Goal: Task Accomplishment & Management: Manage account settings

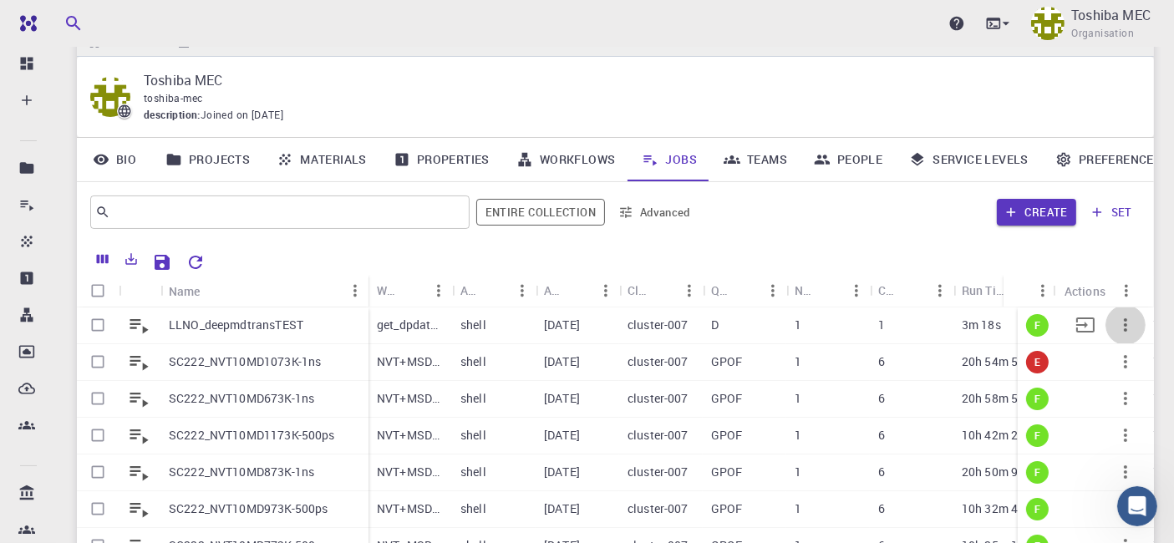
click at [1116, 325] on icon "button" at bounding box center [1126, 325] width 20 height 20
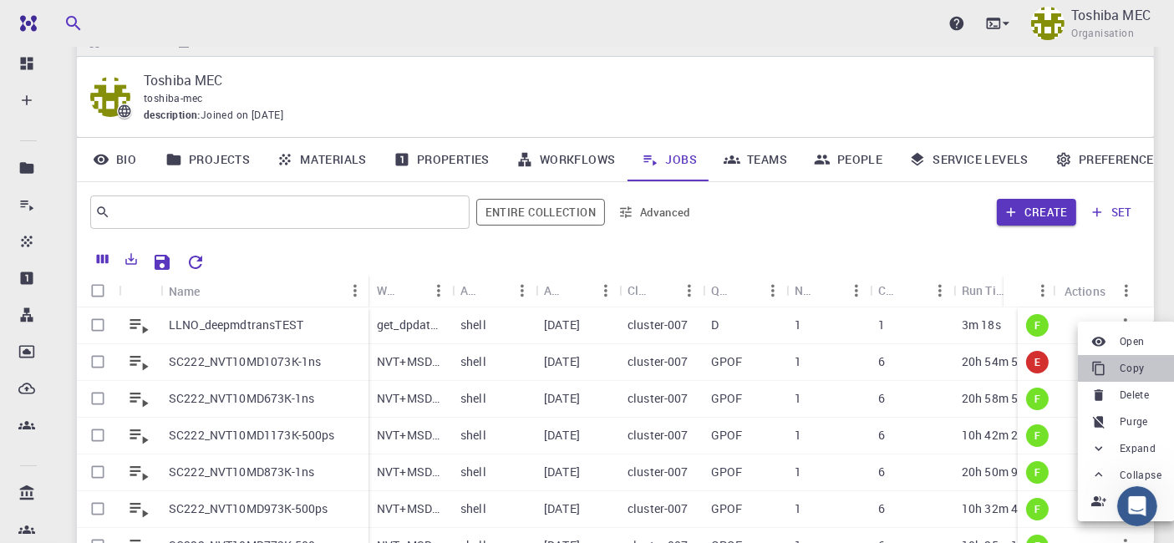
click at [1126, 376] on span "Copy" at bounding box center [1132, 368] width 25 height 17
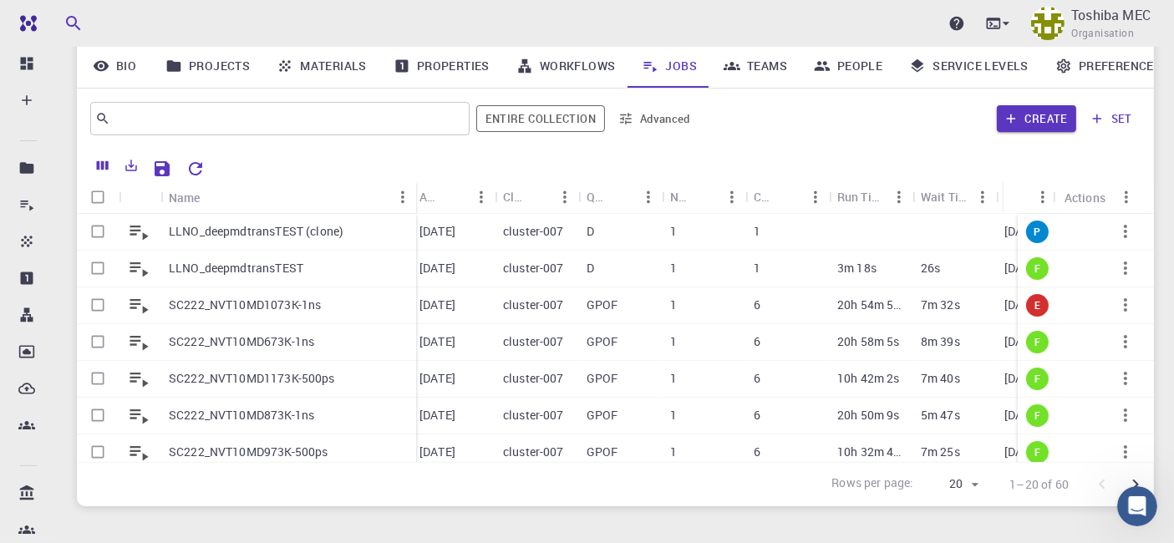
drag, startPoint x: 243, startPoint y: 191, endPoint x: 415, endPoint y: 186, distance: 172.2
click at [415, 186] on div "Name" at bounding box center [417, 197] width 17 height 33
drag, startPoint x: 243, startPoint y: 193, endPoint x: 370, endPoint y: 187, distance: 127.2
click at [370, 187] on div "Name" at bounding box center [372, 197] width 17 height 33
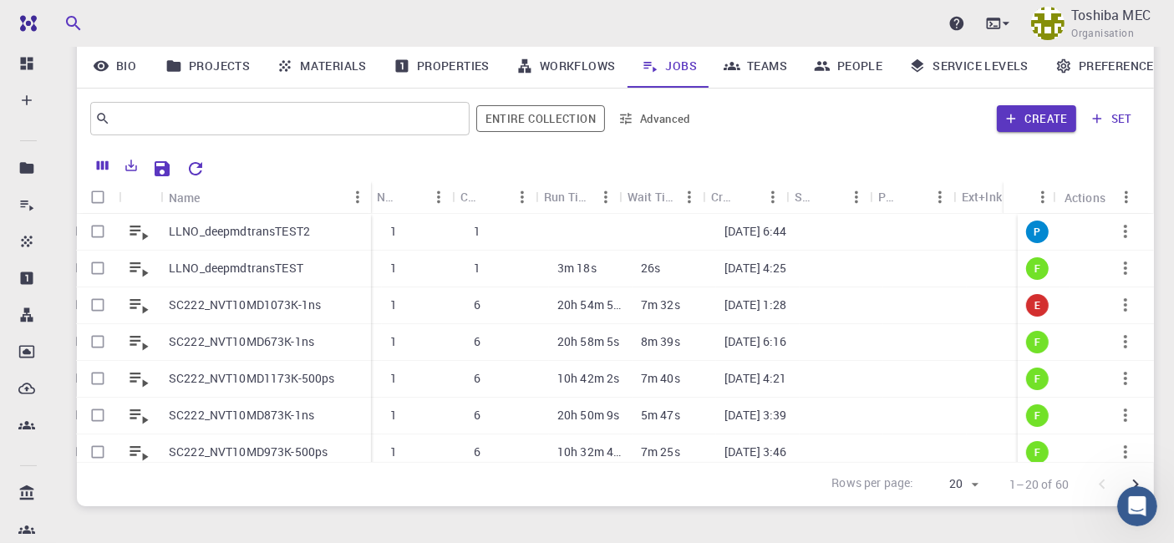
scroll to position [0, 420]
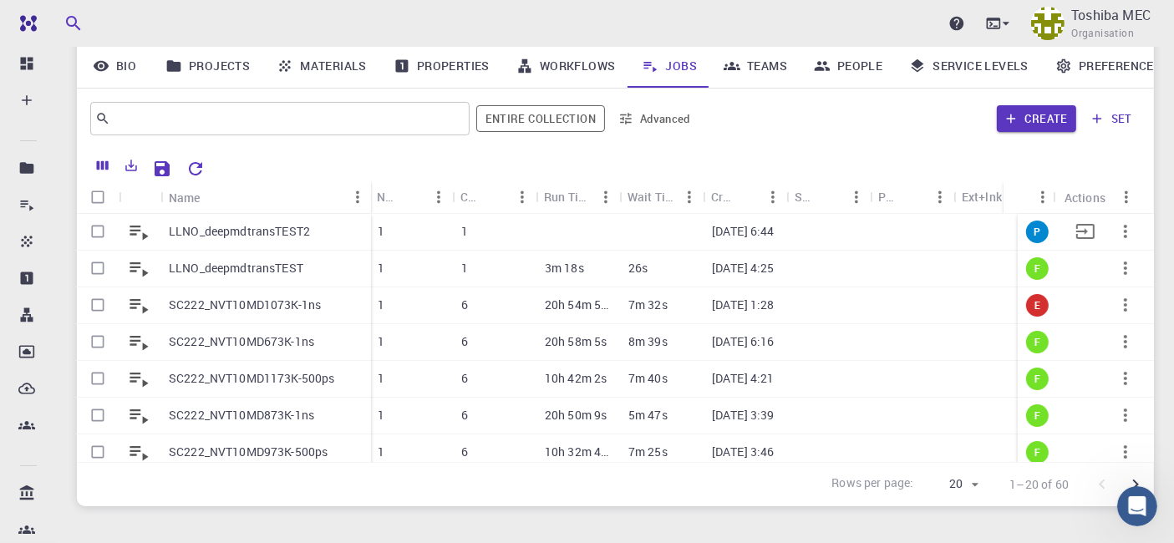
click at [1116, 236] on icon "button" at bounding box center [1126, 231] width 20 height 20
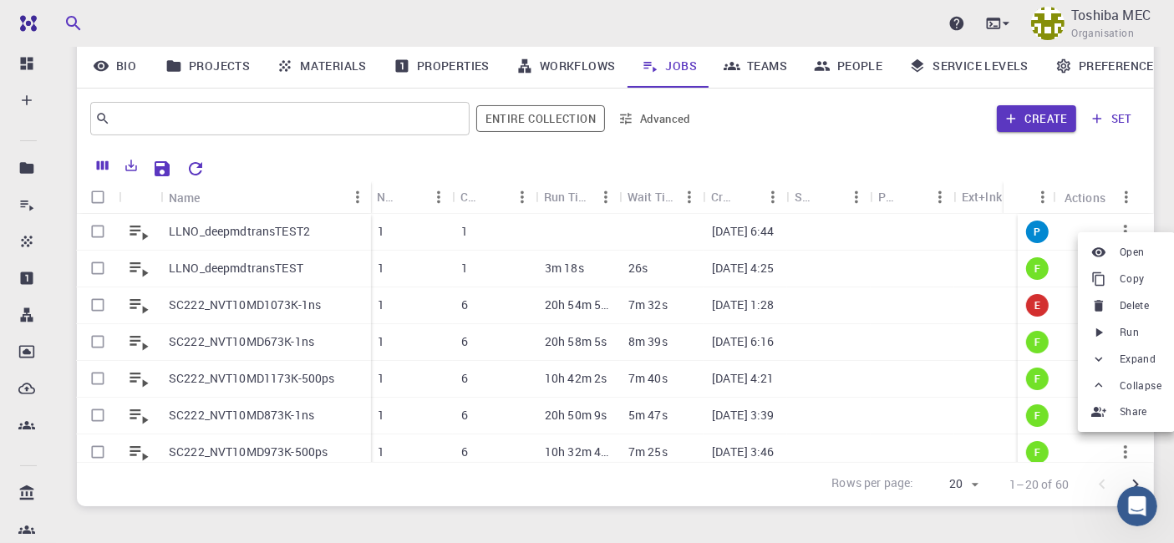
click at [1137, 329] on span "Run" at bounding box center [1129, 332] width 19 height 17
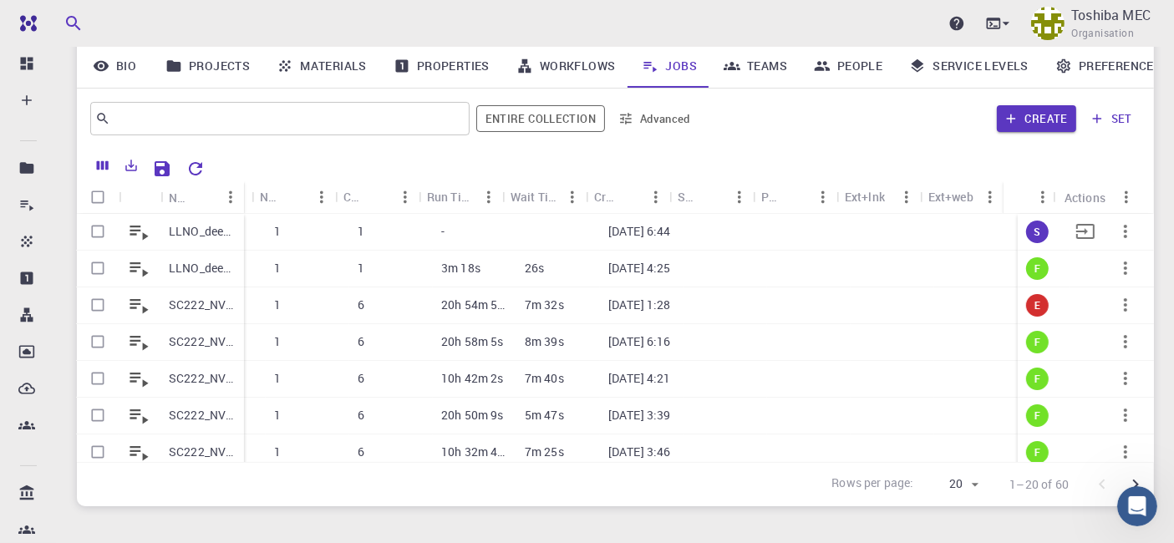
scroll to position [0, 410]
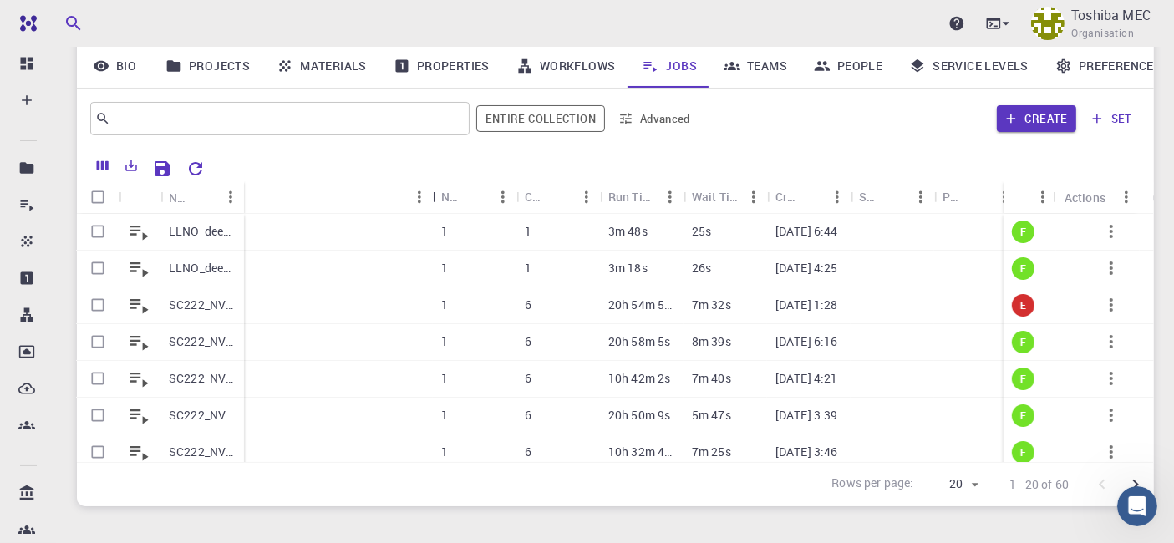
drag, startPoint x: 248, startPoint y: 201, endPoint x: 430, endPoint y: 202, distance: 181.3
click at [430, 202] on div "Queue" at bounding box center [434, 197] width 17 height 33
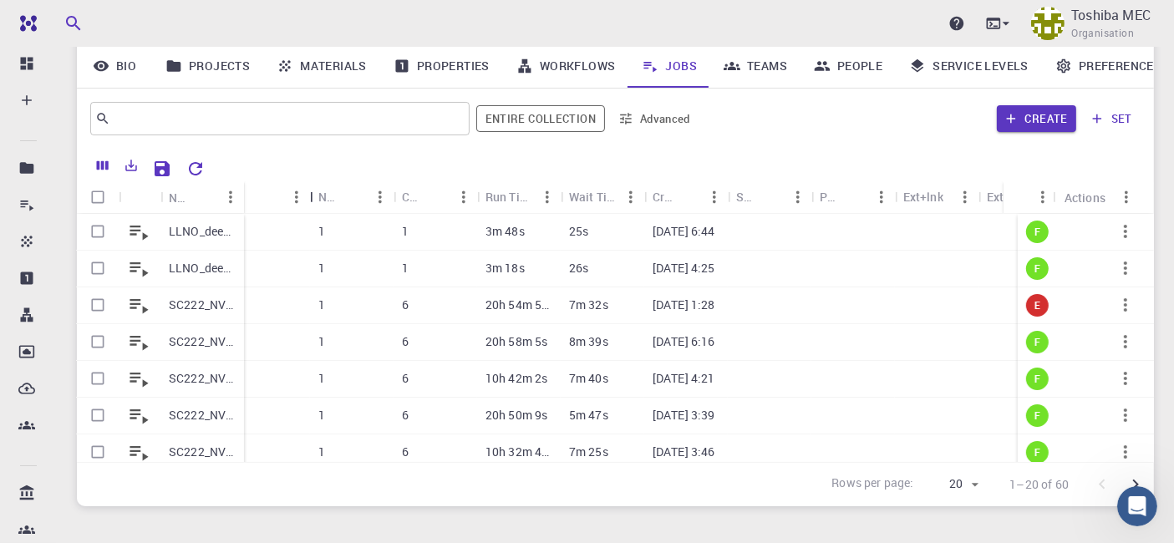
drag, startPoint x: 432, startPoint y: 199, endPoint x: 254, endPoint y: 199, distance: 178.0
click at [303, 200] on div "Queue" at bounding box center [311, 197] width 17 height 33
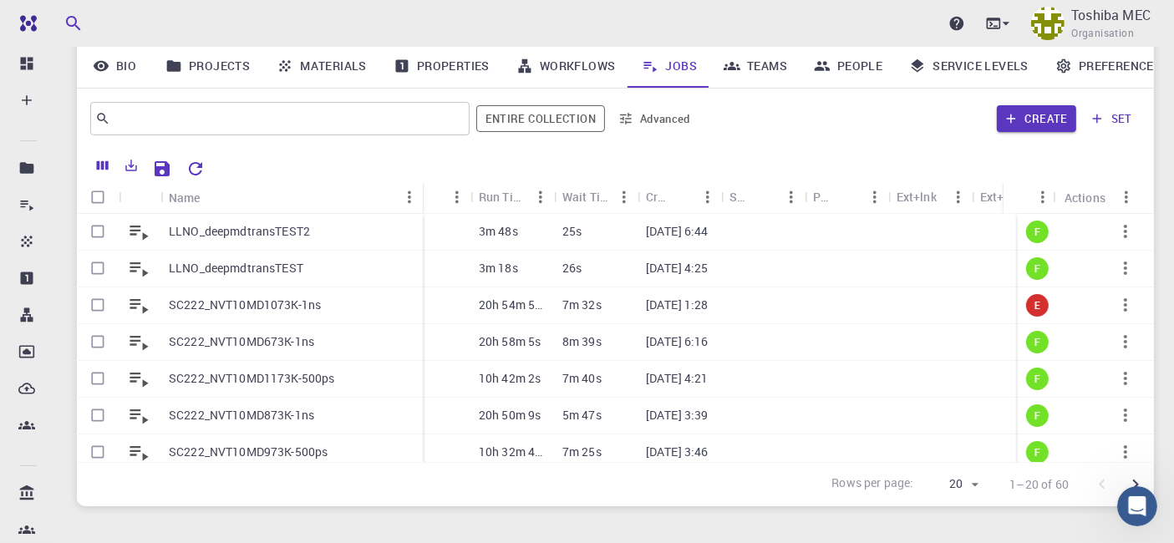
drag, startPoint x: 242, startPoint y: 199, endPoint x: 421, endPoint y: 194, distance: 178.9
click at [421, 194] on div "Name" at bounding box center [424, 197] width 17 height 33
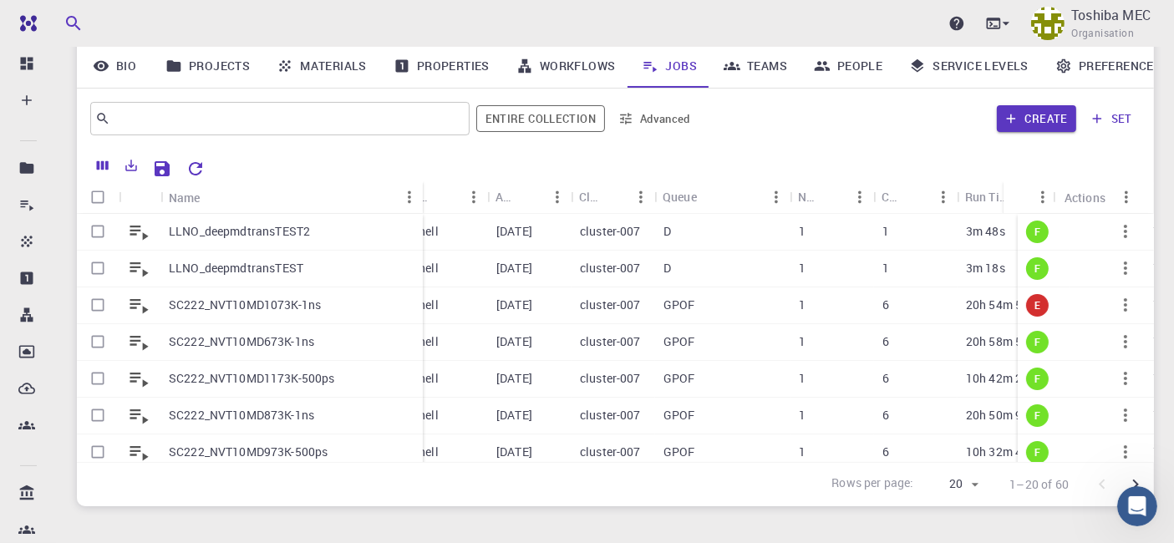
scroll to position [0, 150]
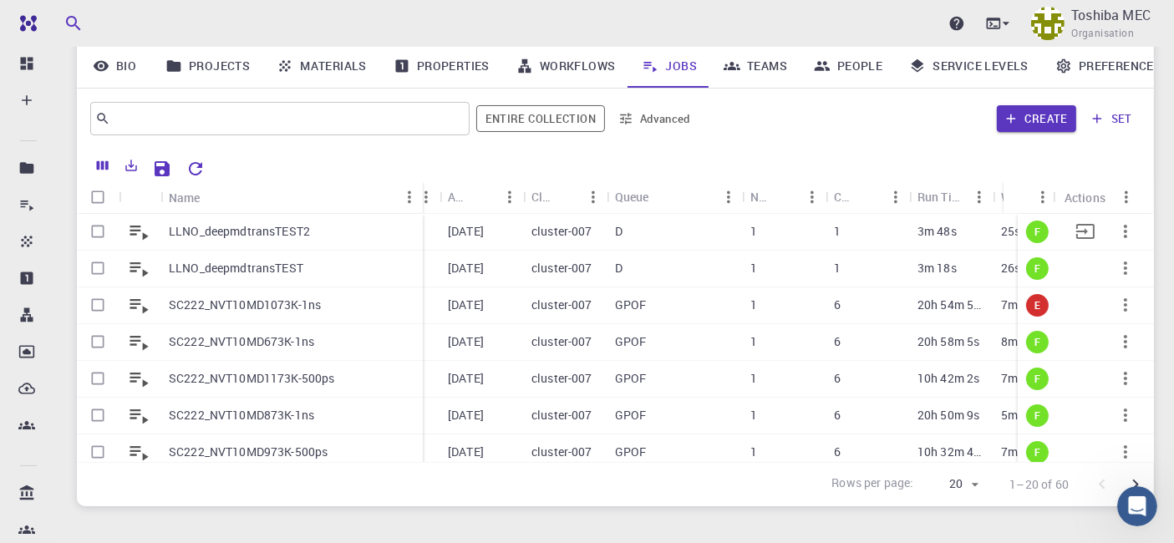
click at [227, 233] on p "LLNO_deepmdtransTEST2" at bounding box center [239, 231] width 141 height 17
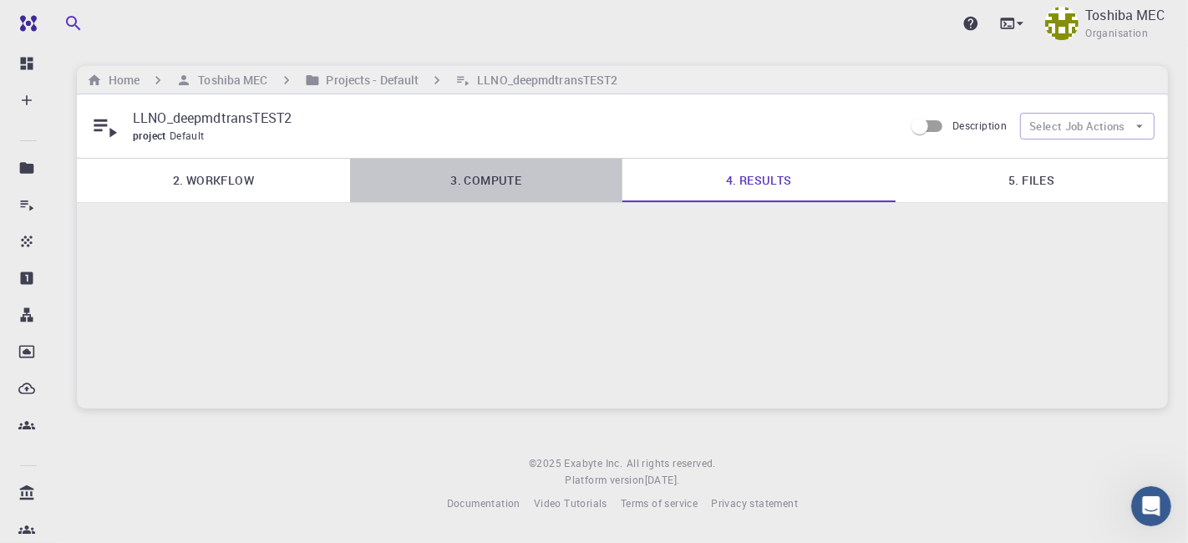
click at [487, 185] on link "3. Compute" at bounding box center [486, 180] width 273 height 43
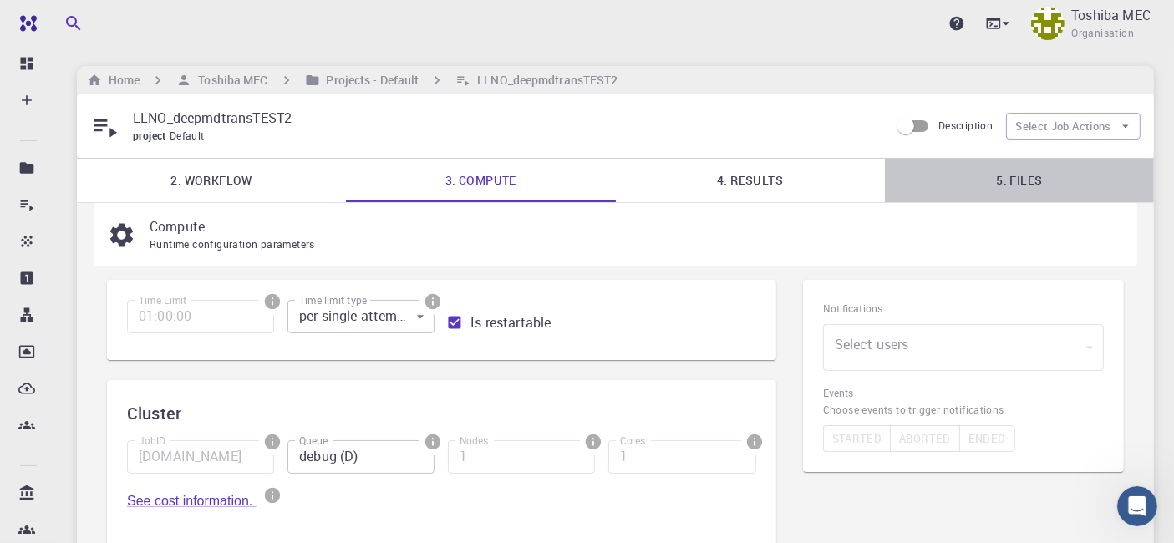
click at [1022, 170] on link "5. Files" at bounding box center [1019, 180] width 269 height 43
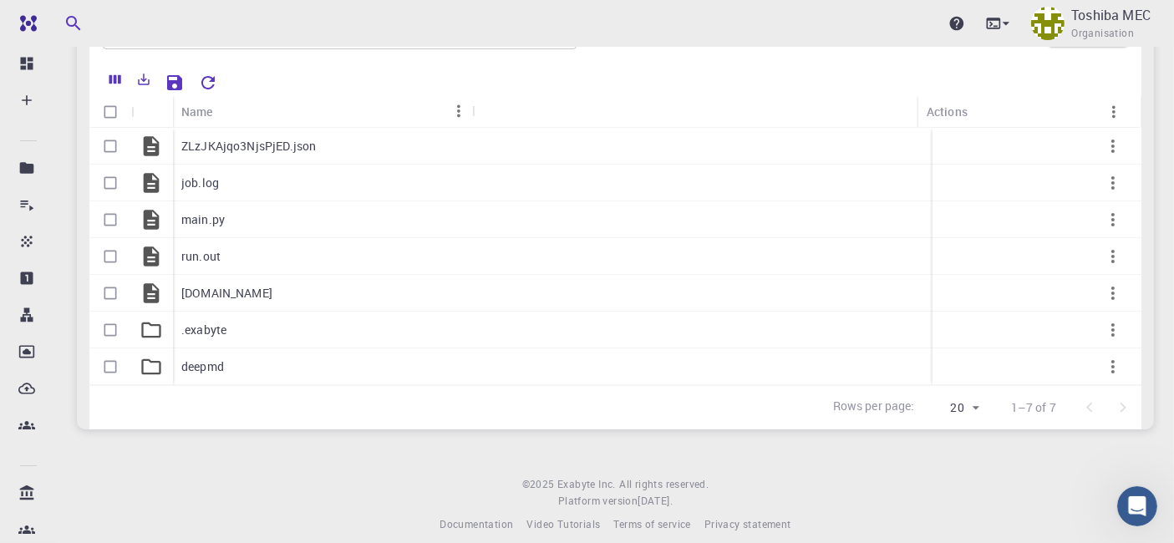
scroll to position [218, 0]
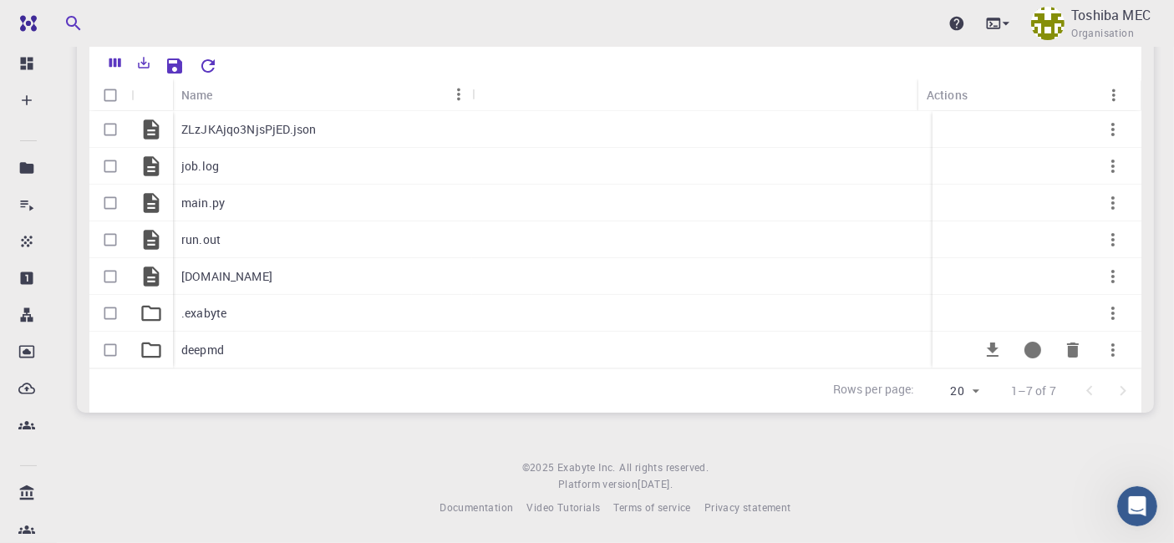
click at [221, 351] on p "deepmd" at bounding box center [202, 350] width 43 height 17
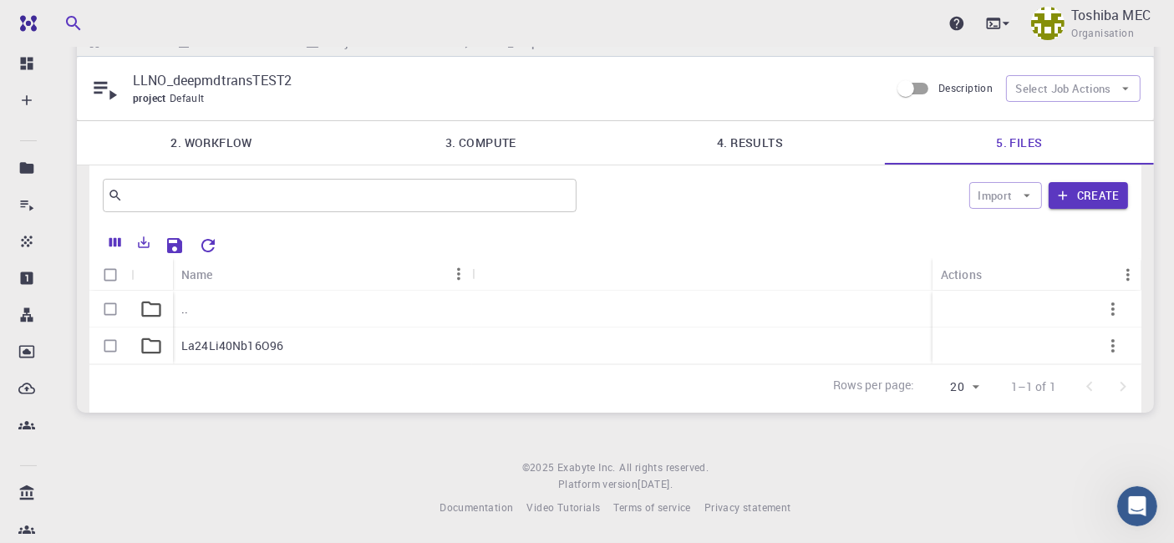
scroll to position [38, 0]
click at [221, 351] on p "La24Li40Nb16O96" at bounding box center [232, 346] width 102 height 17
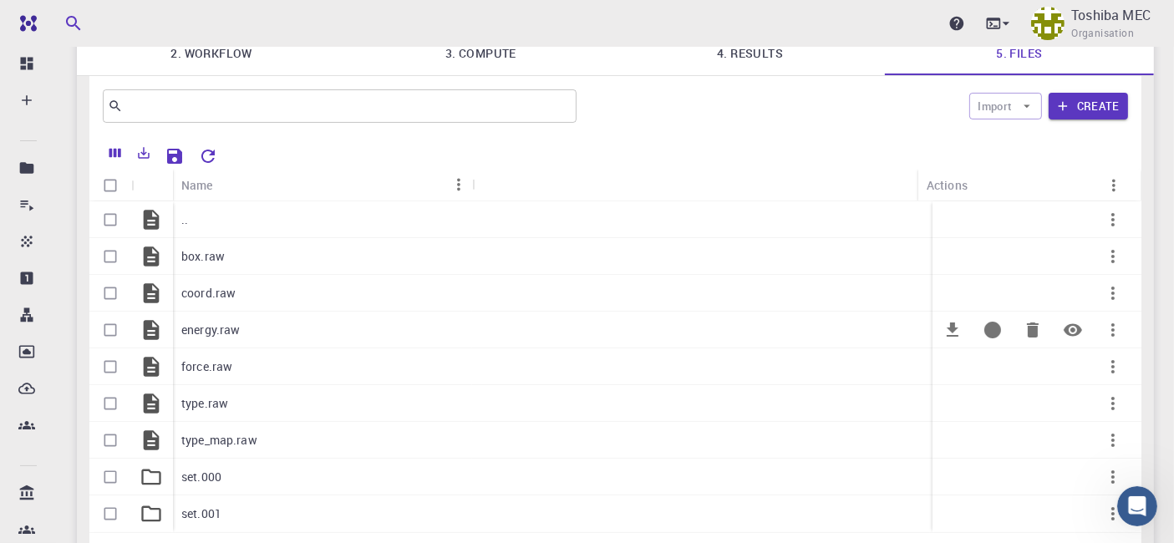
scroll to position [126, 0]
click at [179, 216] on div ".." at bounding box center [322, 220] width 299 height 37
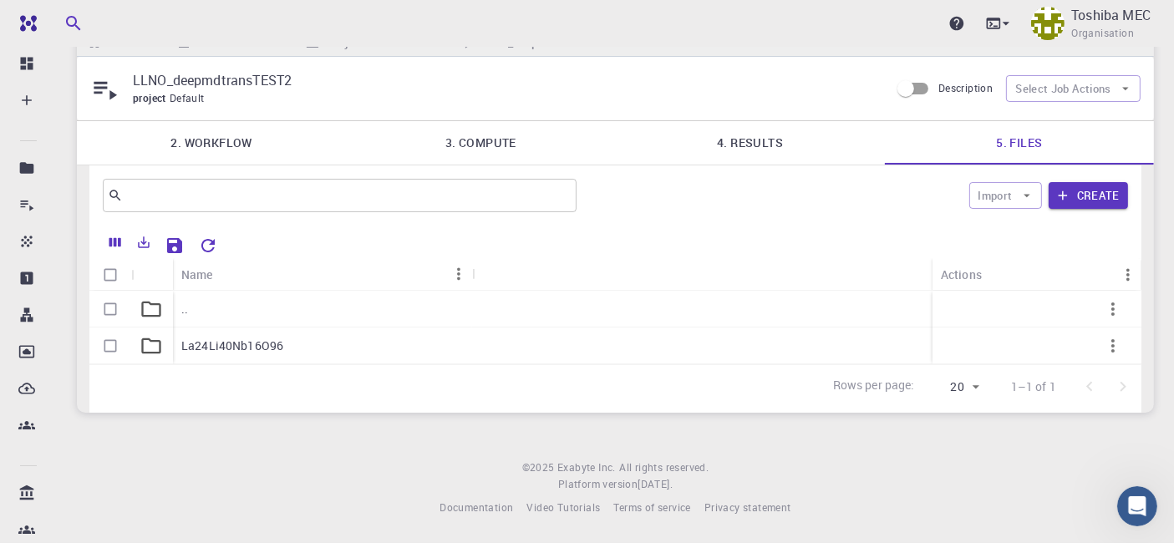
scroll to position [38, 0]
click at [193, 306] on div ".." at bounding box center [322, 309] width 299 height 37
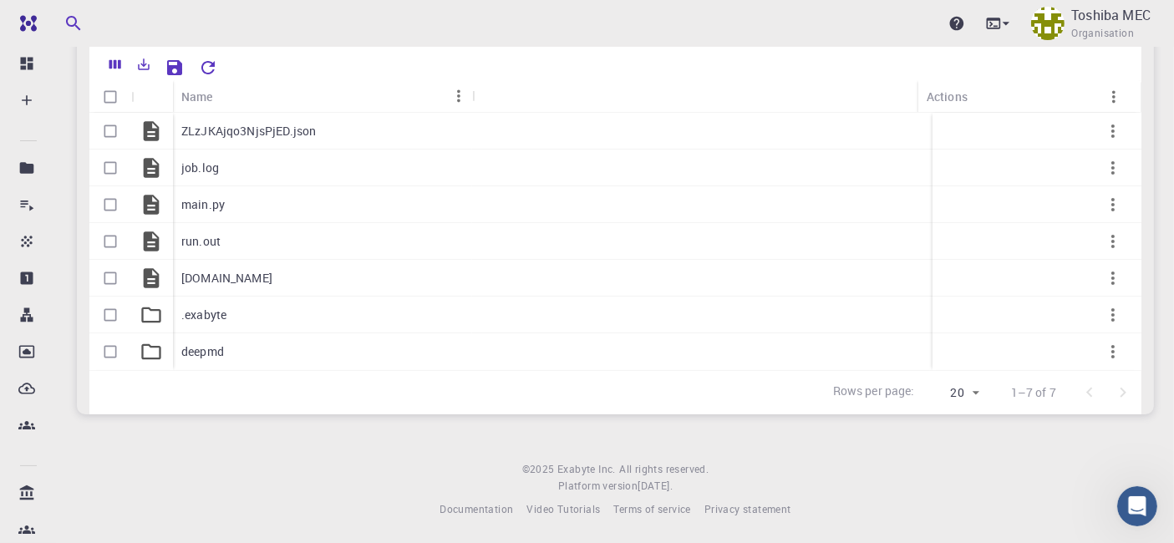
scroll to position [218, 0]
click at [1112, 345] on icon "button" at bounding box center [1113, 350] width 20 height 20
click at [1121, 384] on span "Copy path" at bounding box center [1138, 388] width 50 height 17
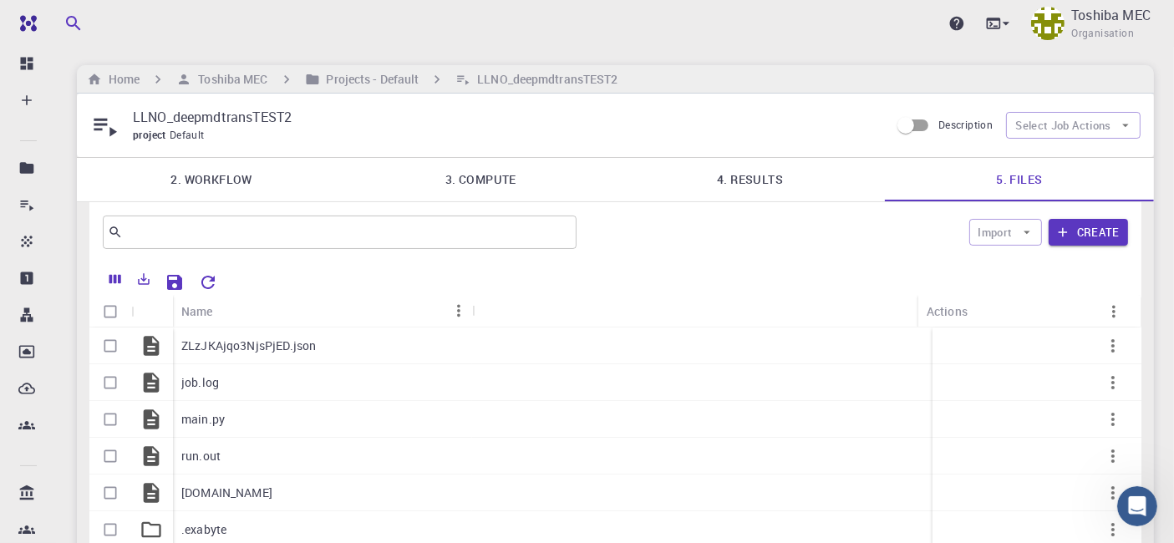
scroll to position [0, 0]
click at [221, 185] on link "2. Workflow" at bounding box center [211, 180] width 269 height 43
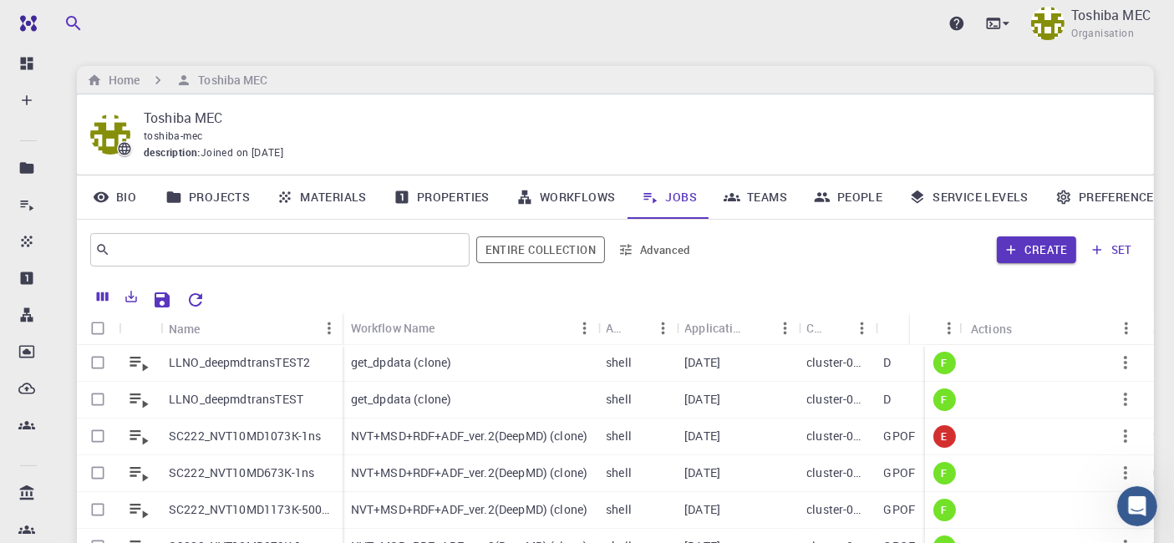
scroll to position [131, 0]
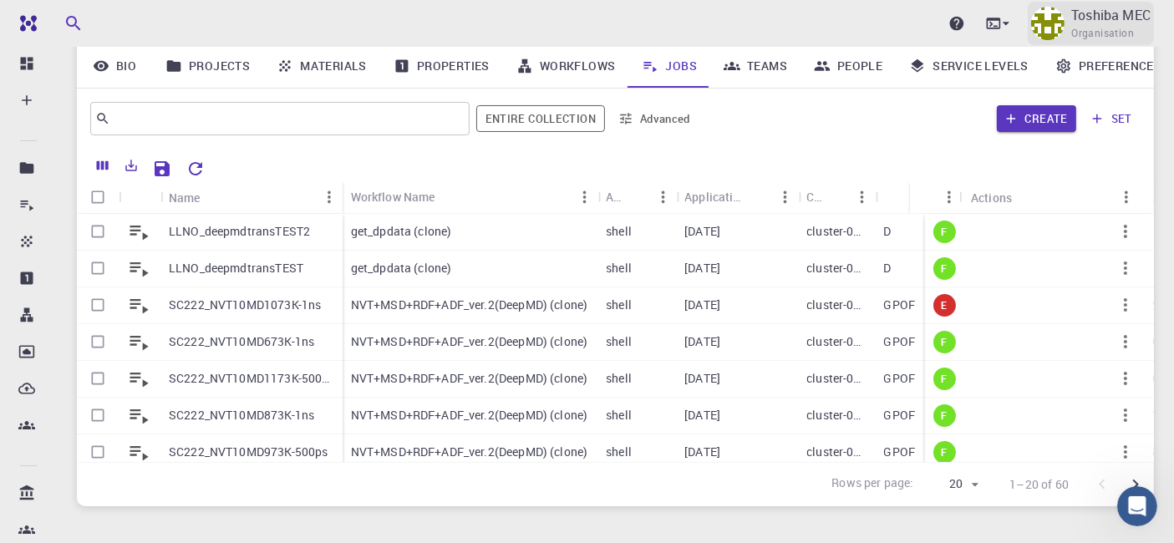
click at [1098, 21] on p "Toshiba MEC" at bounding box center [1110, 15] width 79 height 20
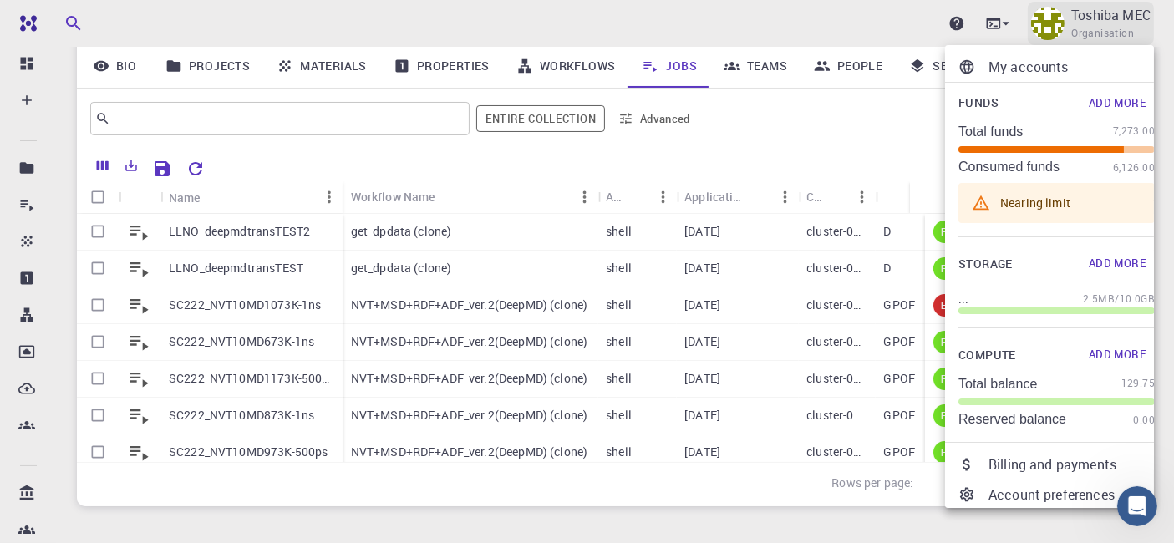
click at [1098, 21] on div at bounding box center [587, 271] width 1174 height 543
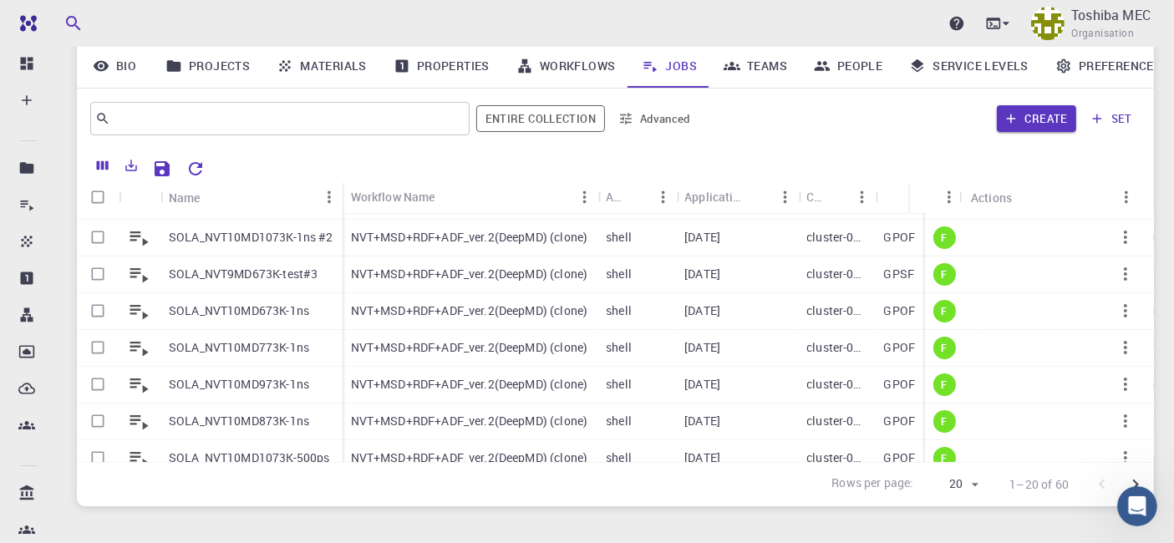
scroll to position [501, 0]
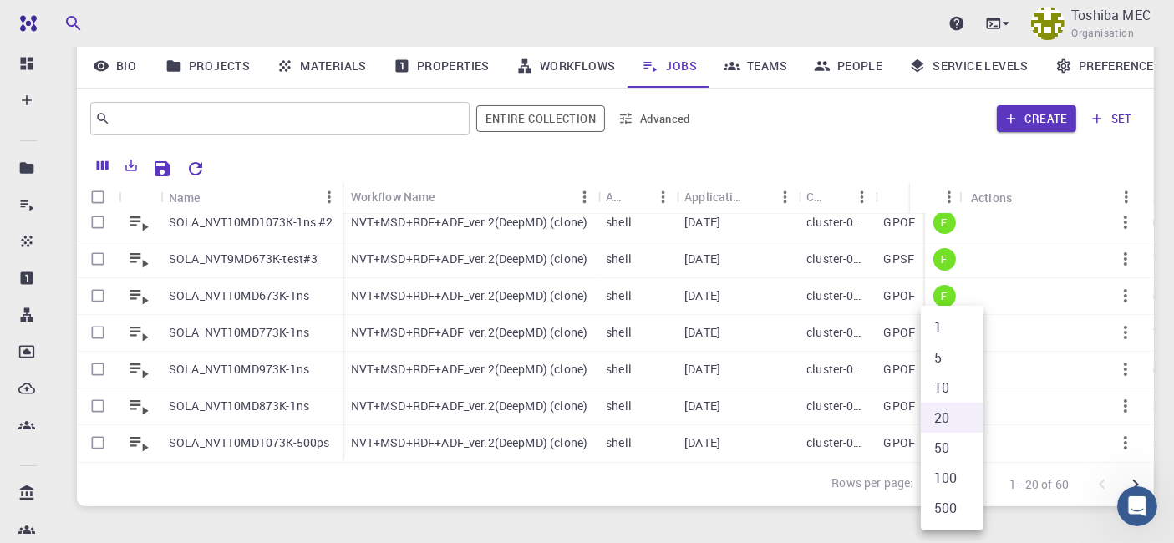
click at [975, 486] on body "Ent Dashboard Create New Job New Material Create Material Upload File Import fr…" at bounding box center [587, 253] width 1174 height 768
click at [962, 483] on li "100" at bounding box center [952, 478] width 63 height 30
type input "100"
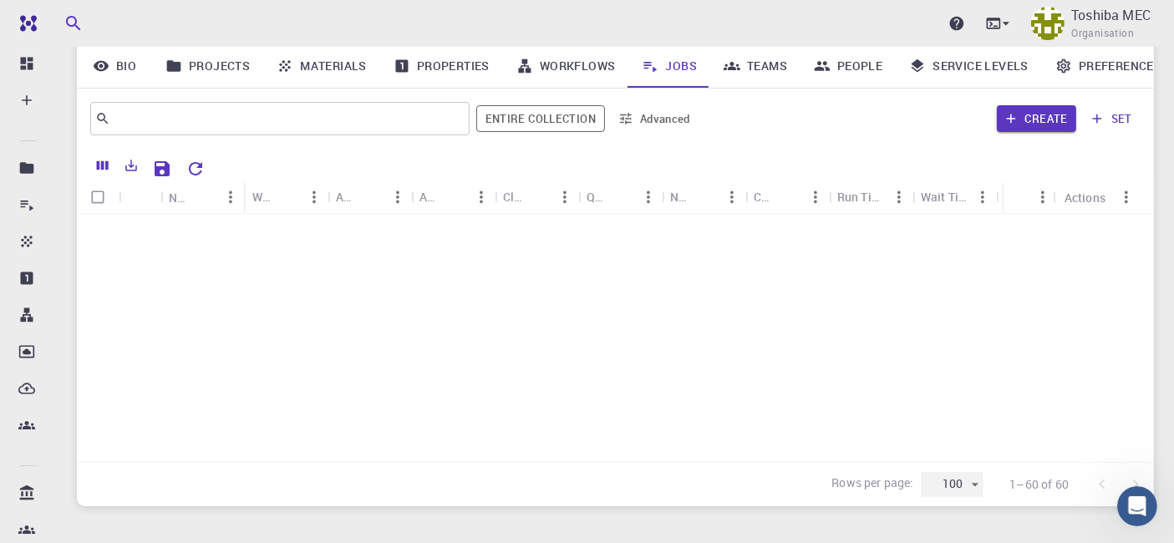
scroll to position [1971, 0]
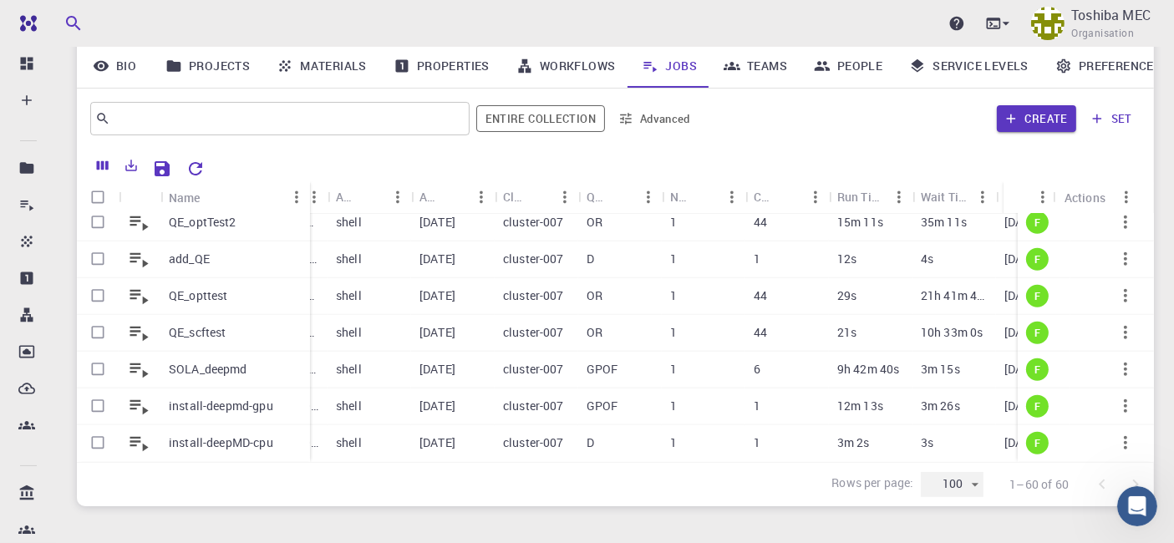
drag, startPoint x: 242, startPoint y: 200, endPoint x: 313, endPoint y: 201, distance: 71.0
click at [313, 201] on div "Name" at bounding box center [311, 197] width 17 height 33
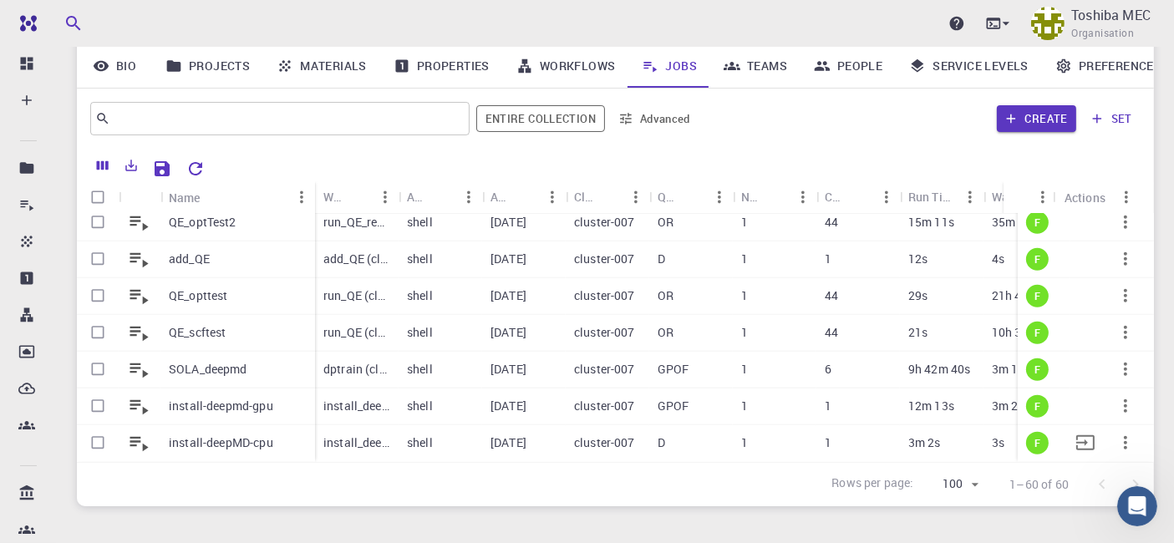
click at [269, 435] on p "install-deepMD-cpu" at bounding box center [221, 443] width 104 height 17
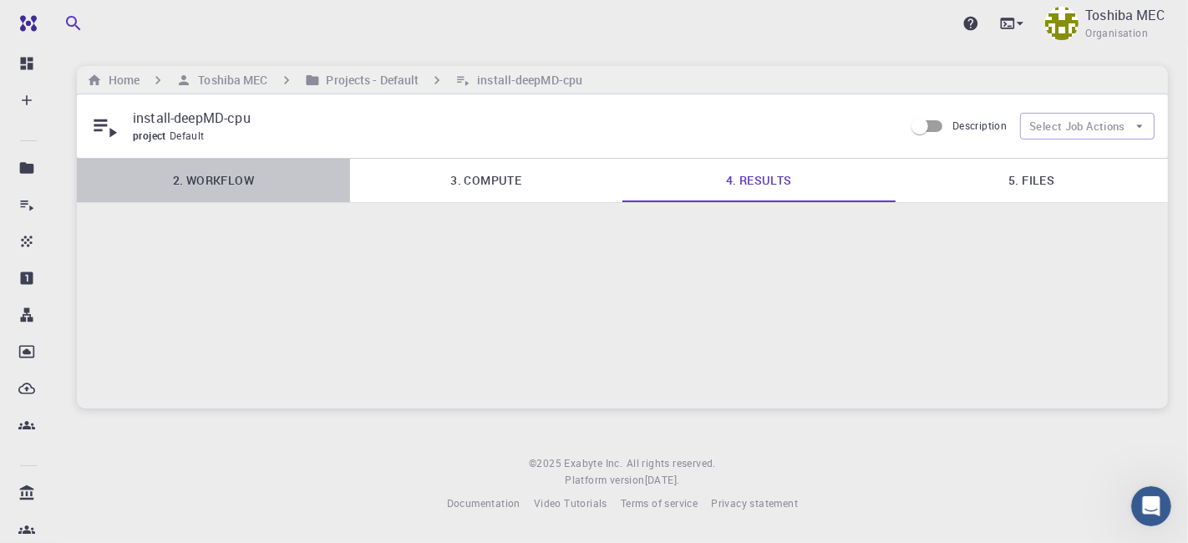
click at [205, 182] on link "2. Workflow" at bounding box center [213, 180] width 273 height 43
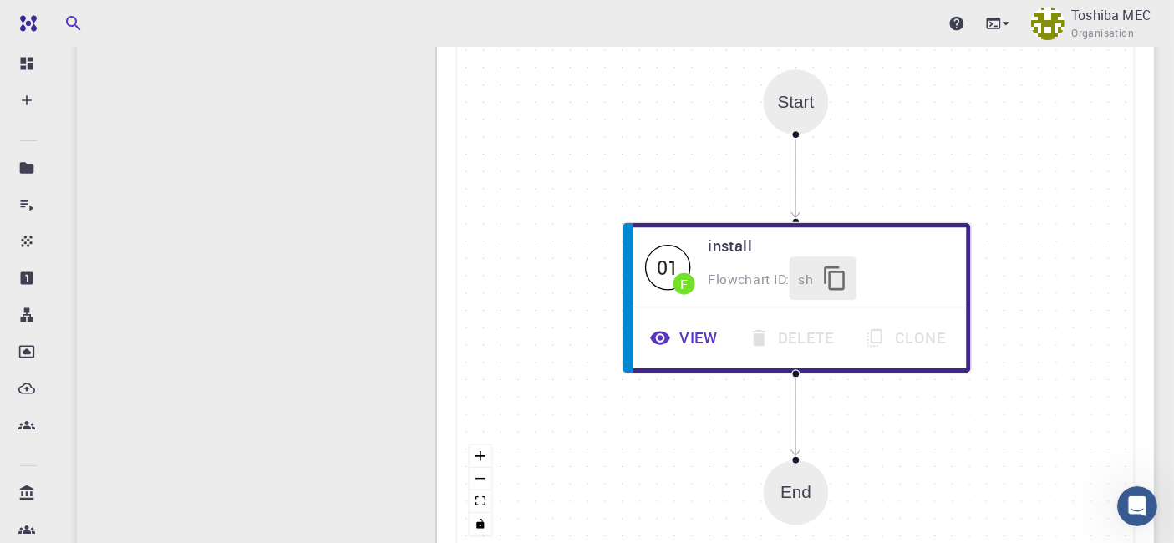
scroll to position [458, 0]
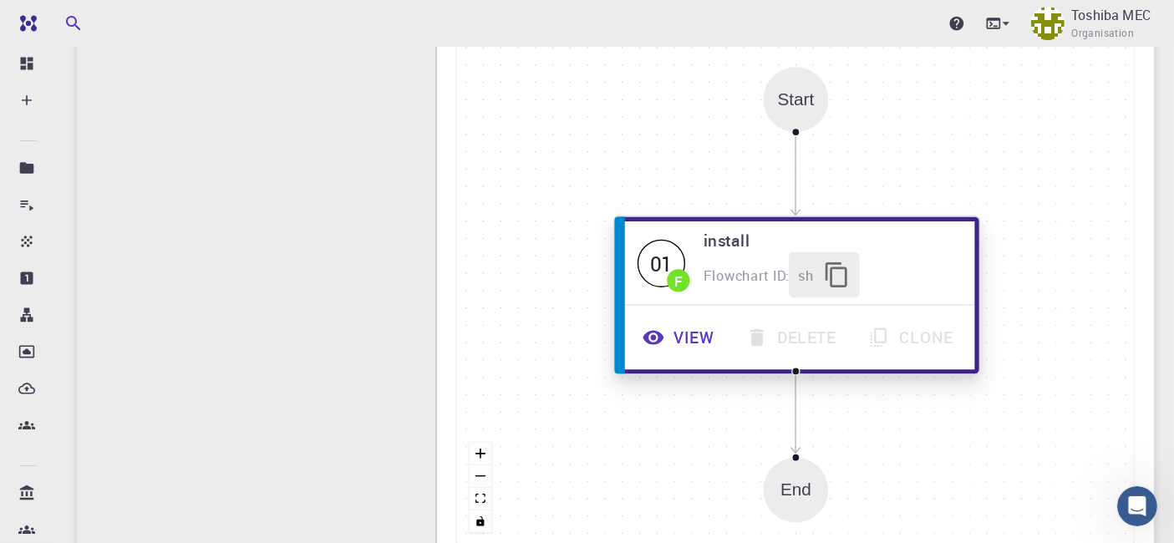
click at [684, 346] on button "View" at bounding box center [680, 338] width 104 height 46
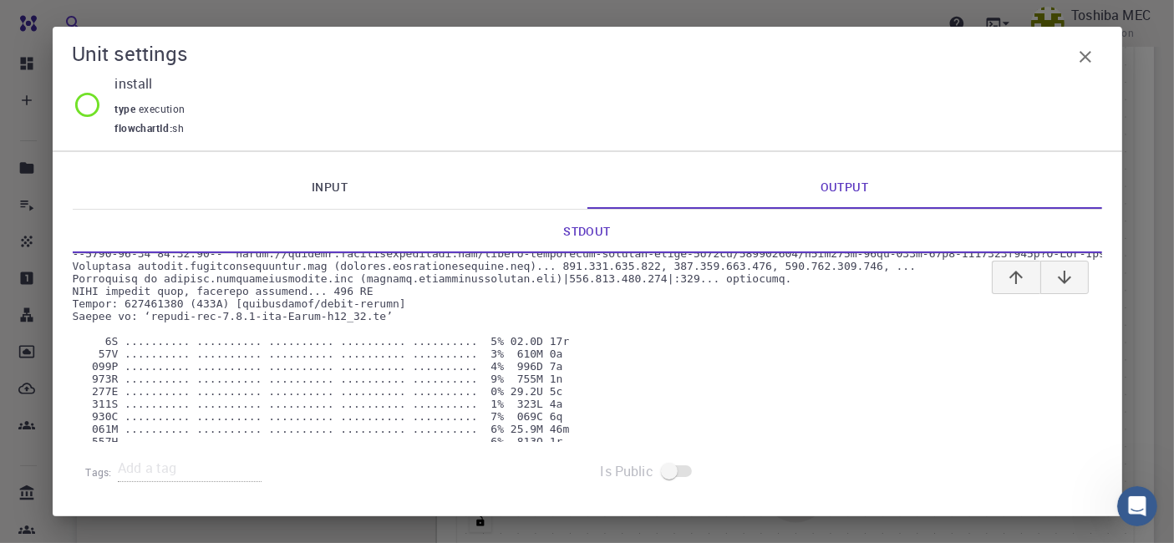
scroll to position [0, 0]
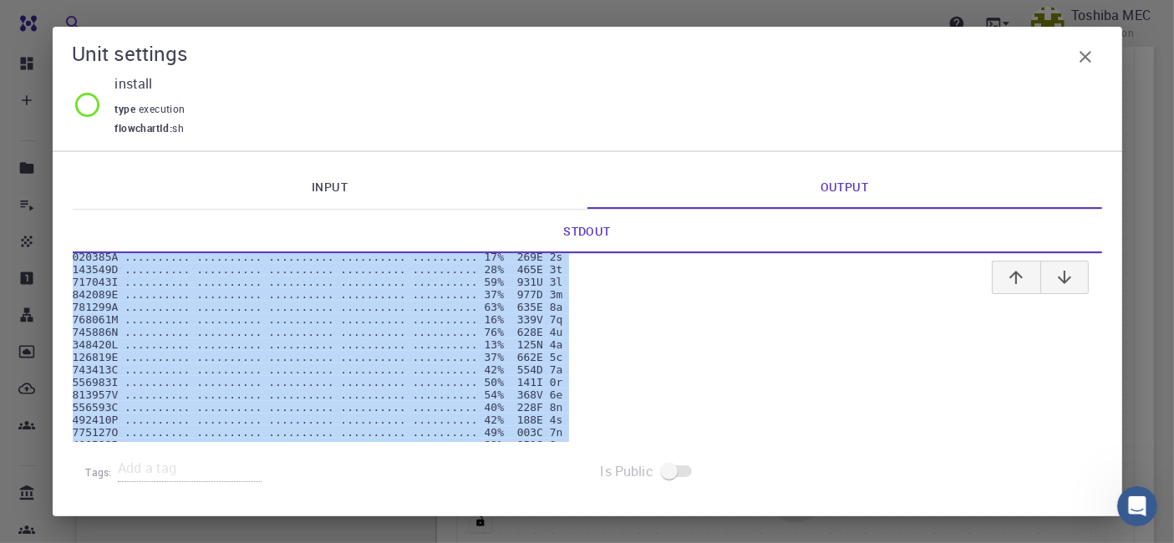
drag, startPoint x: 74, startPoint y: 272, endPoint x: 727, endPoint y: 428, distance: 671.7
click at [727, 428] on div at bounding box center [588, 348] width 1030 height 188
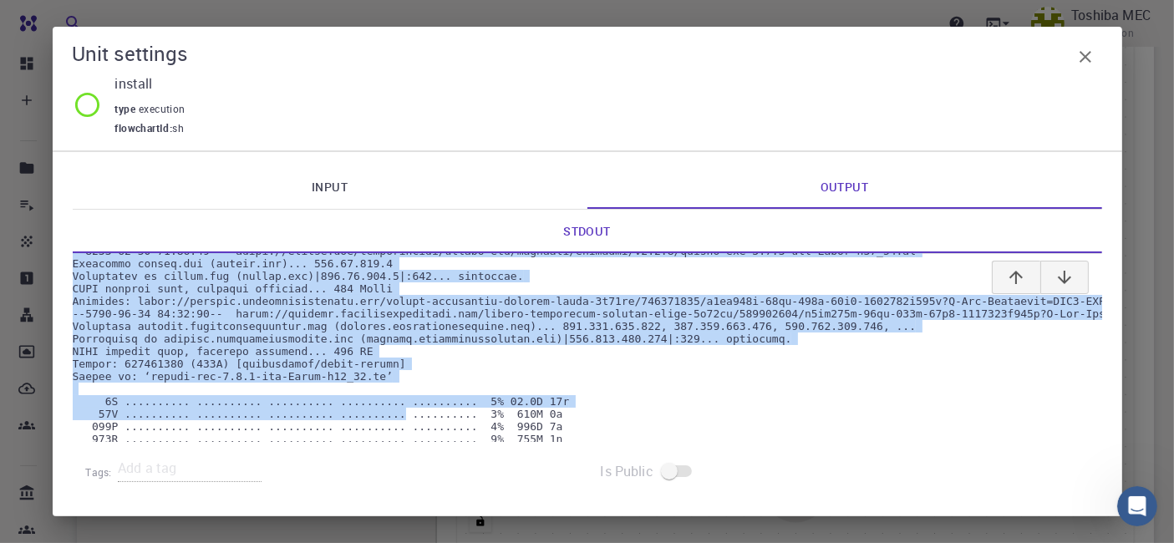
scroll to position [57, 0]
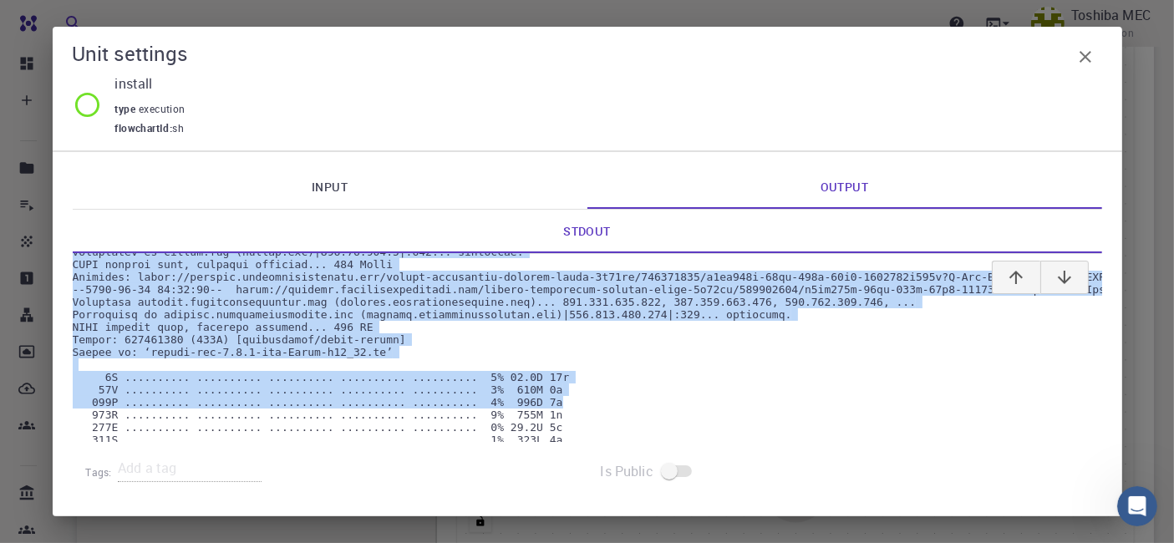
drag, startPoint x: 74, startPoint y: 272, endPoint x: 589, endPoint y: 399, distance: 531.0
copy pre "The module gcc/11.2.0 is loaded --2022-12-27 05:40:20-- https://github.com/deep…"
click at [321, 190] on link "Input" at bounding box center [330, 186] width 515 height 43
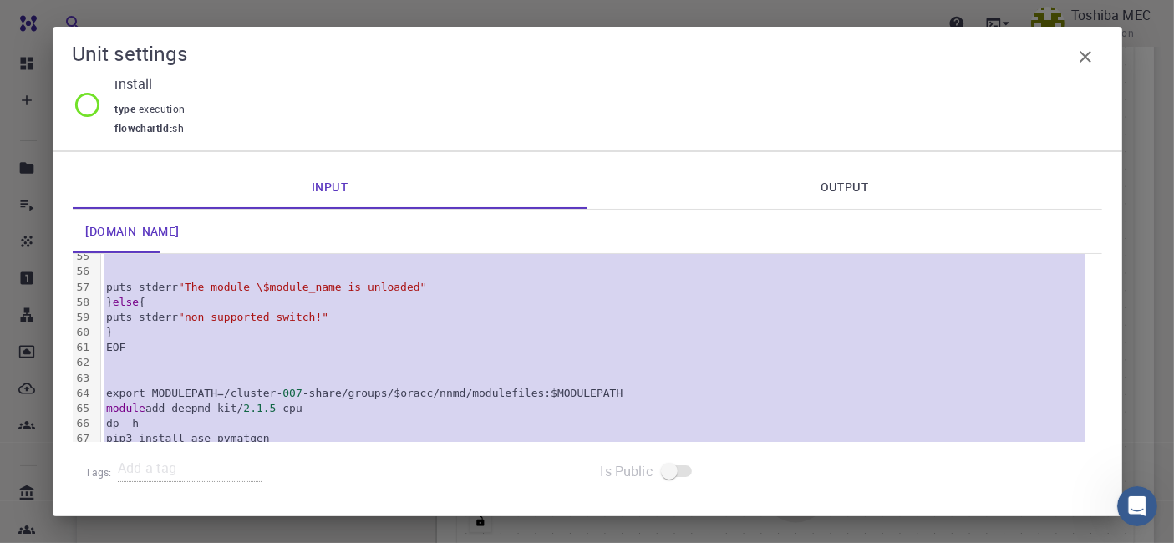
scroll to position [867, 0]
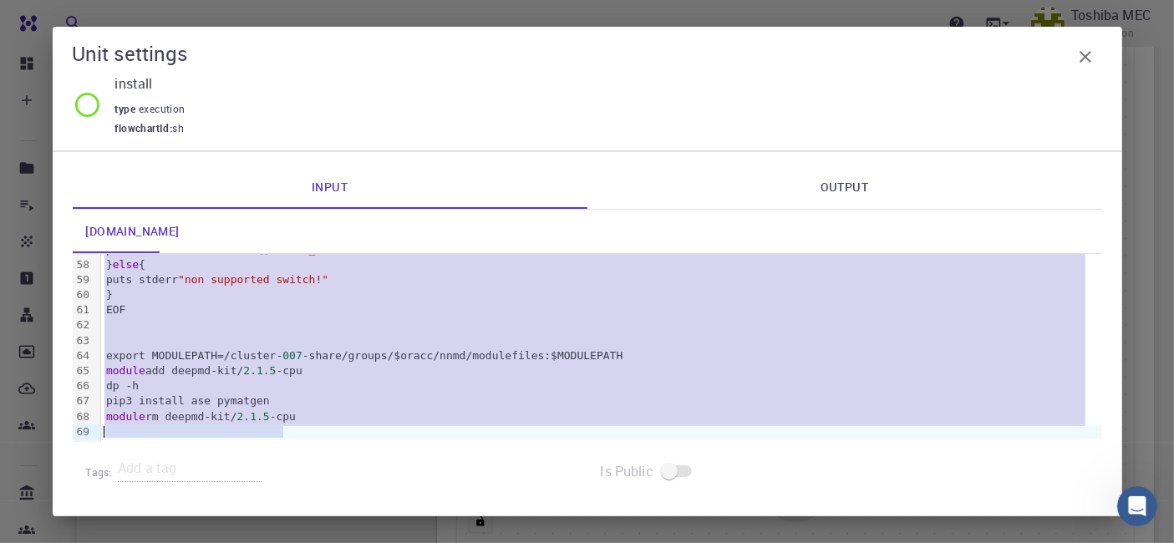
drag, startPoint x: 103, startPoint y: 267, endPoint x: 378, endPoint y: 393, distance: 302.5
copy div "#!/bin/bash puts stderr "\tThis module adds DeepMD-kit to your environment vari…"
click at [930, 369] on div "module add deepmd-kit/ 2.1.5 -cpu" at bounding box center [601, 371] width 1001 height 15
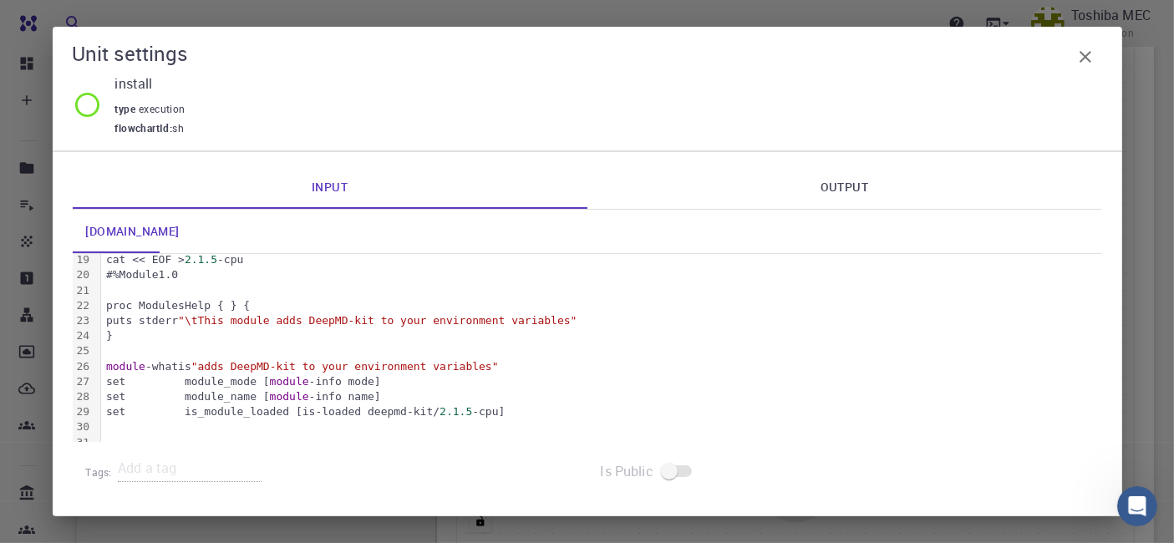
scroll to position [371, 0]
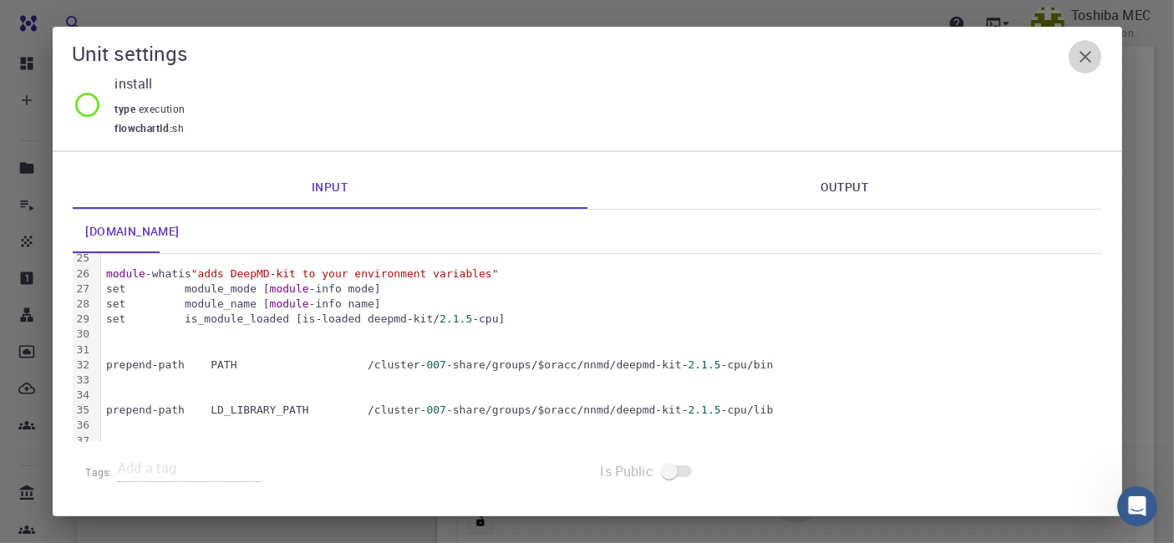
click at [1079, 62] on icon "button" at bounding box center [1086, 57] width 20 height 20
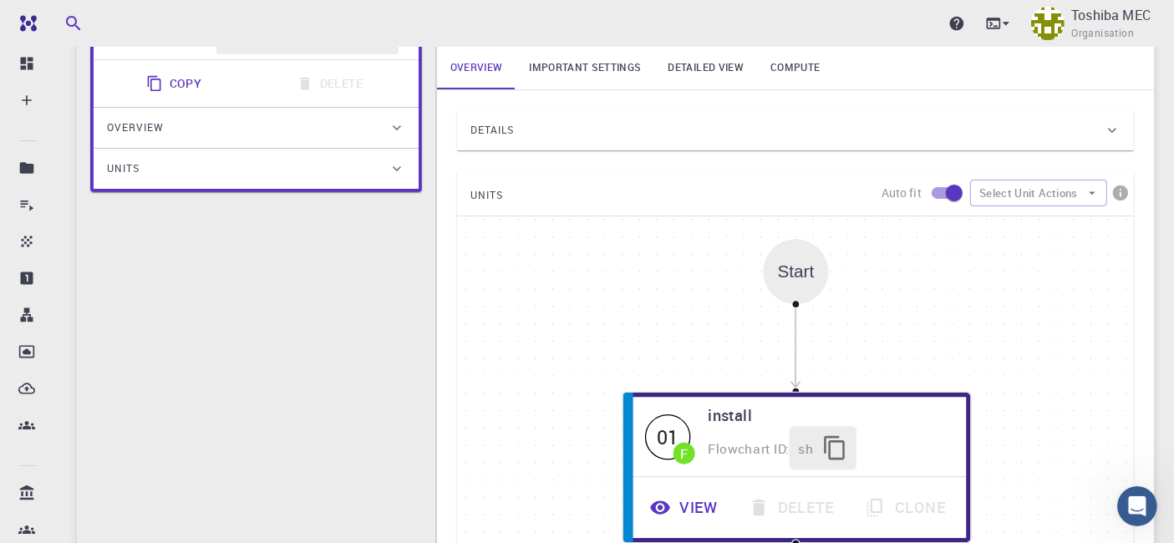
scroll to position [0, 0]
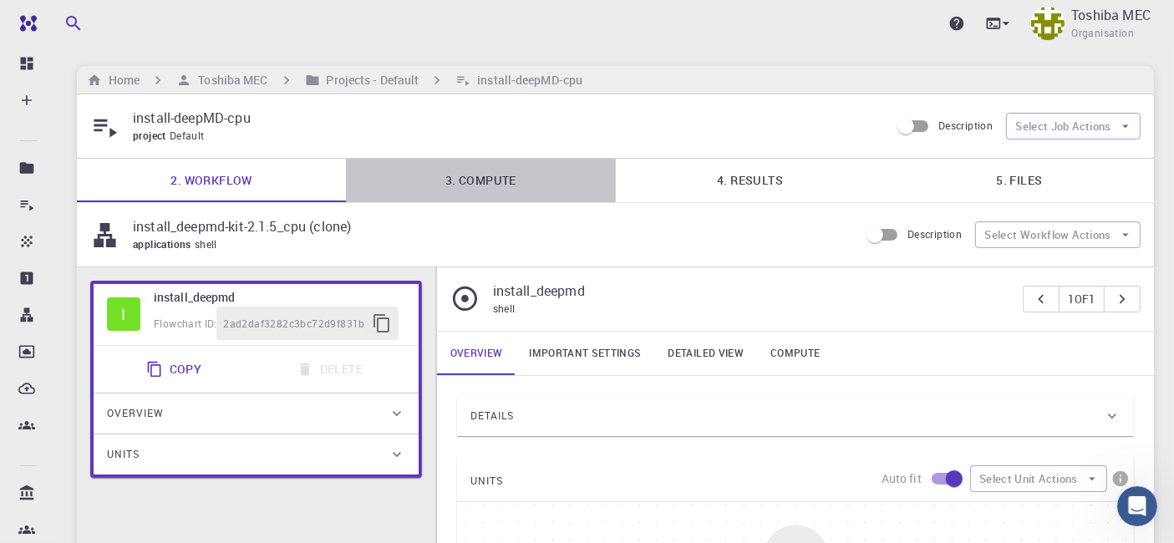
click at [492, 190] on link "3. Compute" at bounding box center [480, 180] width 269 height 43
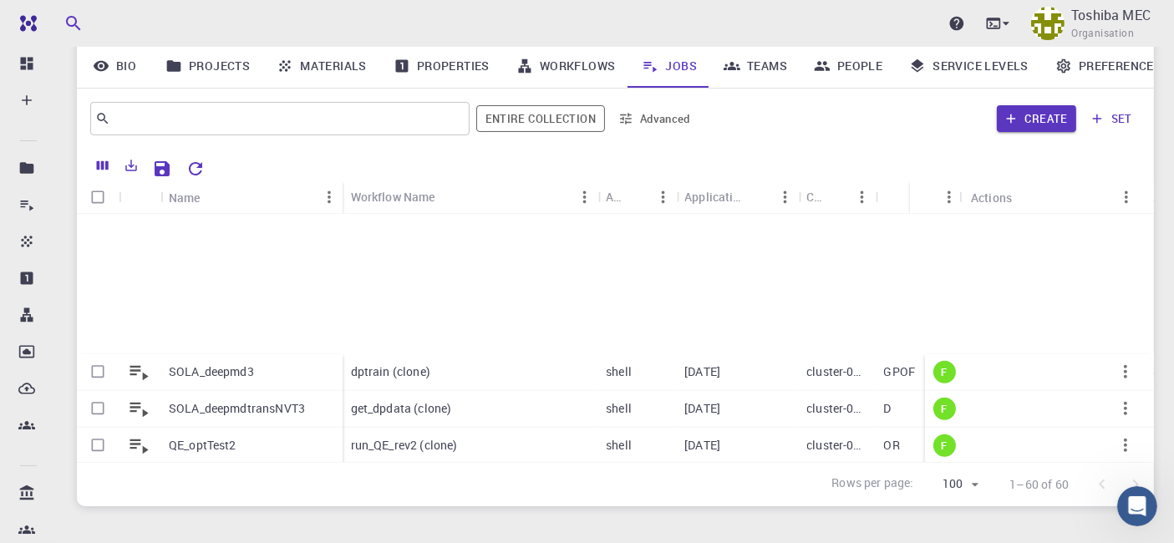
scroll to position [1971, 0]
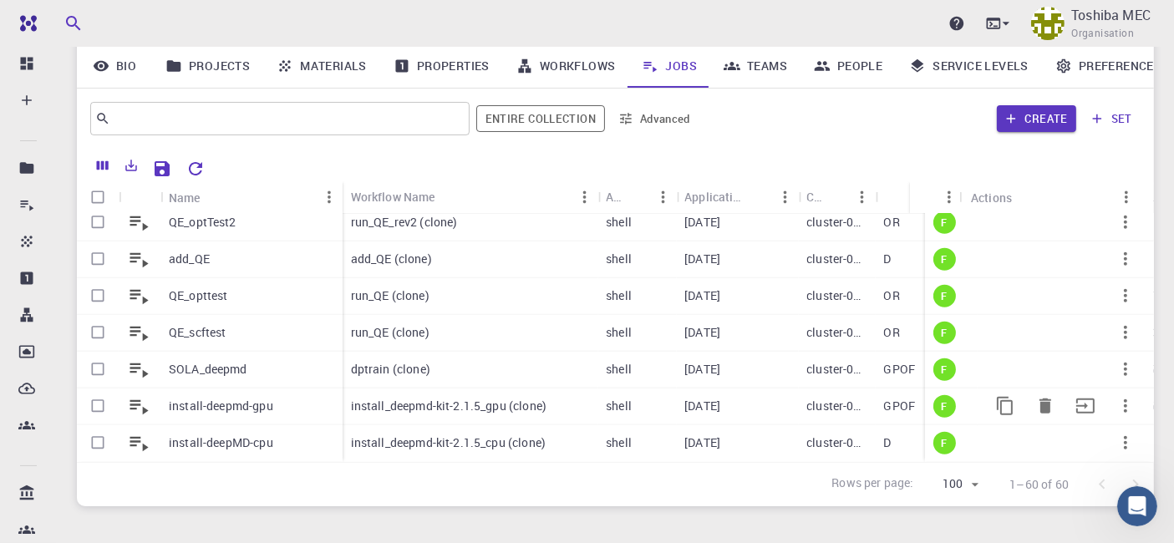
click at [255, 398] on p "install-deepmd-gpu" at bounding box center [221, 406] width 104 height 17
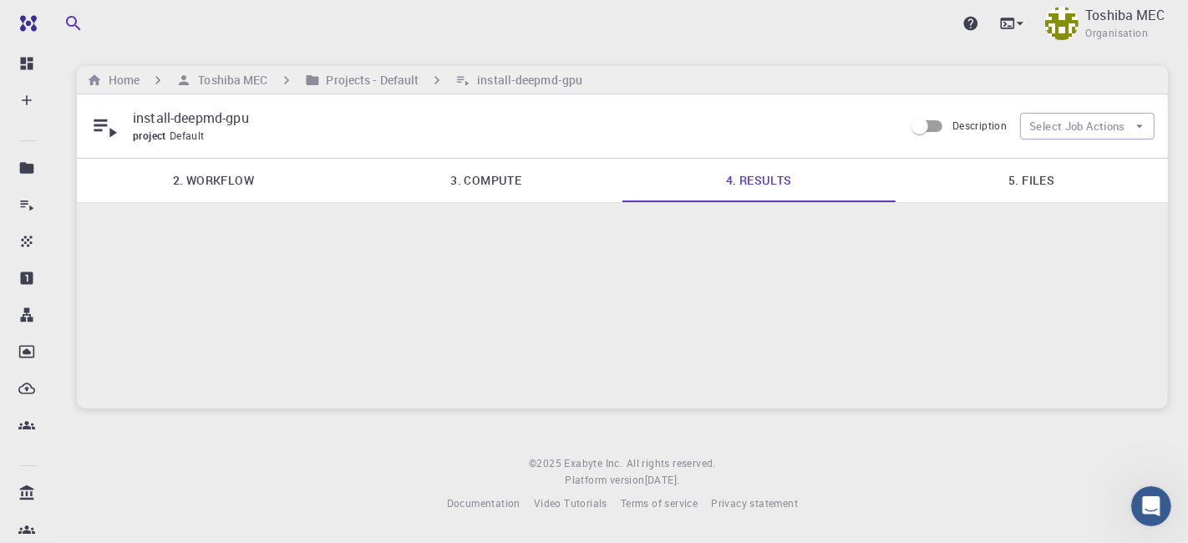
click at [499, 185] on link "3. Compute" at bounding box center [486, 180] width 273 height 43
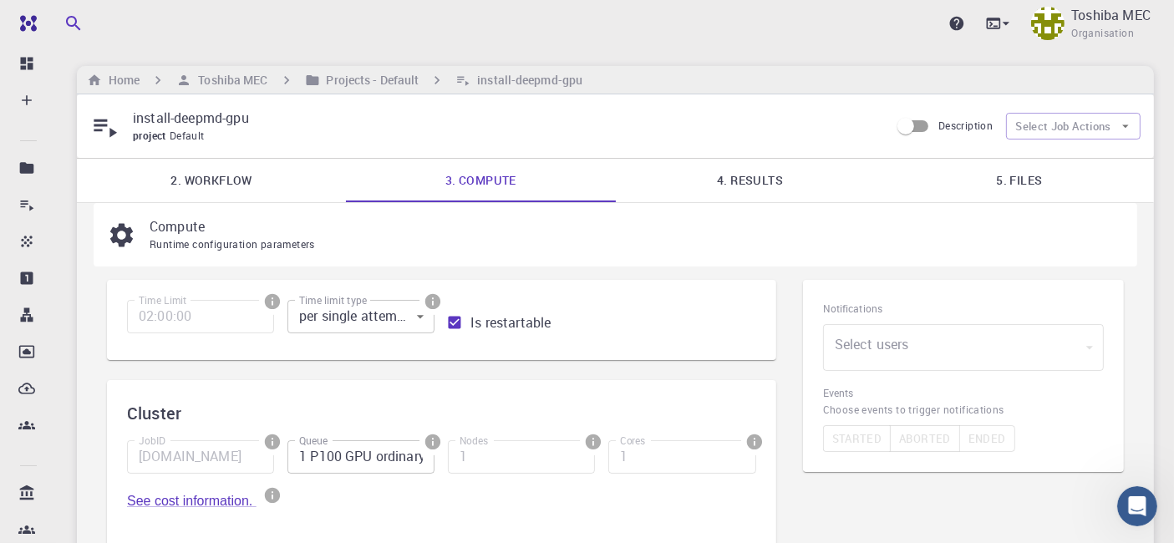
click at [226, 173] on link "2. Workflow" at bounding box center [211, 180] width 269 height 43
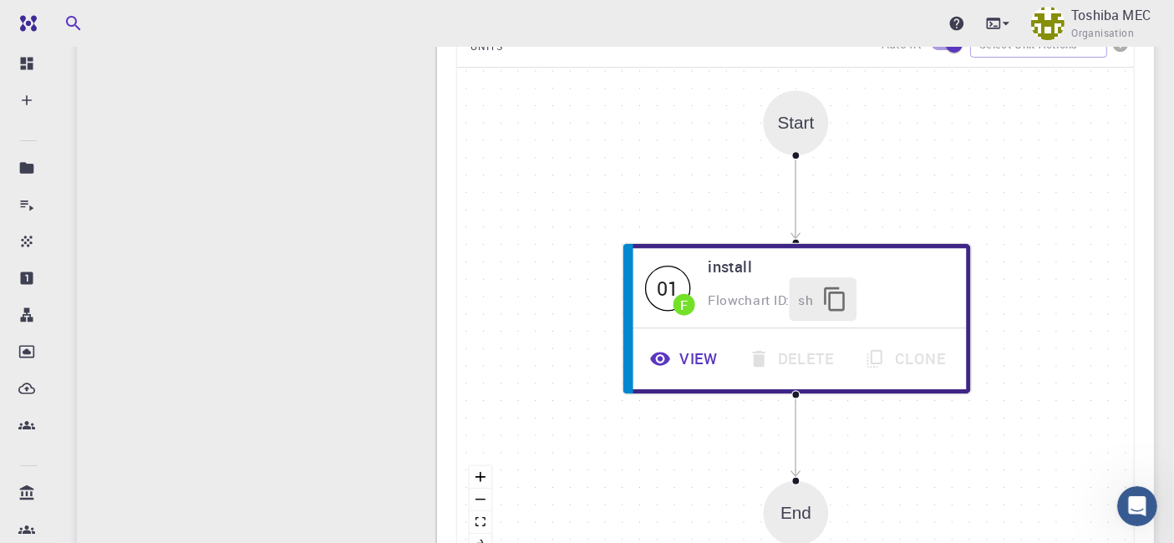
scroll to position [470, 0]
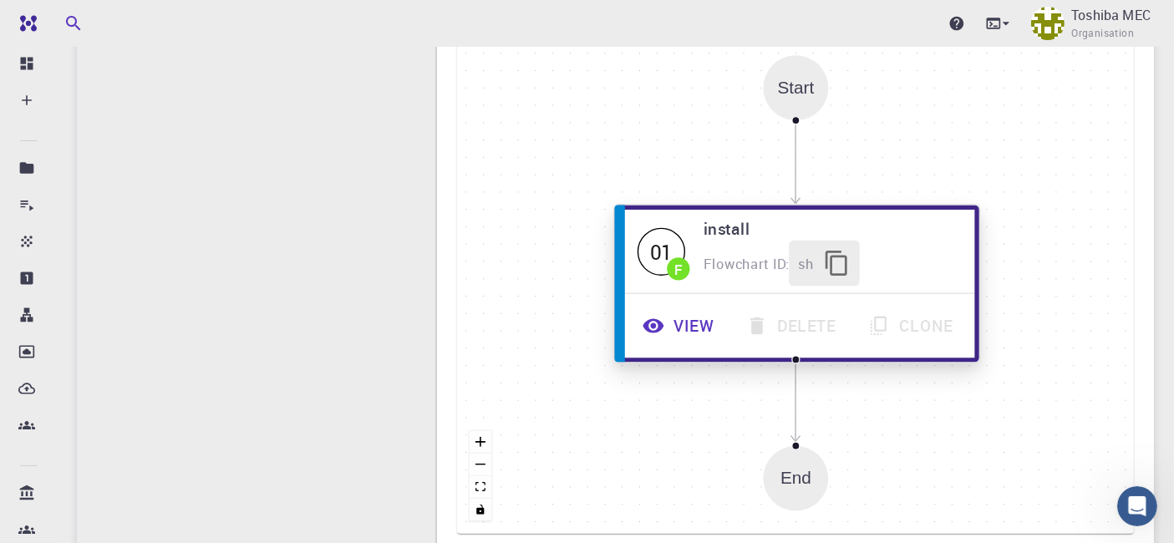
click at [702, 342] on button "View" at bounding box center [680, 326] width 104 height 46
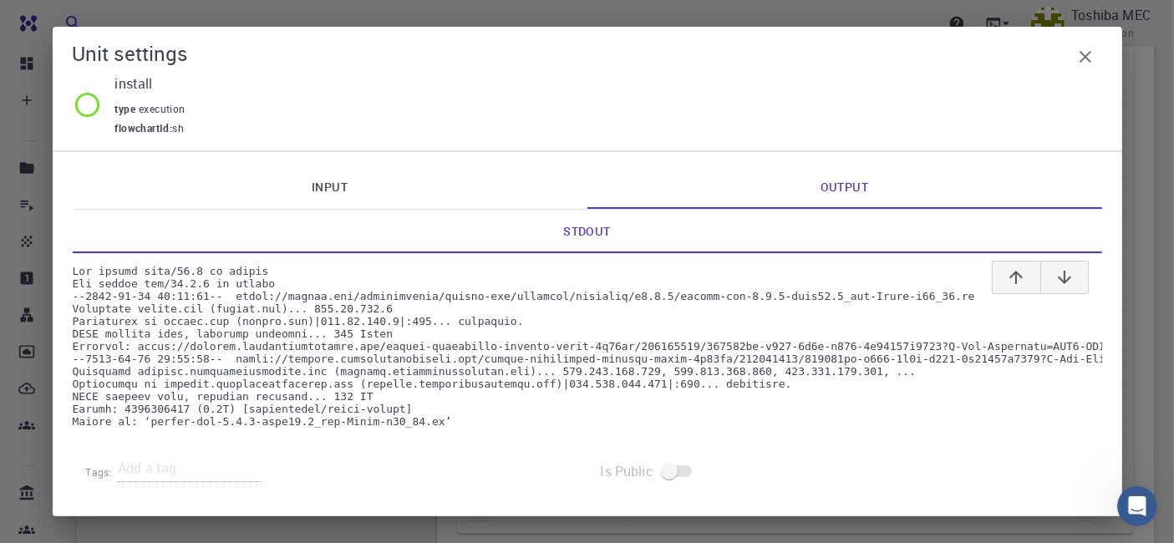
scroll to position [93, 0]
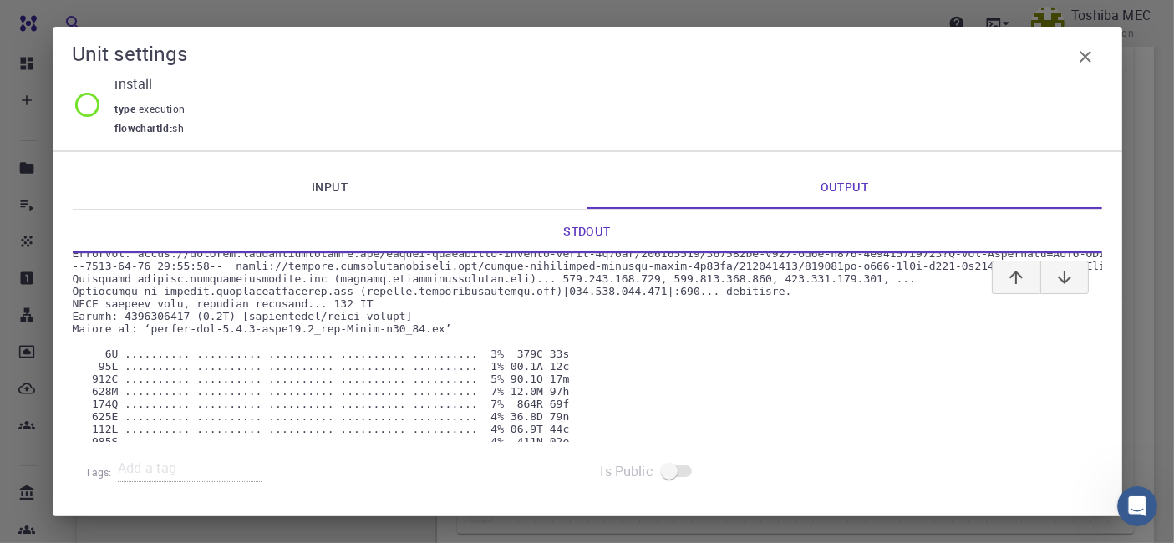
click at [344, 194] on link "Input" at bounding box center [330, 186] width 515 height 43
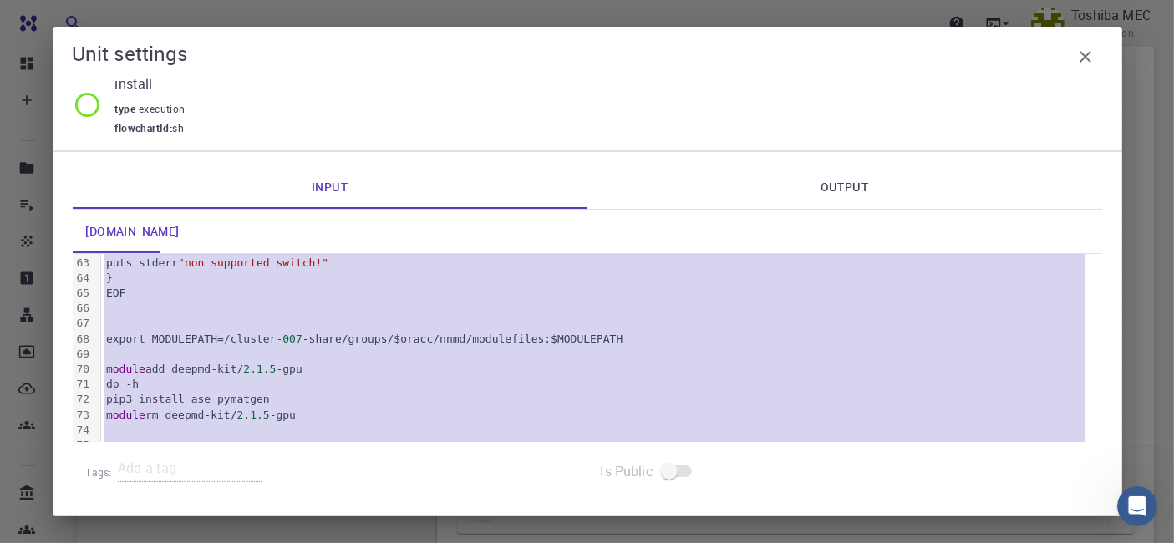
scroll to position [973, 0]
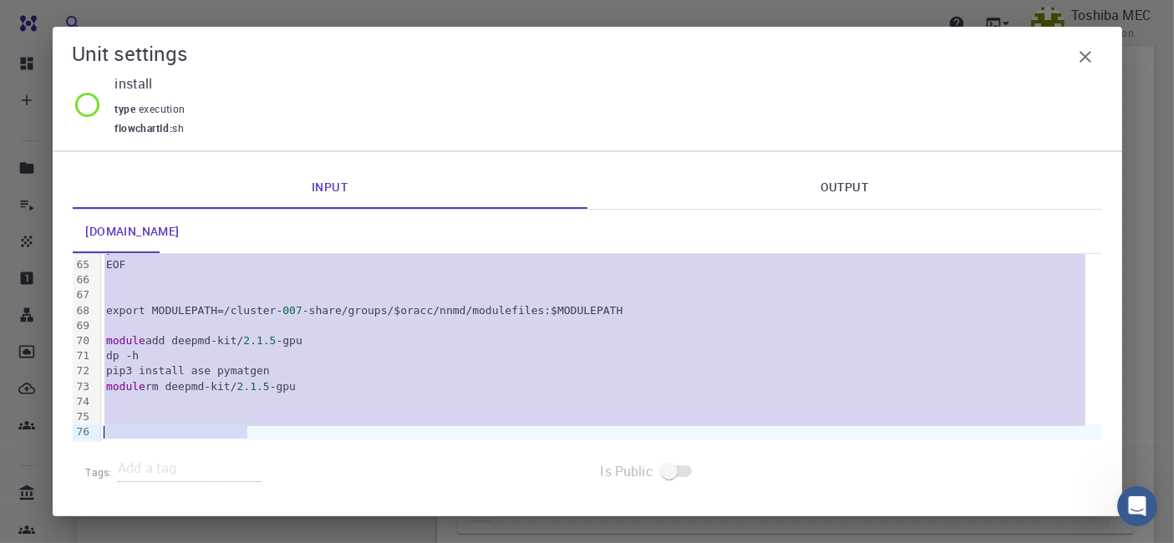
drag, startPoint x: 105, startPoint y: 268, endPoint x: 246, endPoint y: 455, distance: 233.3
click at [246, 455] on div "Input Output script.sh 99 25 26 27 28 29 30 31 32 33 34 35 36 37 38 39 40 41 42…" at bounding box center [588, 333] width 1070 height 365
copy div "#!/bin/bash puts stderr "\tThis module adds DeepMD-kit to your environment vari…"
click at [1079, 53] on icon "button" at bounding box center [1086, 57] width 20 height 20
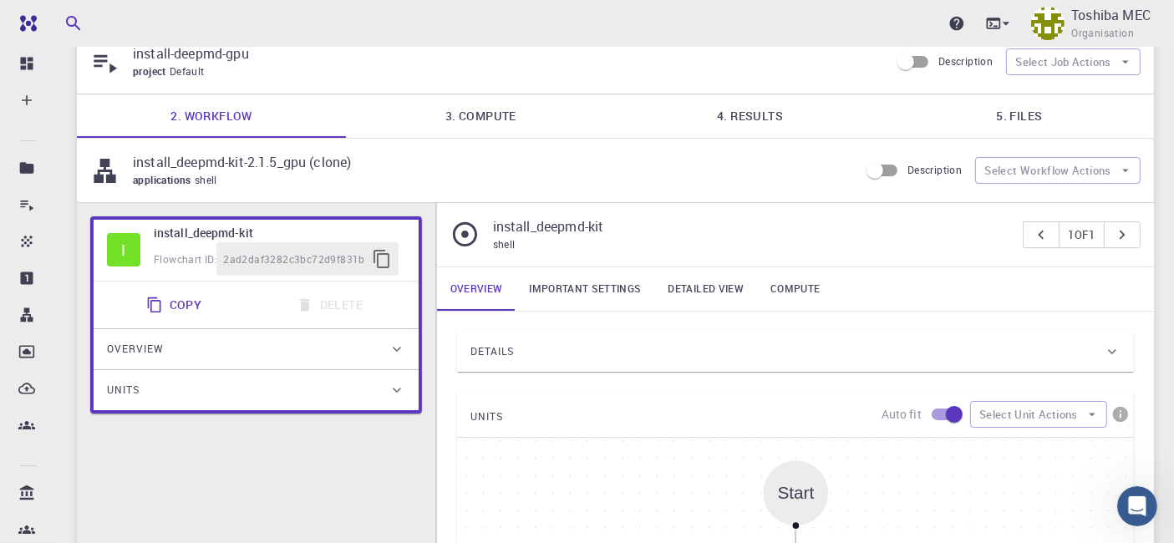
scroll to position [64, 0]
click at [1026, 119] on link "5. Files" at bounding box center [1019, 116] width 269 height 43
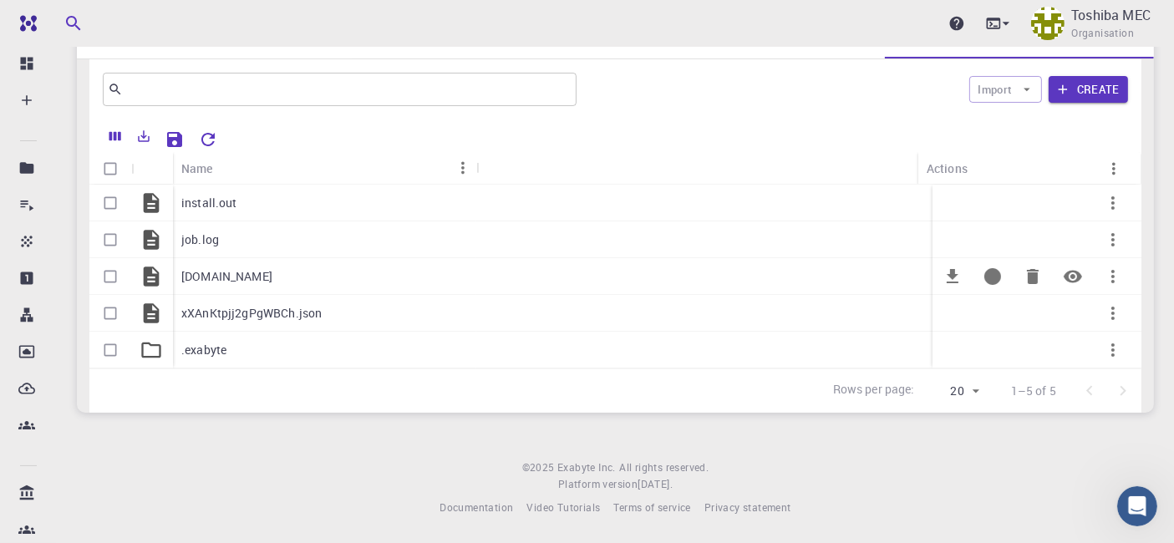
scroll to position [52, 0]
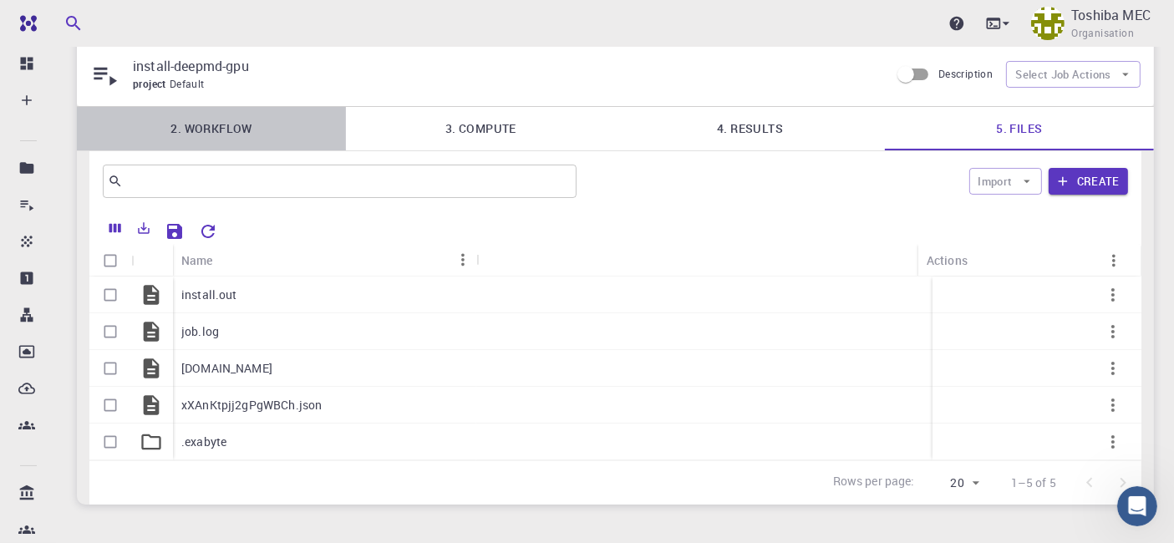
click at [201, 118] on link "2. Workflow" at bounding box center [211, 128] width 269 height 43
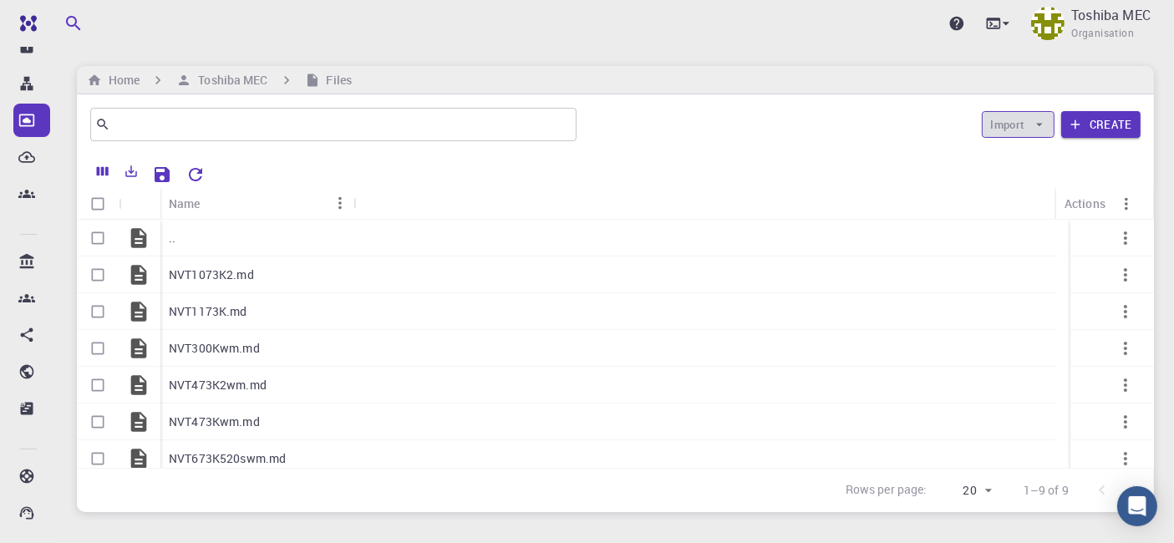
click at [1035, 128] on icon "button" at bounding box center [1039, 124] width 15 height 15
click at [1024, 160] on div at bounding box center [1011, 158] width 30 height 17
click at [1041, 128] on icon "button" at bounding box center [1039, 124] width 15 height 15
click at [1030, 153] on span "Upload File" at bounding box center [1053, 158] width 54 height 17
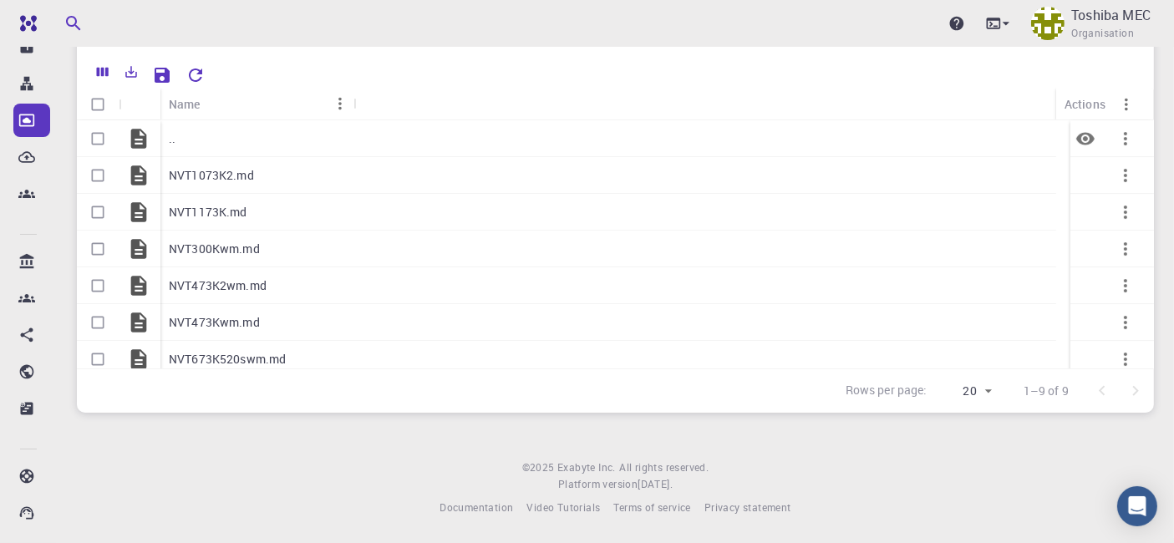
click at [174, 137] on p ".." at bounding box center [172, 138] width 7 height 17
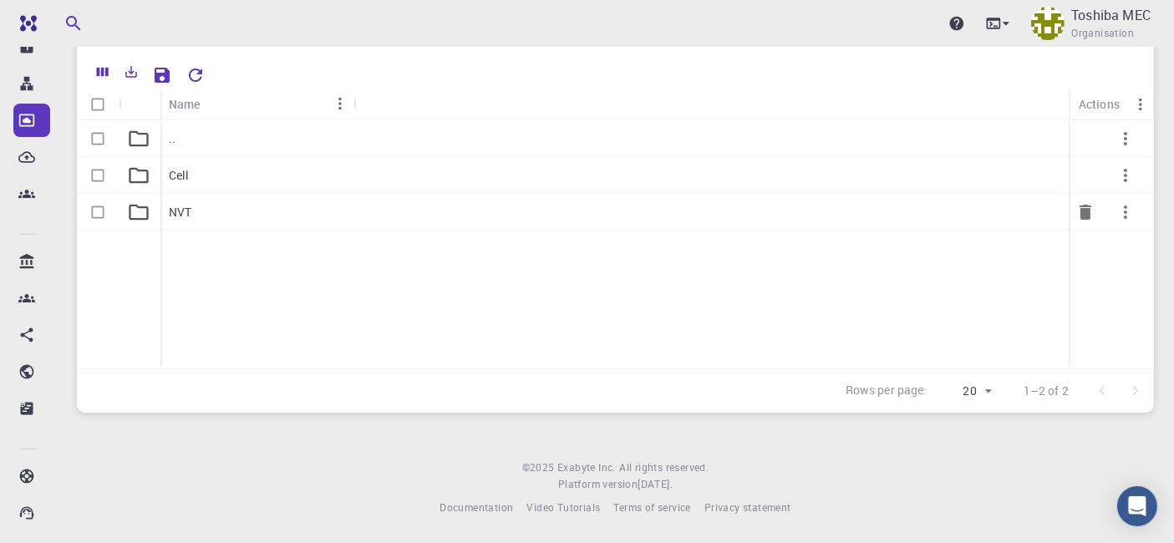
click at [193, 218] on div "NVT" at bounding box center [256, 212] width 193 height 37
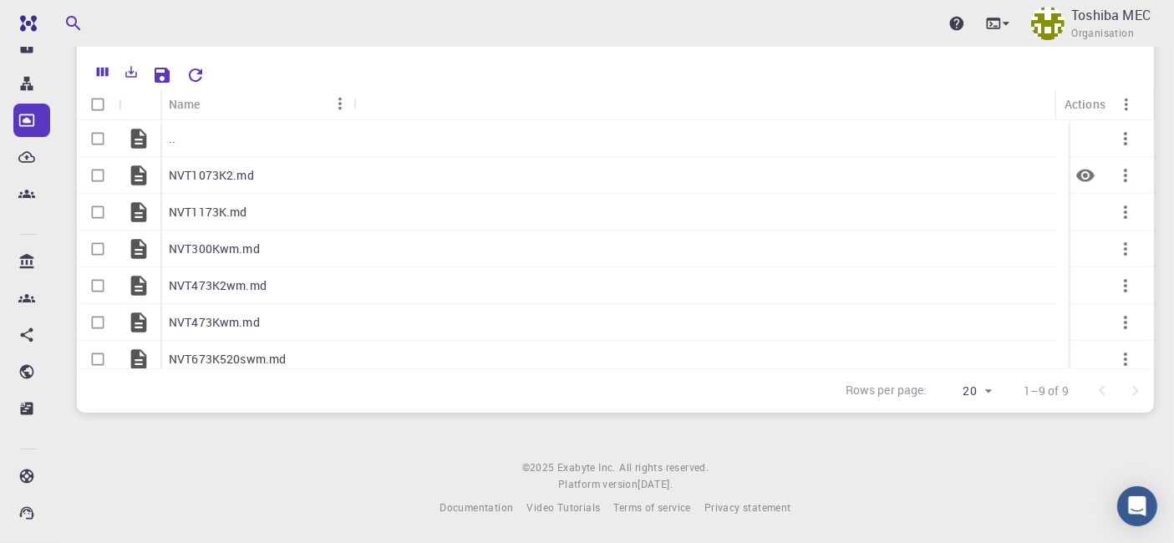
scroll to position [8, 0]
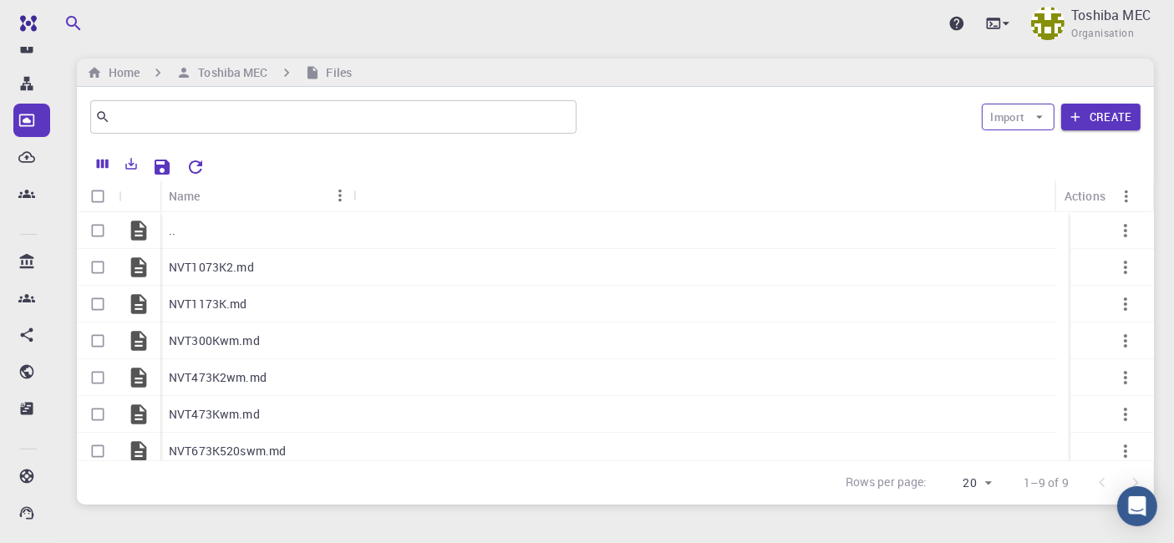
click at [1034, 121] on icon "button" at bounding box center [1039, 116] width 15 height 15
click at [1031, 140] on li "Upload File" at bounding box center [1038, 150] width 111 height 27
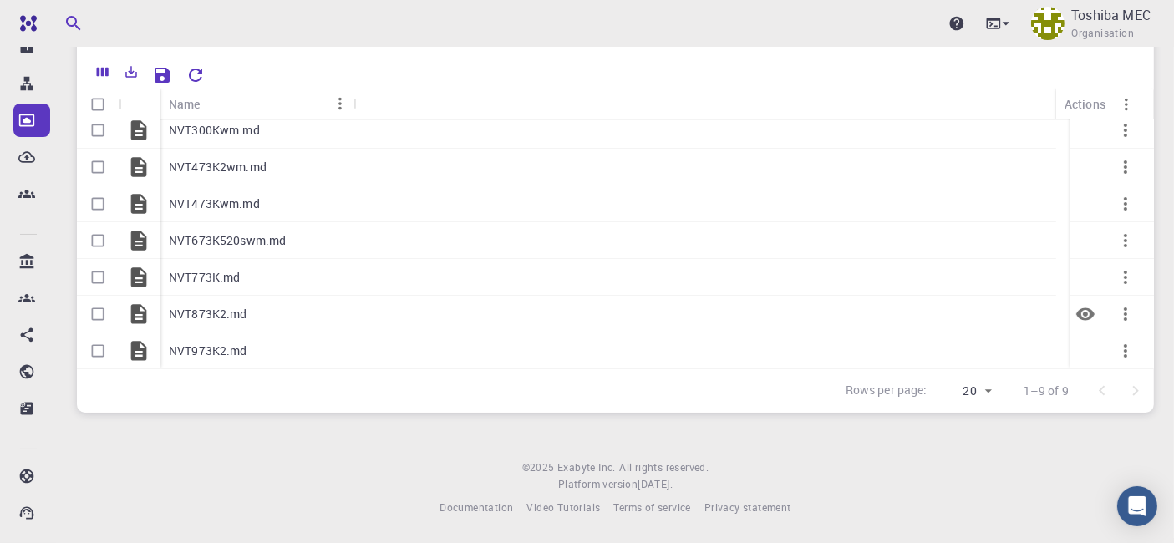
scroll to position [26, 0]
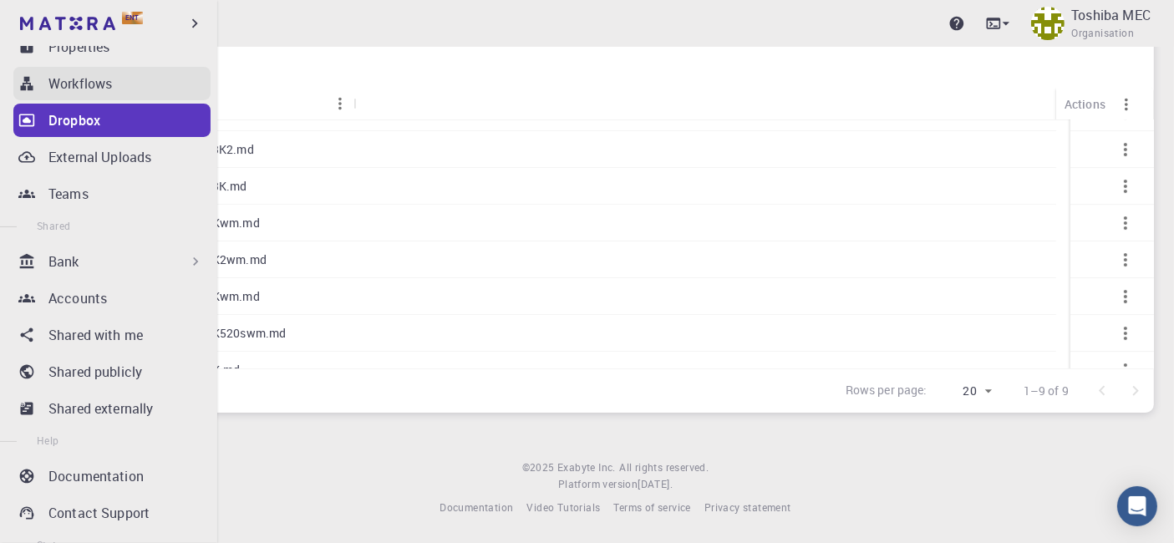
click at [29, 89] on icon at bounding box center [26, 83] width 17 height 17
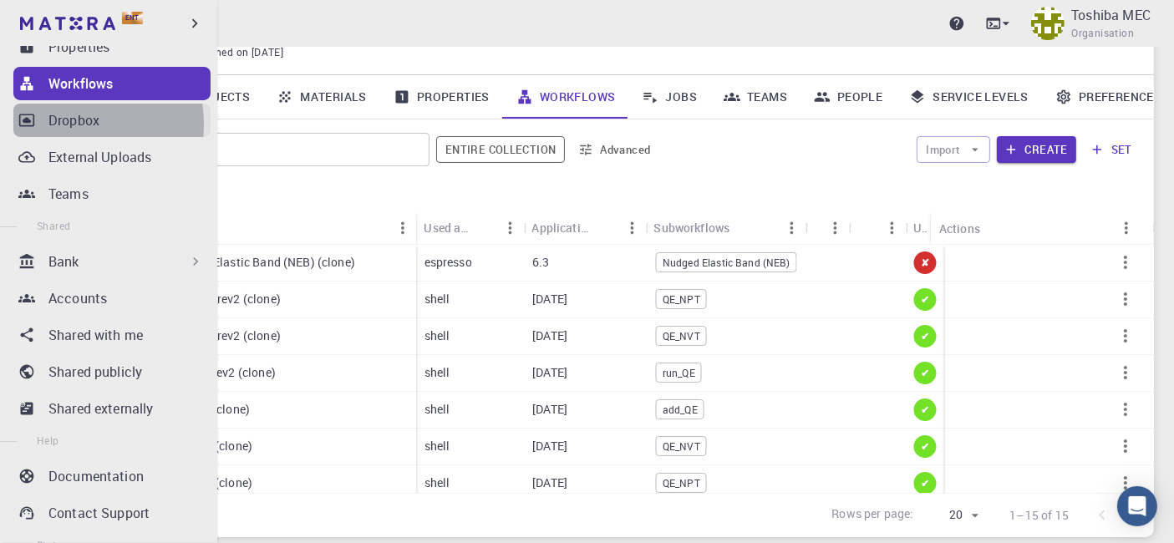
click at [62, 124] on p "Dropbox" at bounding box center [73, 120] width 51 height 20
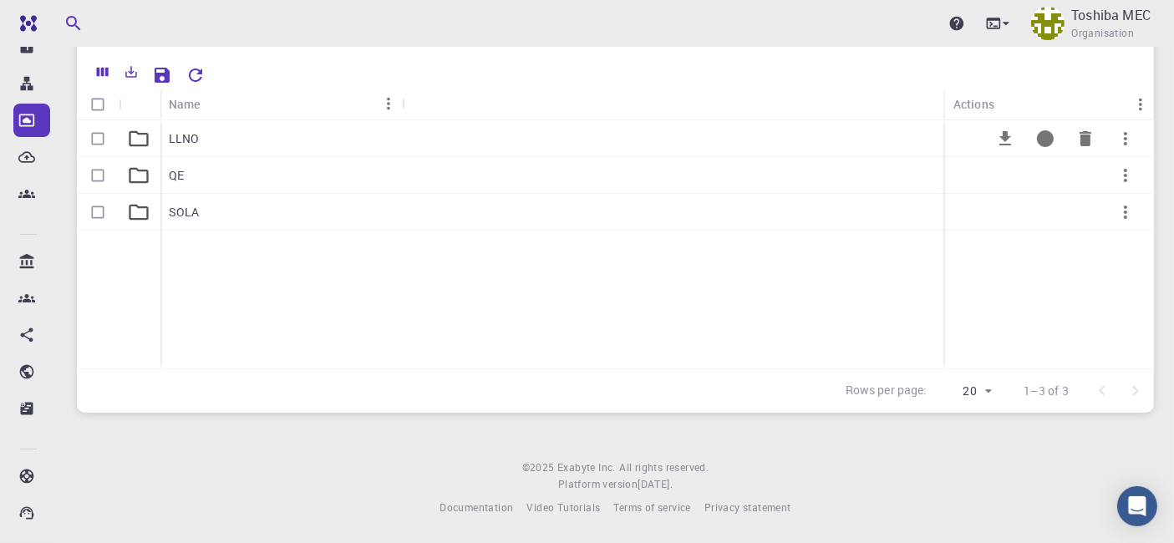
click at [185, 132] on p "LLNO" at bounding box center [184, 138] width 31 height 17
click at [181, 211] on p "NVT" at bounding box center [180, 212] width 23 height 17
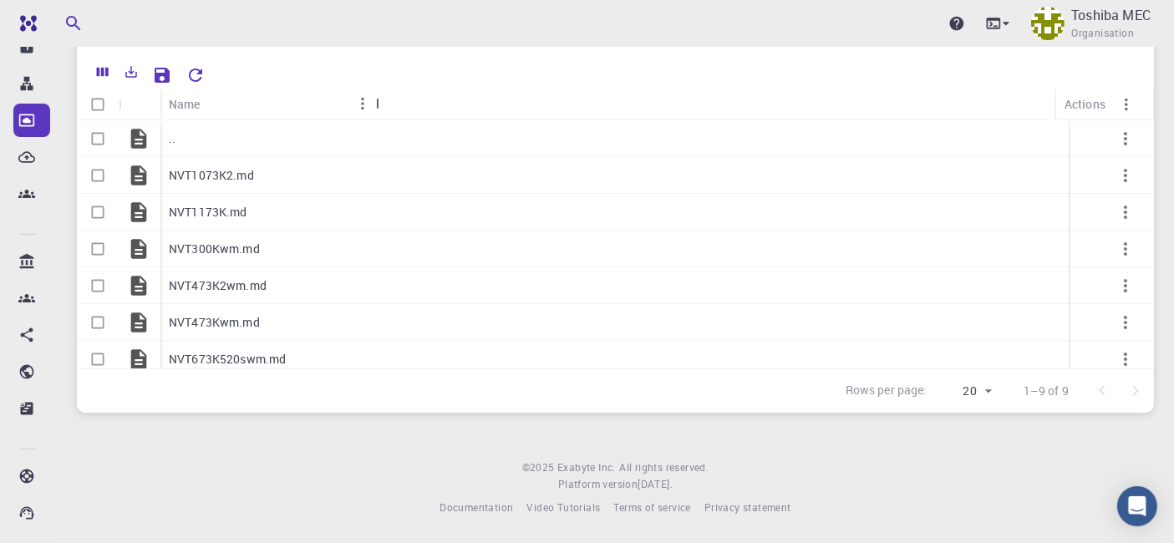
drag, startPoint x: 247, startPoint y: 94, endPoint x: 379, endPoint y: 109, distance: 132.8
click at [379, 109] on div "Name" at bounding box center [377, 104] width 17 height 33
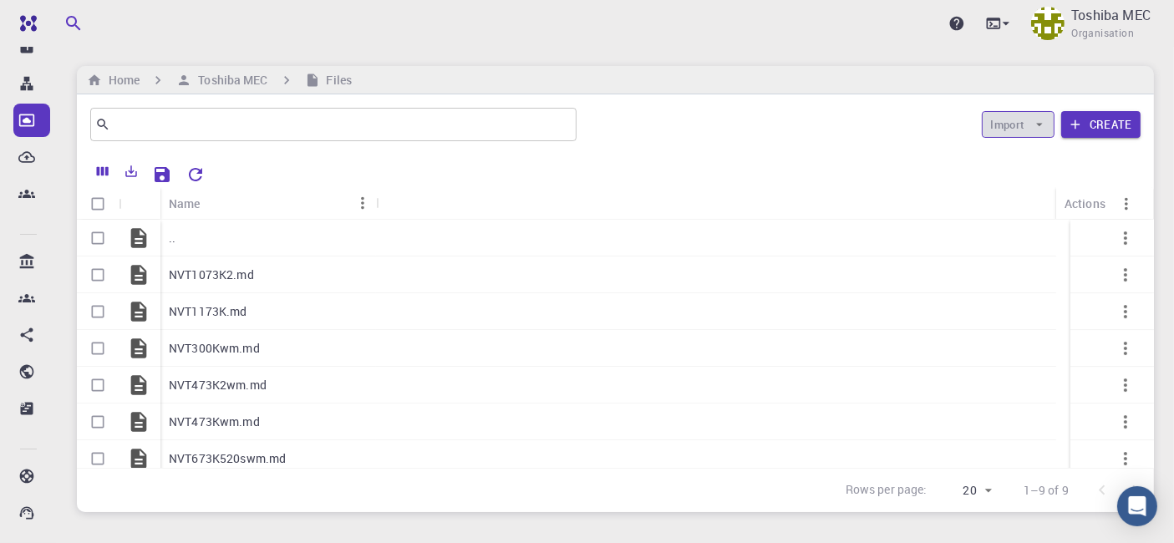
click at [1036, 125] on icon "button" at bounding box center [1039, 124] width 15 height 15
click at [1024, 154] on div at bounding box center [1011, 158] width 30 height 17
click at [176, 238] on div ".." at bounding box center [202, 238] width 84 height 37
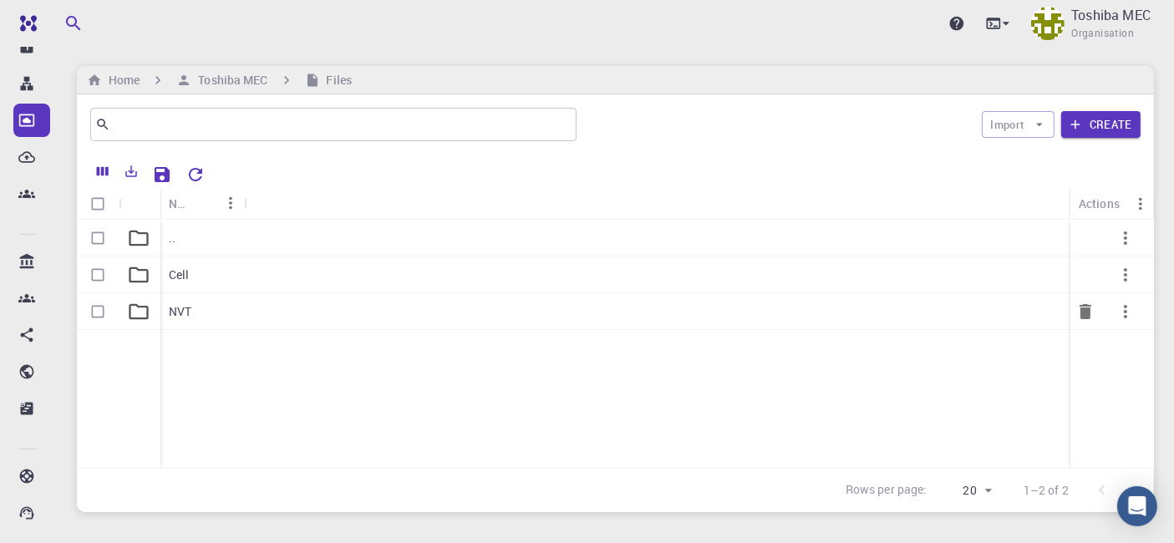
click at [191, 311] on p "NVT" at bounding box center [180, 311] width 23 height 17
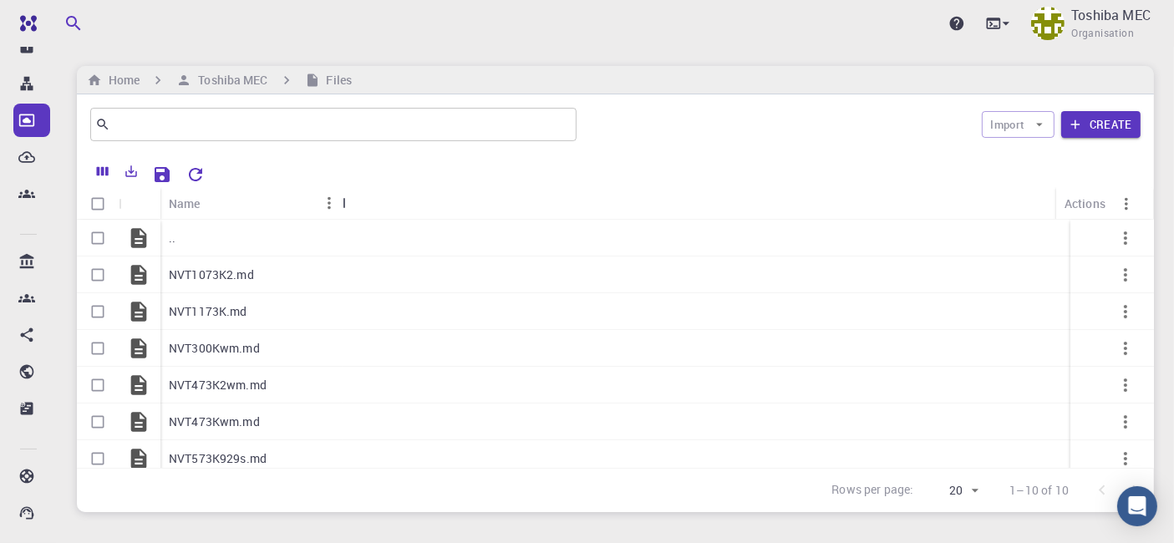
drag, startPoint x: 252, startPoint y: 205, endPoint x: 350, endPoint y: 202, distance: 98.6
click at [350, 202] on div "Name" at bounding box center [344, 203] width 17 height 33
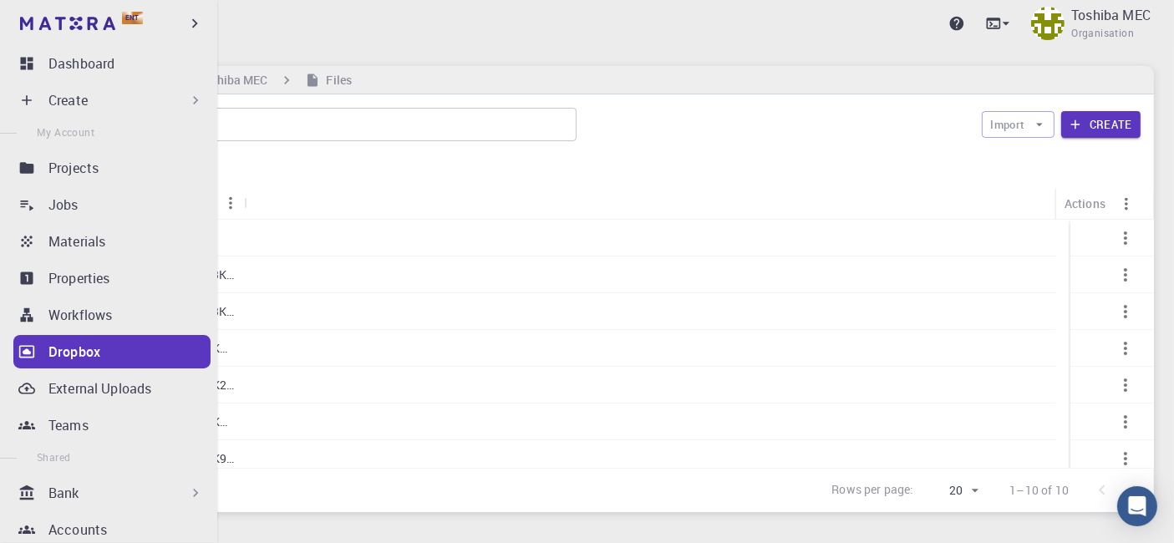
drag, startPoint x: 64, startPoint y: 190, endPoint x: 586, endPoint y: 1, distance: 554.6
click at [64, 190] on link "Jobs" at bounding box center [111, 204] width 197 height 33
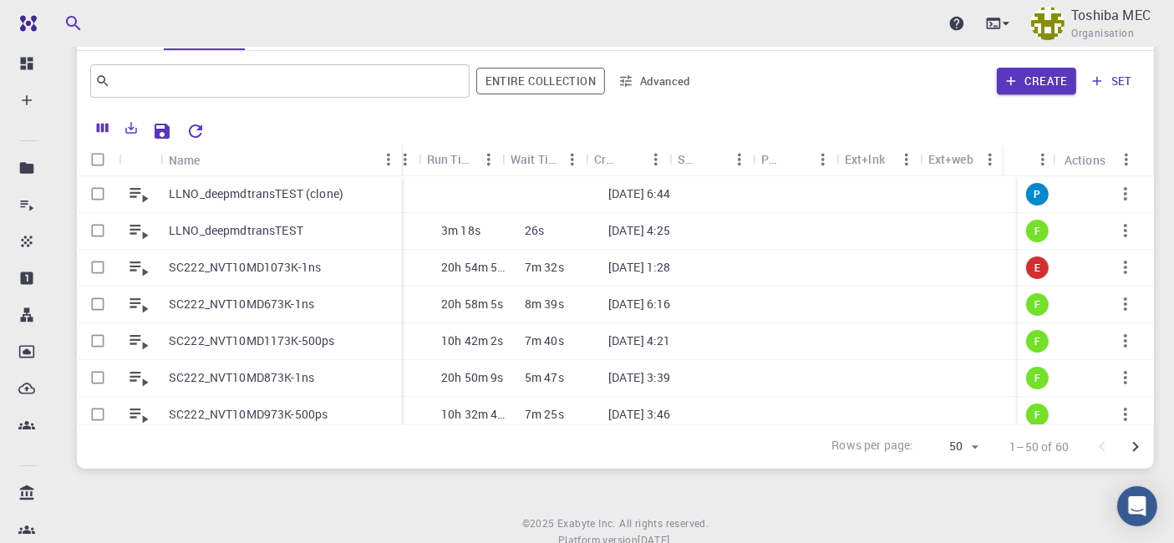
drag, startPoint x: 241, startPoint y: 156, endPoint x: 311, endPoint y: 194, distance: 79.6
click at [412, 152] on div "Name" at bounding box center [403, 160] width 17 height 33
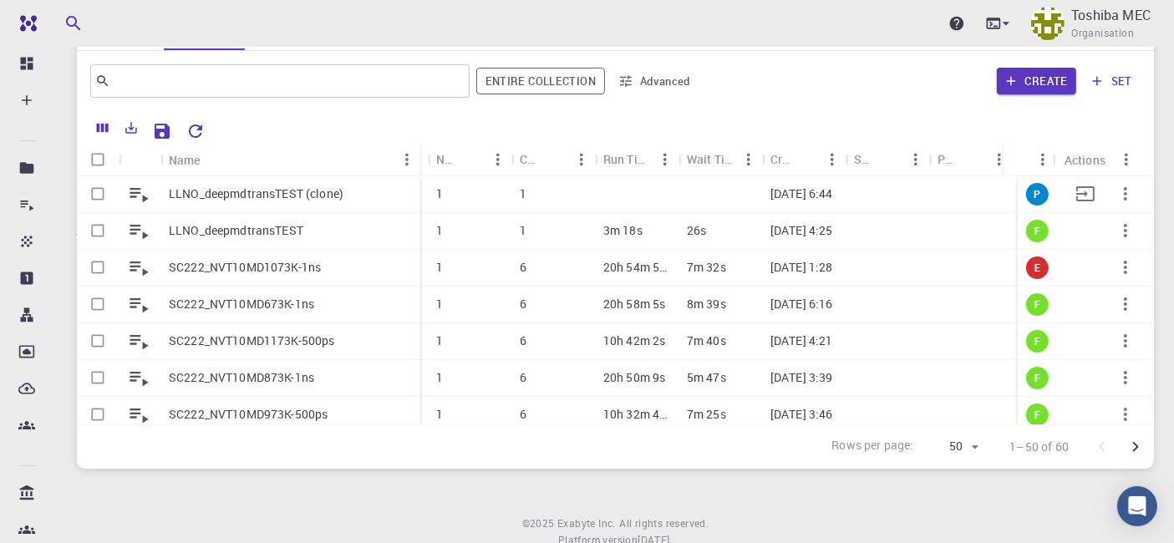
click at [298, 196] on p "LLNO_deepmdtransTEST (clone)" at bounding box center [256, 194] width 175 height 17
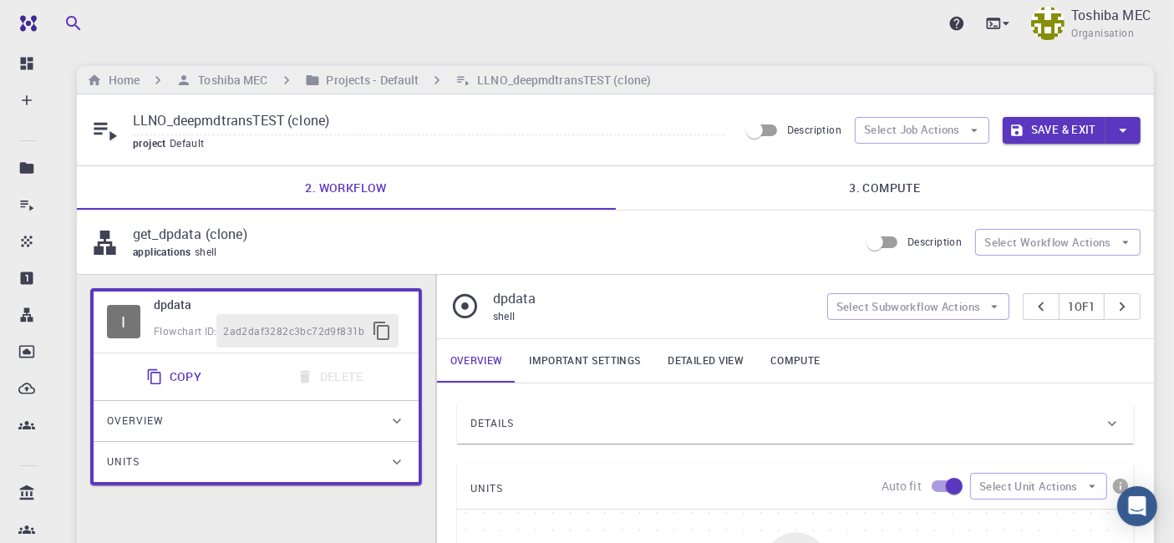
click at [344, 123] on input "LLNO_deepmdtransTEST (clone)" at bounding box center [429, 122] width 592 height 28
type input "LLNO_deepmdtransTEST2"
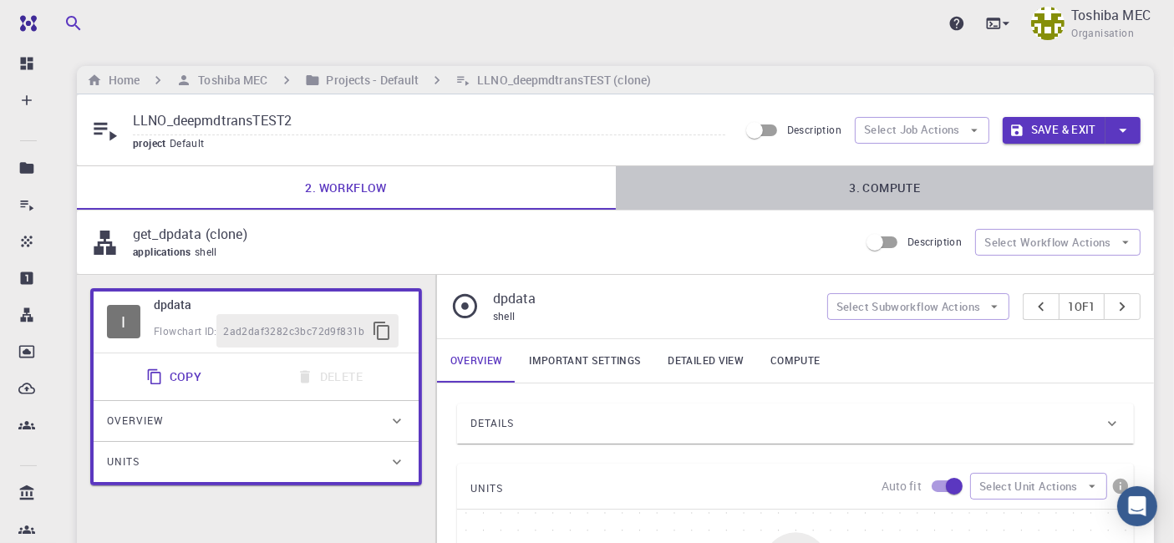
click at [859, 185] on link "3. Compute" at bounding box center [885, 187] width 539 height 43
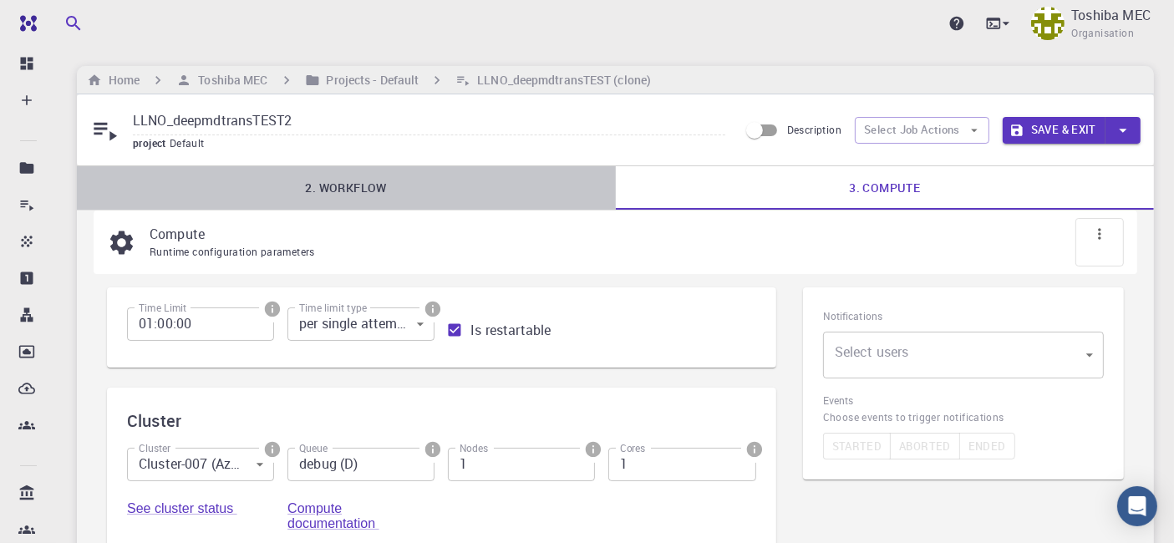
click at [353, 192] on link "2. Workflow" at bounding box center [346, 187] width 539 height 43
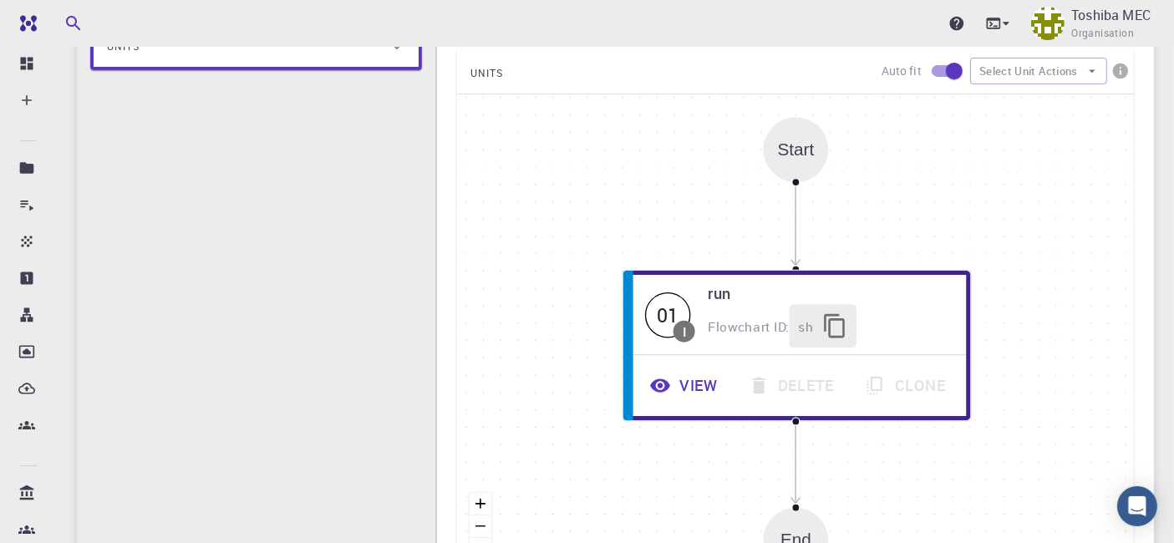
scroll to position [465, 0]
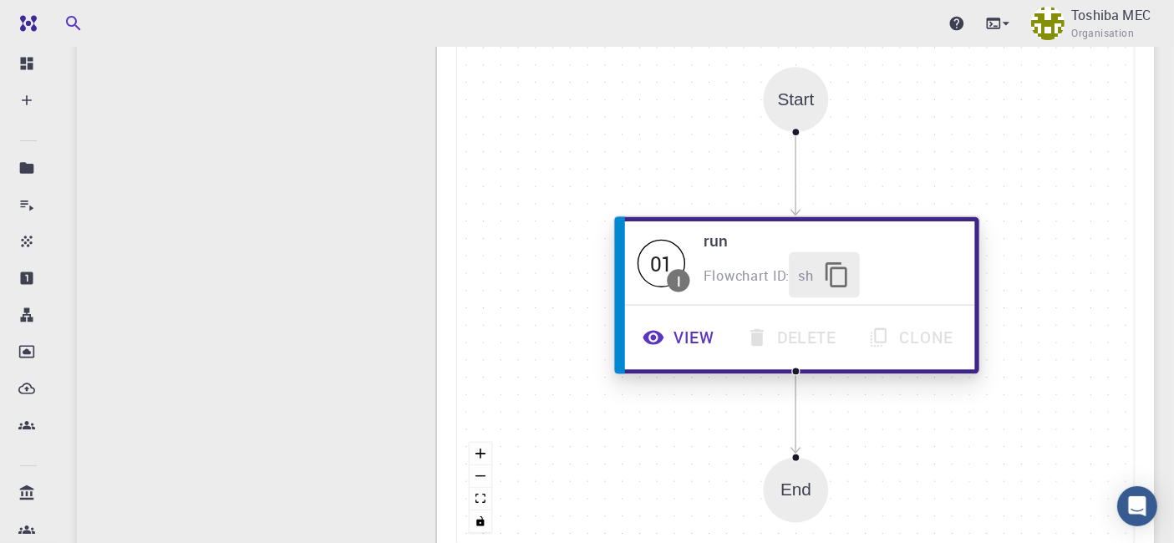
click at [683, 343] on button "View" at bounding box center [680, 338] width 104 height 46
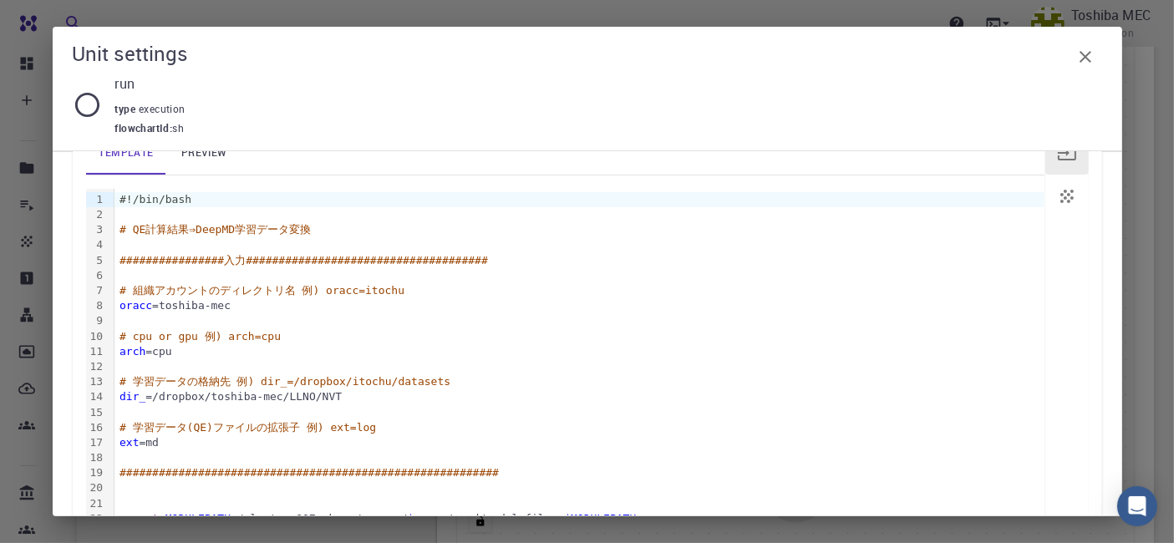
scroll to position [250, 0]
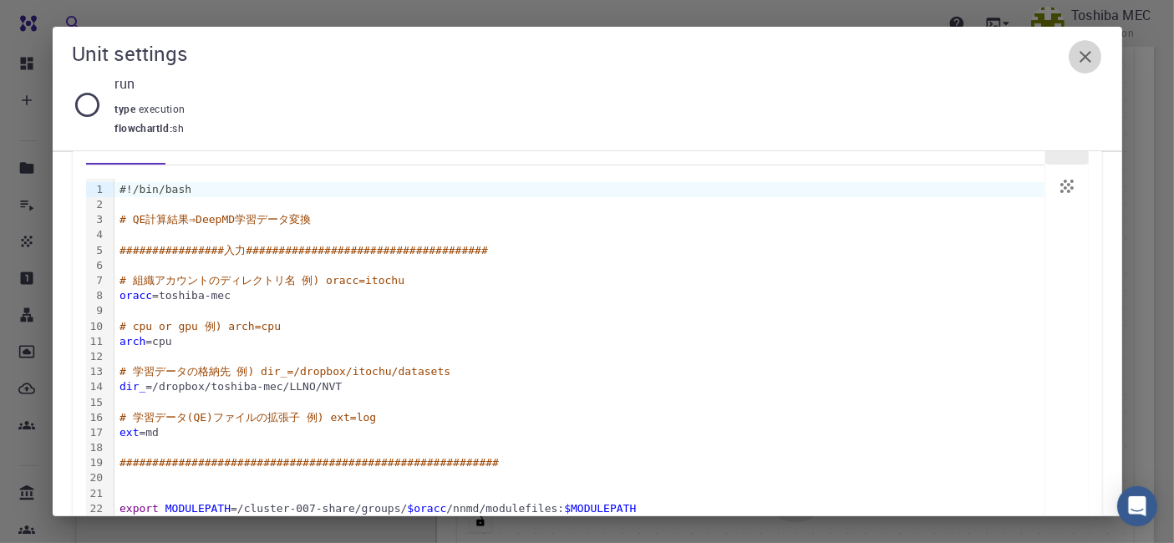
click at [1087, 58] on icon "button" at bounding box center [1086, 57] width 20 height 20
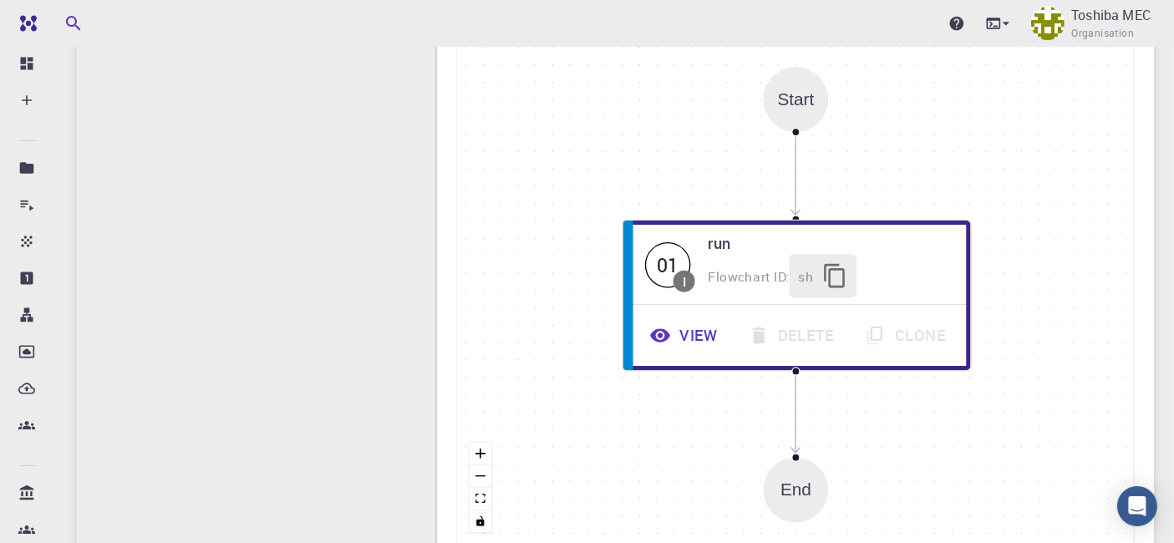
scroll to position [0, 0]
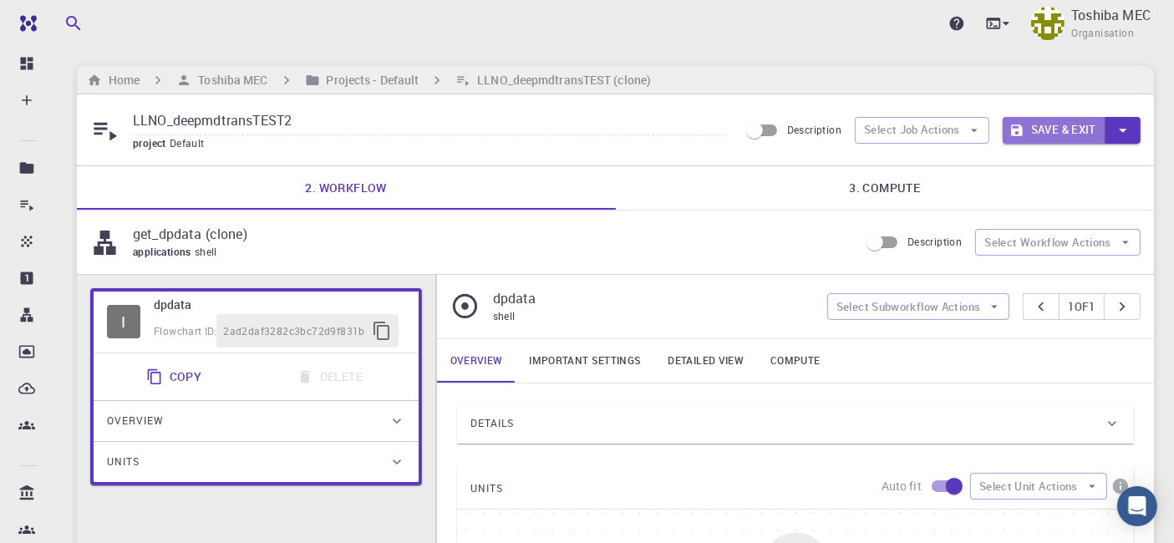
click at [1048, 131] on button "Save & Exit" at bounding box center [1054, 130] width 103 height 27
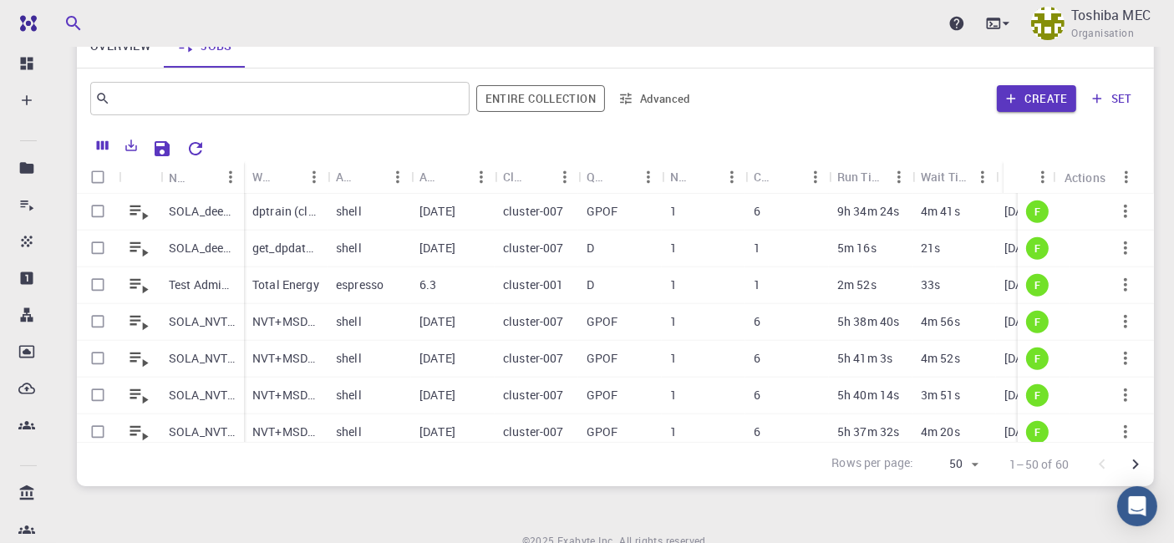
scroll to position [1604, 0]
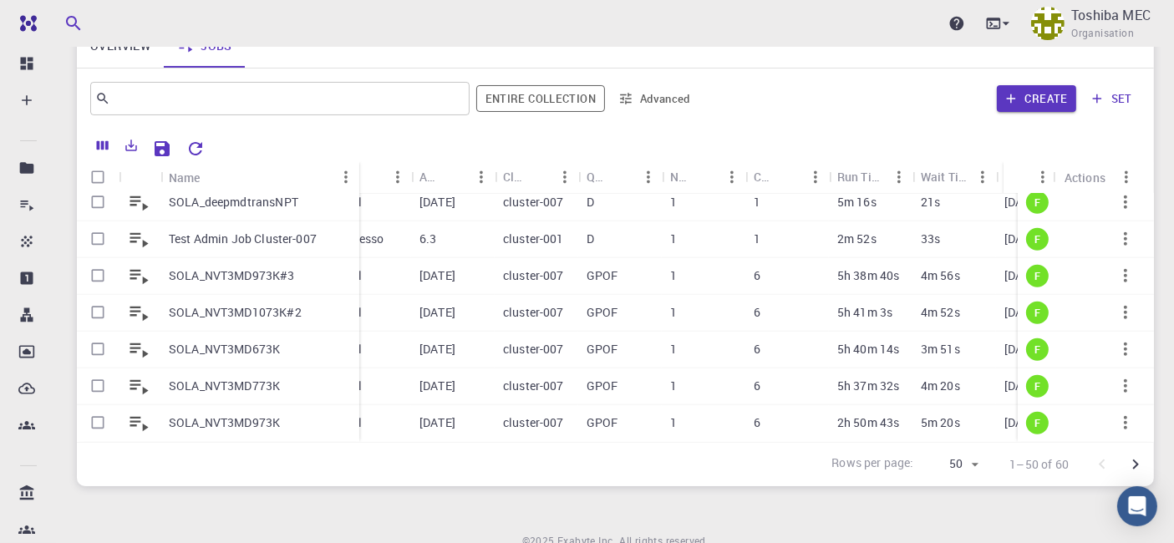
drag, startPoint x: 242, startPoint y: 177, endPoint x: 358, endPoint y: 179, distance: 115.3
click at [358, 179] on div "Name" at bounding box center [361, 177] width 17 height 33
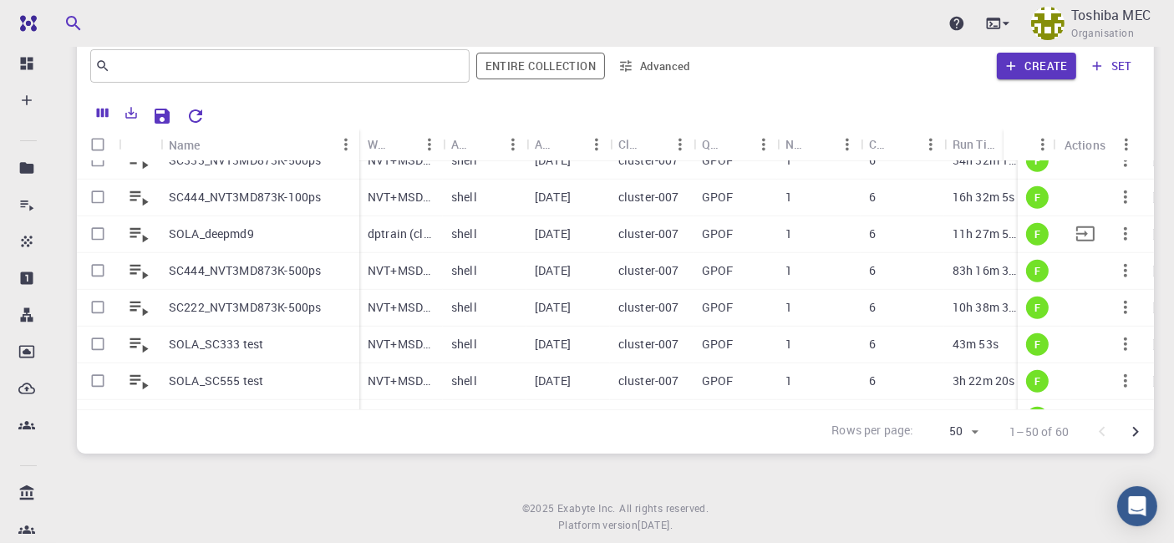
scroll to position [1139, 0]
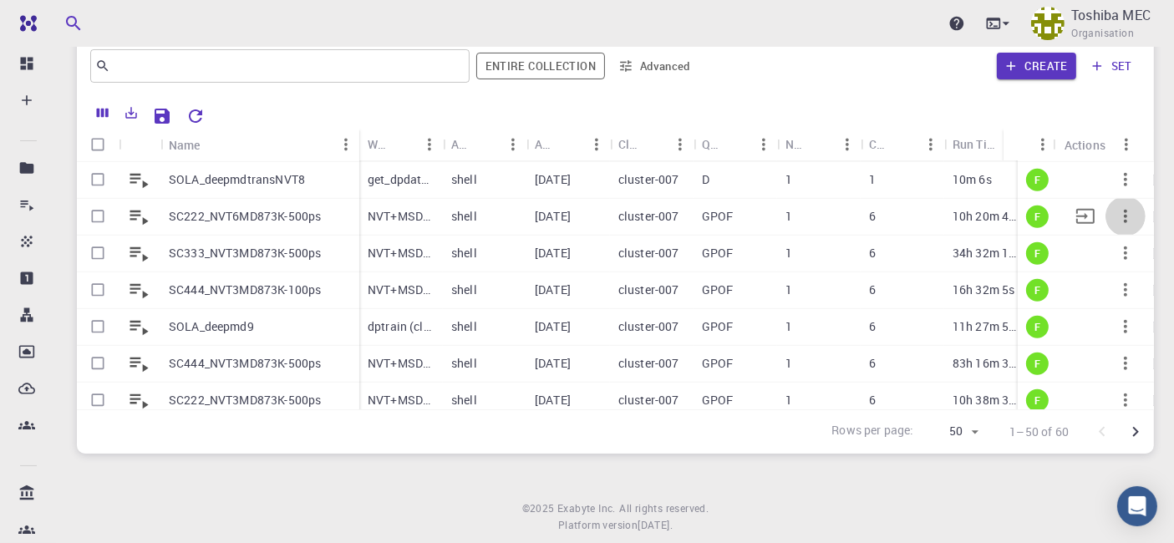
click at [1124, 216] on icon "button" at bounding box center [1125, 216] width 3 height 13
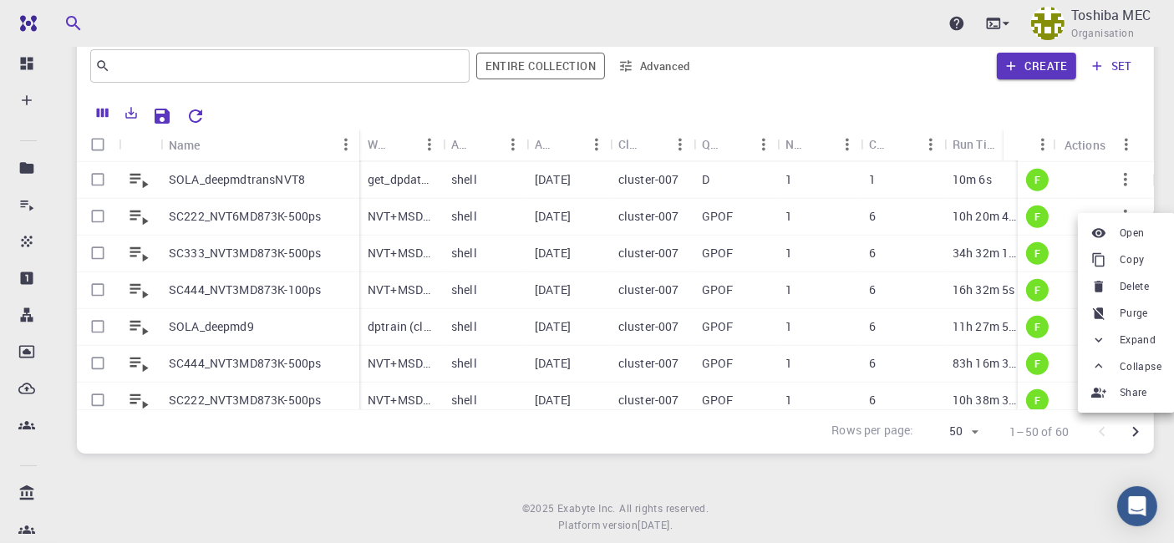
click at [1137, 292] on span "Delete" at bounding box center [1134, 286] width 29 height 17
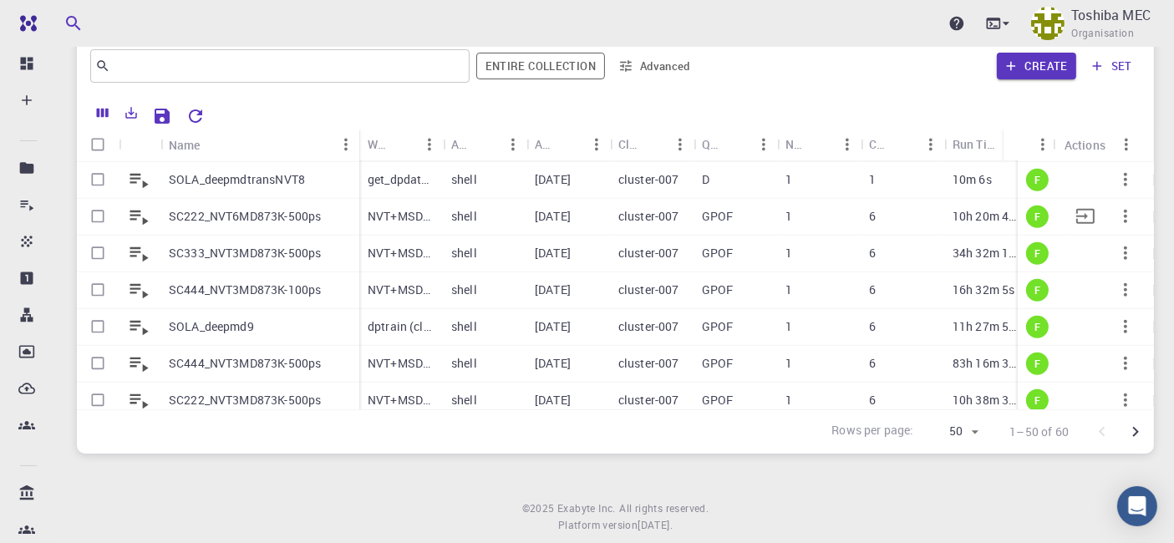
scroll to position [1046, 0]
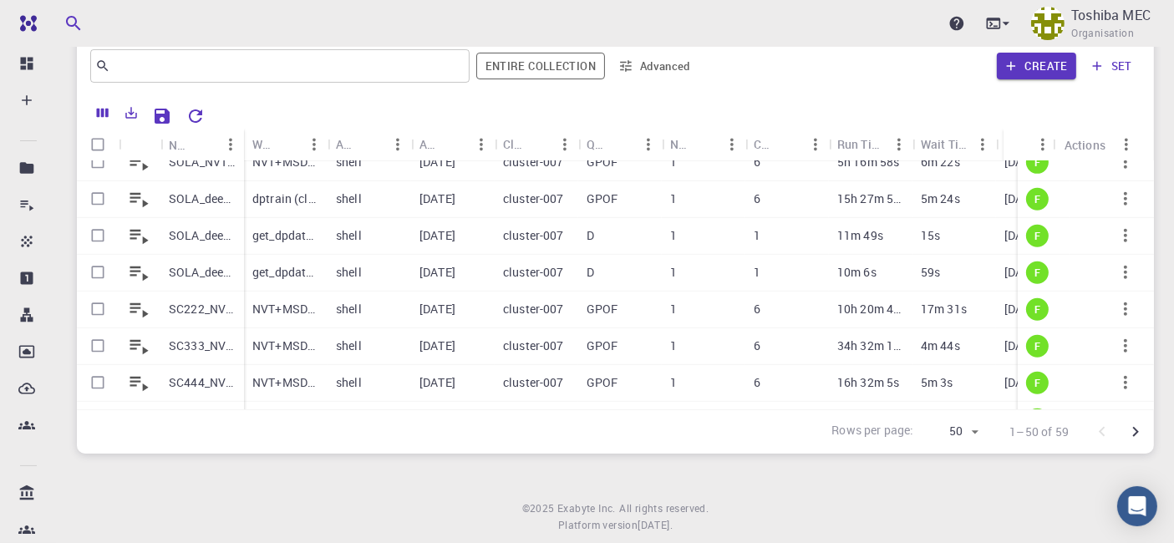
click at [328, 142] on div "Workflow Name" at bounding box center [286, 144] width 84 height 33
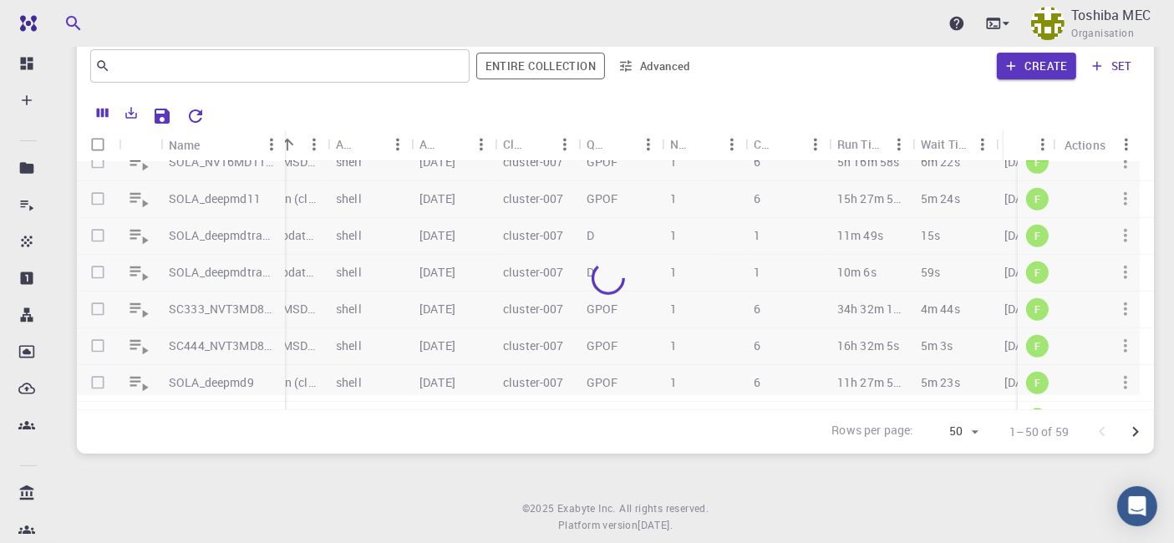
drag, startPoint x: 242, startPoint y: 138, endPoint x: 283, endPoint y: 140, distance: 41.0
click at [283, 140] on div "Name" at bounding box center [286, 145] width 17 height 33
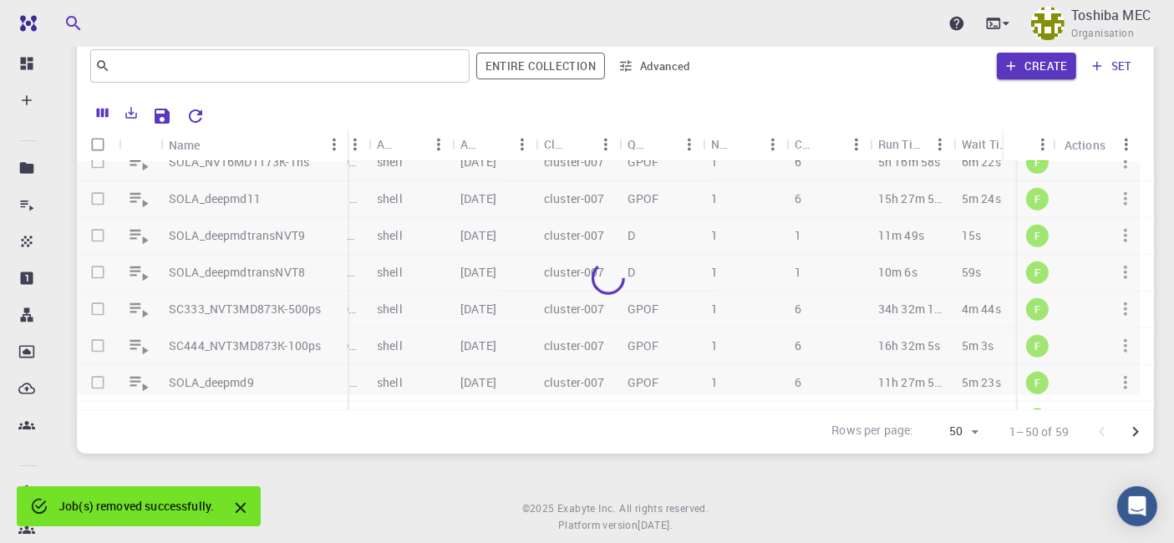
drag, startPoint x: 283, startPoint y: 144, endPoint x: 346, endPoint y: 237, distance: 112.6
click at [348, 142] on div "Name" at bounding box center [349, 145] width 17 height 33
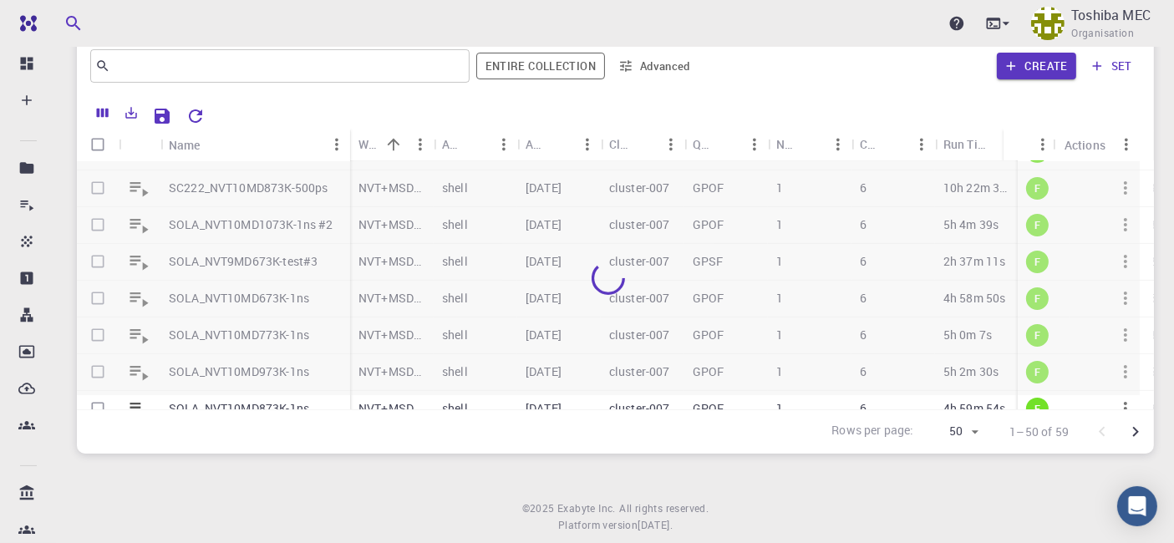
scroll to position [437, 0]
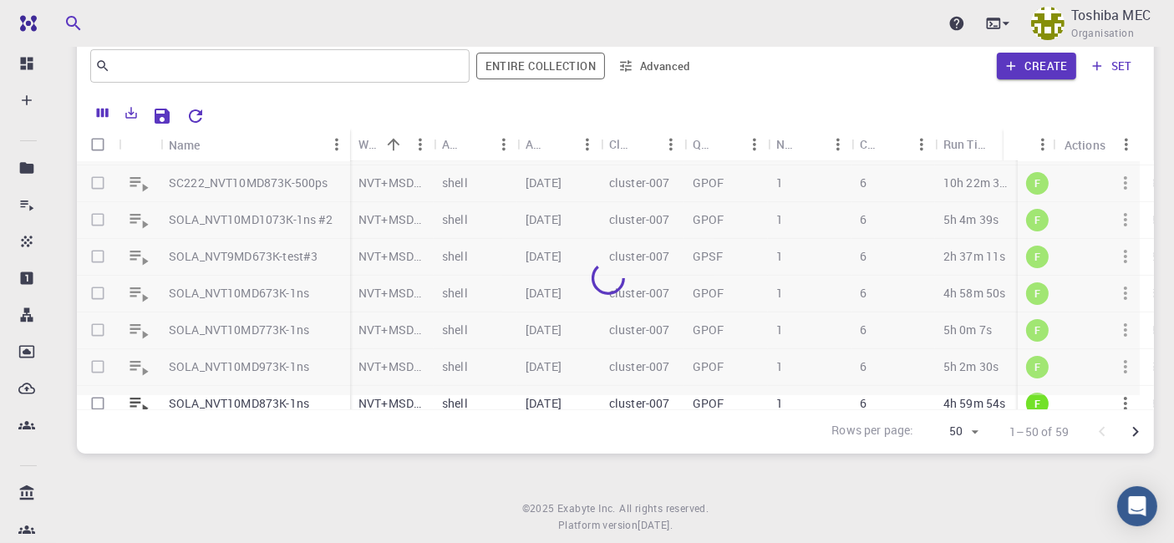
click at [283, 262] on div at bounding box center [608, 278] width 1063 height 234
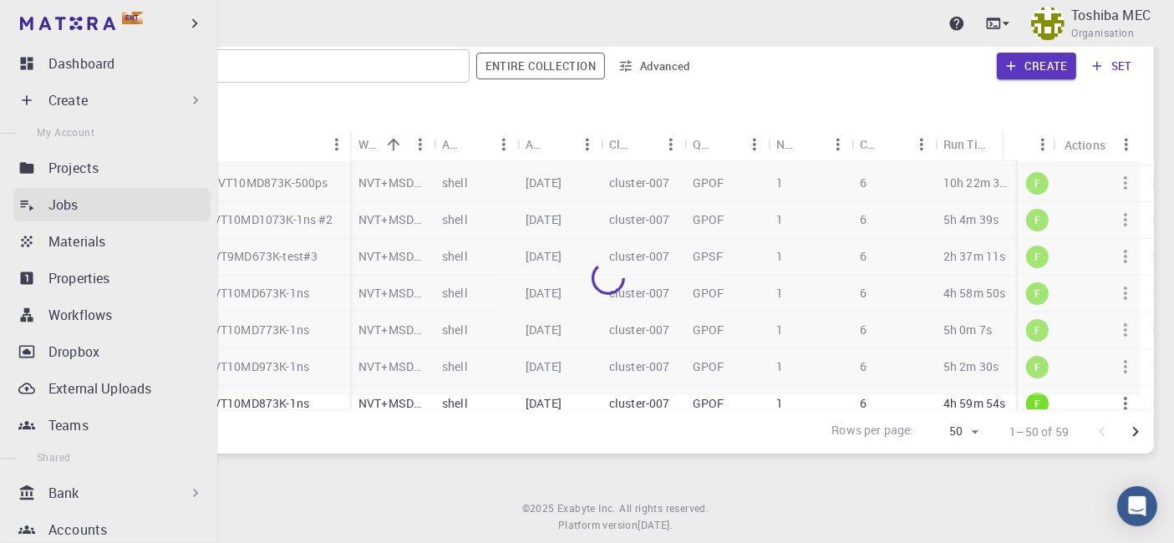
click at [38, 196] on link "Jobs" at bounding box center [111, 204] width 197 height 33
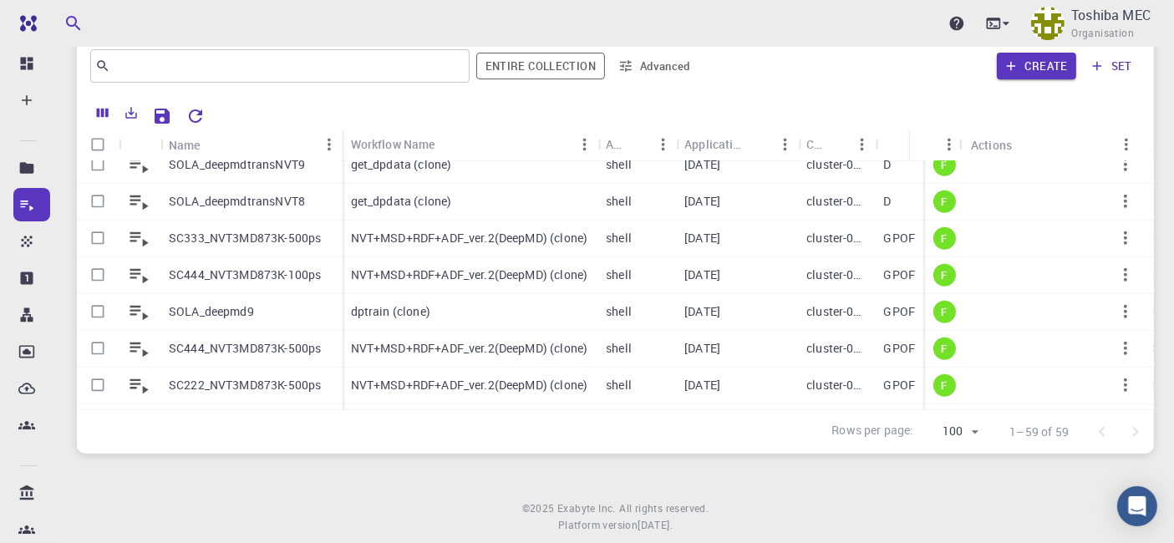
scroll to position [1081, 0]
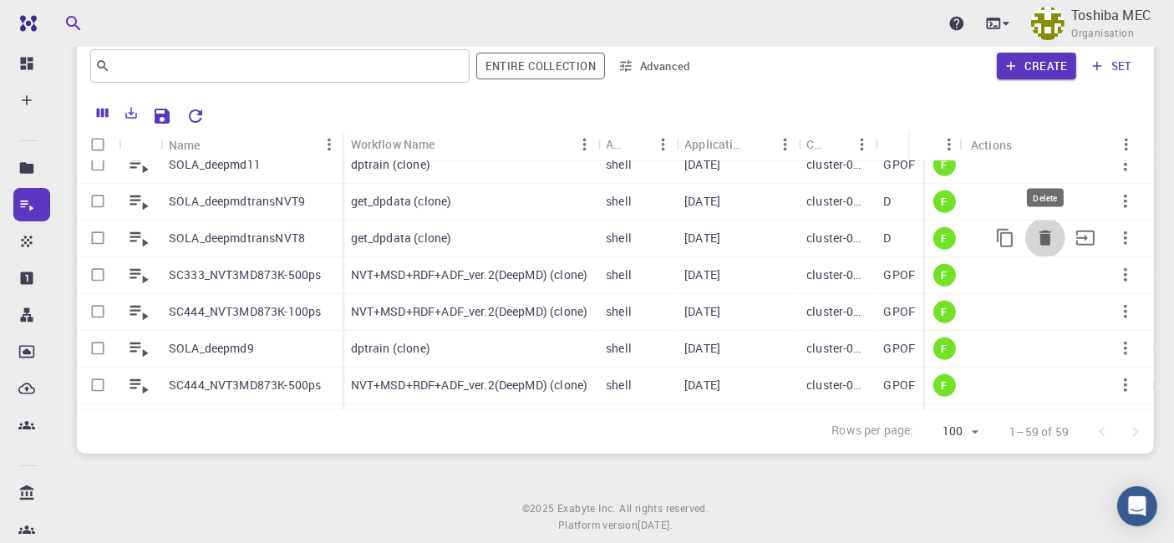
click at [1040, 242] on icon "Delete" at bounding box center [1046, 238] width 12 height 15
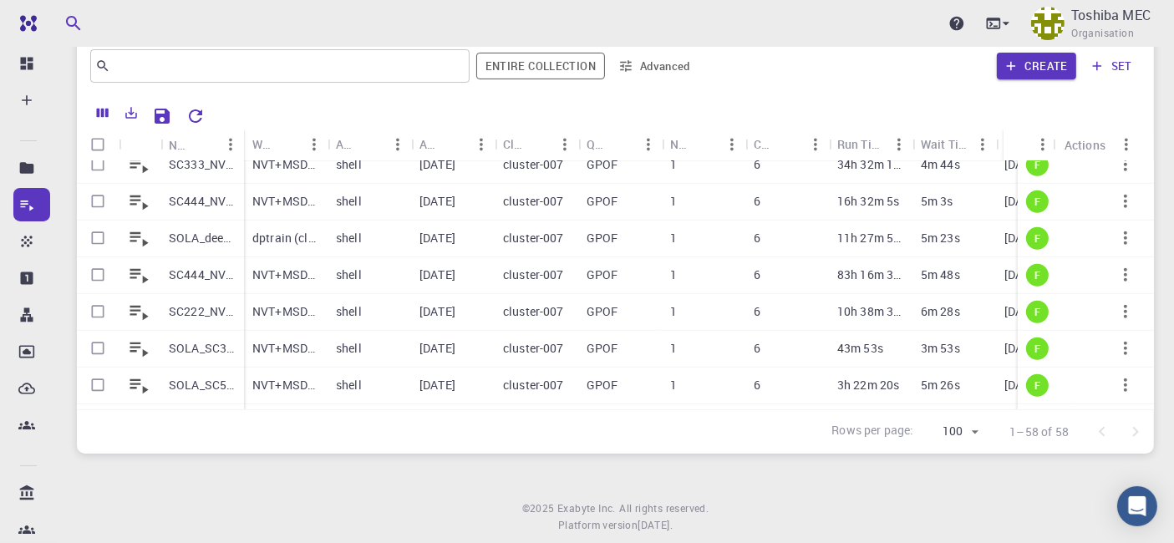
scroll to position [1117, 0]
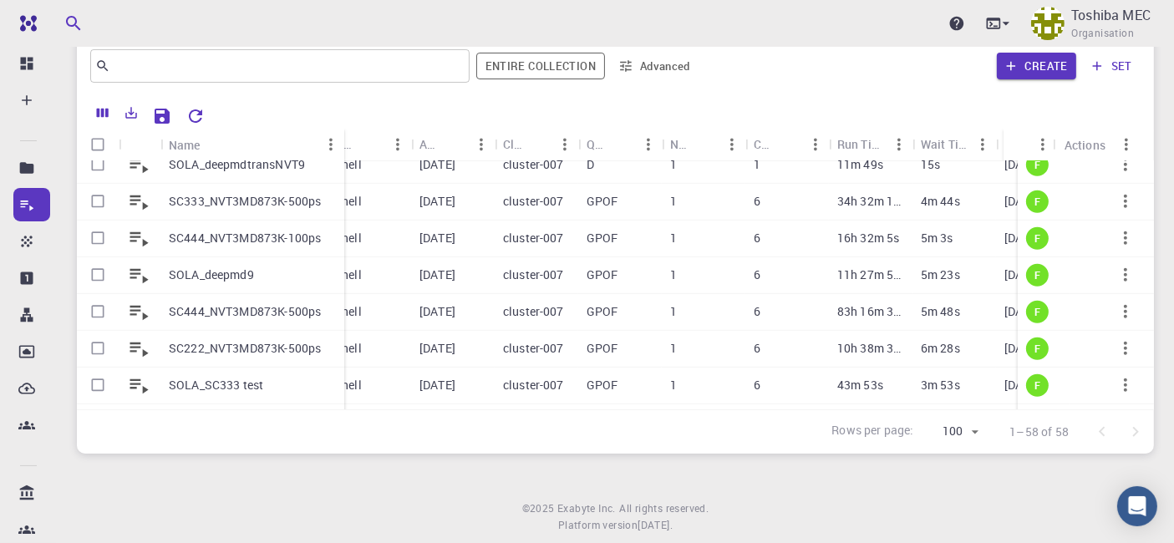
drag, startPoint x: 243, startPoint y: 136, endPoint x: 343, endPoint y: 130, distance: 100.5
click at [343, 130] on div "Name" at bounding box center [346, 145] width 17 height 33
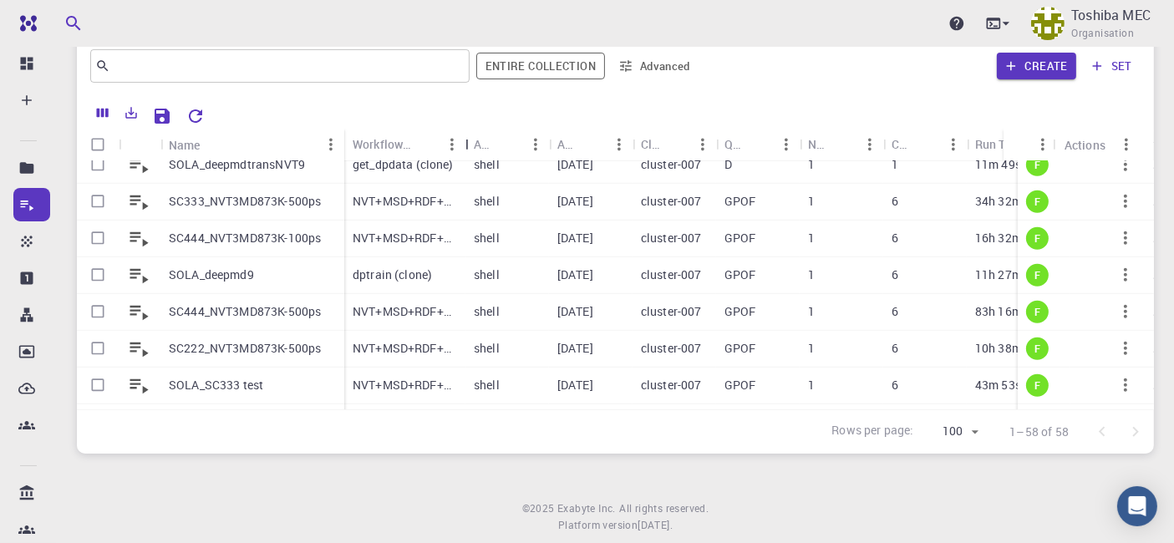
drag, startPoint x: 432, startPoint y: 146, endPoint x: 470, endPoint y: 142, distance: 37.8
click at [470, 142] on div "Workflow Name" at bounding box center [467, 144] width 17 height 33
click at [456, 175] on div "get_dpdata (clone)" at bounding box center [404, 165] width 121 height 37
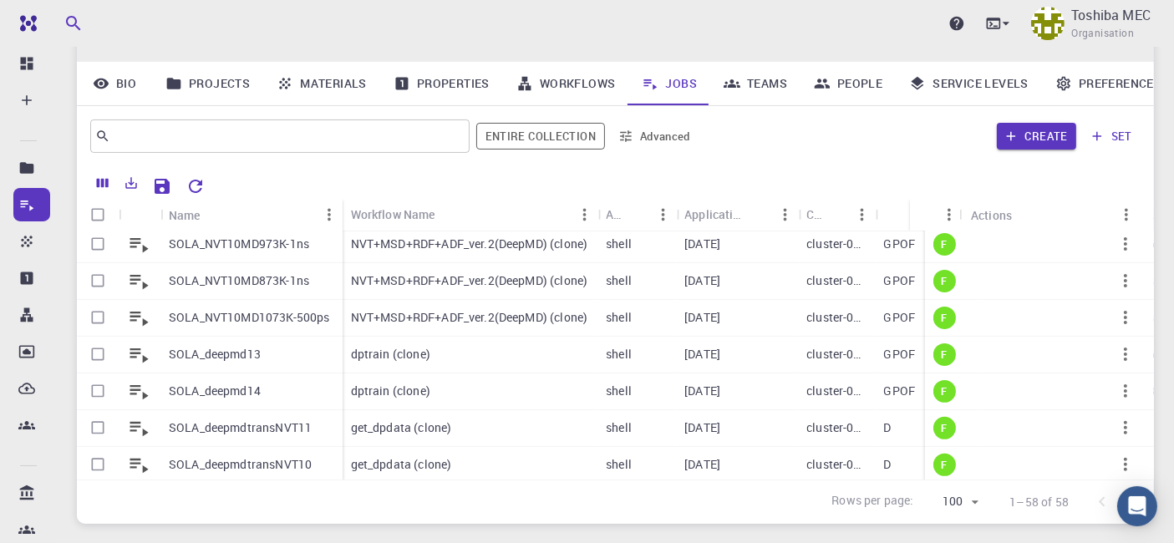
scroll to position [689, 0]
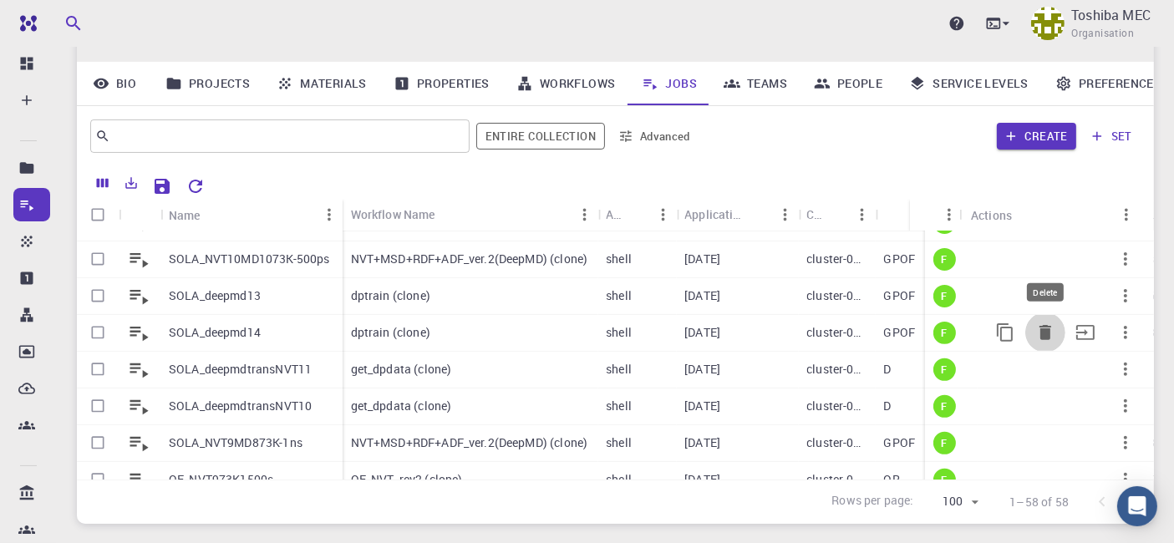
click at [1040, 325] on icon "Delete" at bounding box center [1046, 332] width 12 height 15
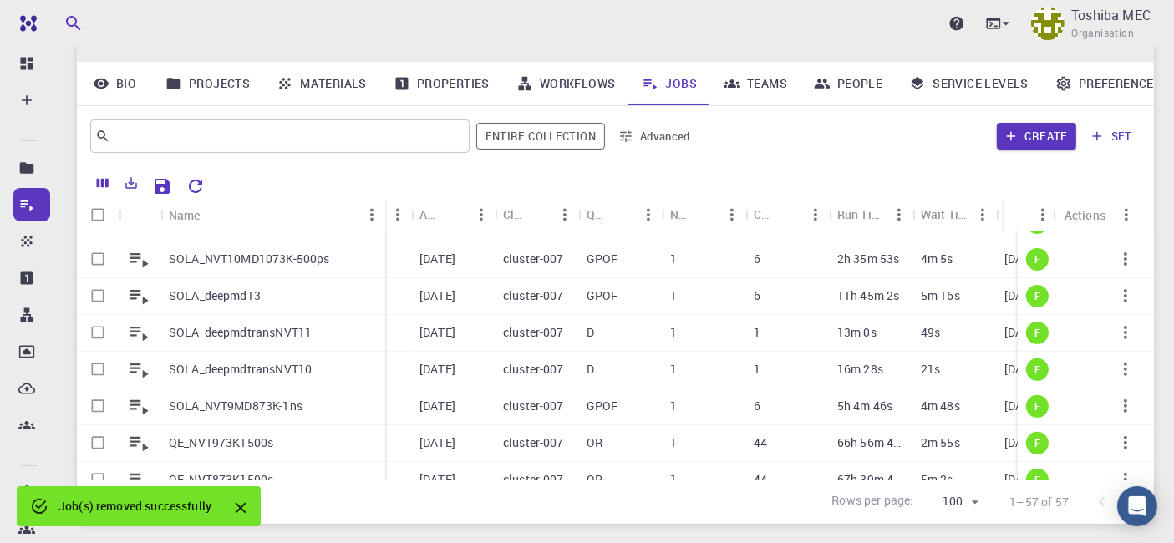
drag, startPoint x: 243, startPoint y: 169, endPoint x: 384, endPoint y: 167, distance: 141.2
click at [384, 199] on div "Name" at bounding box center [387, 215] width 17 height 33
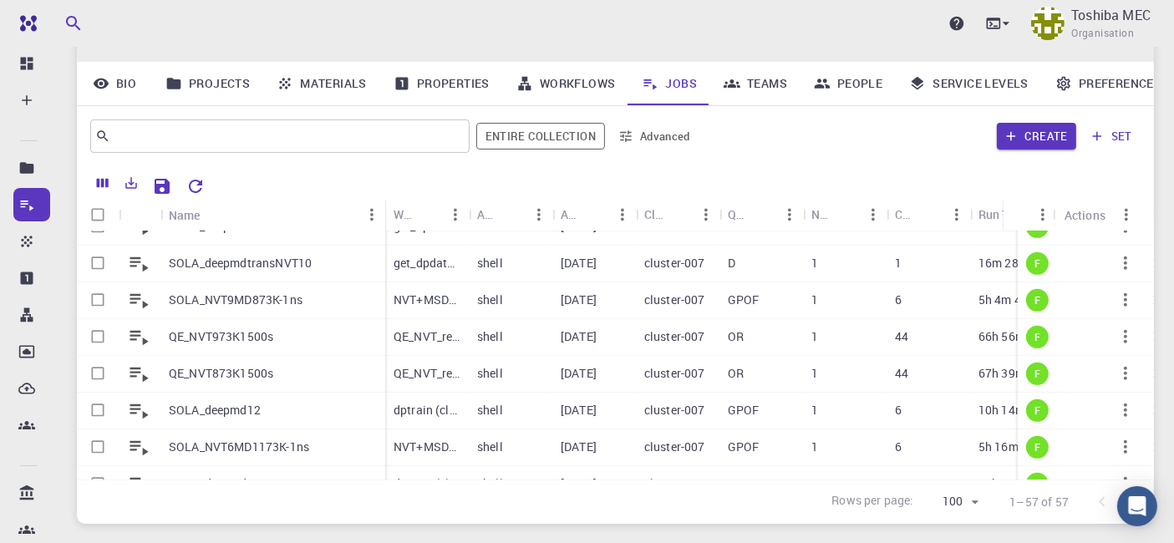
scroll to position [808, 0]
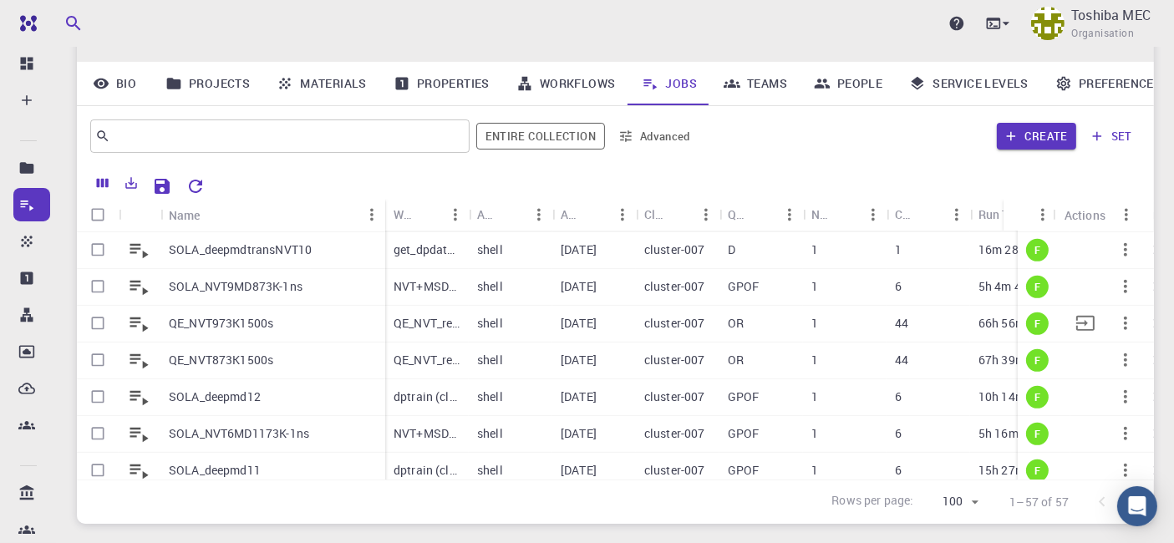
click at [1116, 313] on icon "button" at bounding box center [1126, 323] width 20 height 20
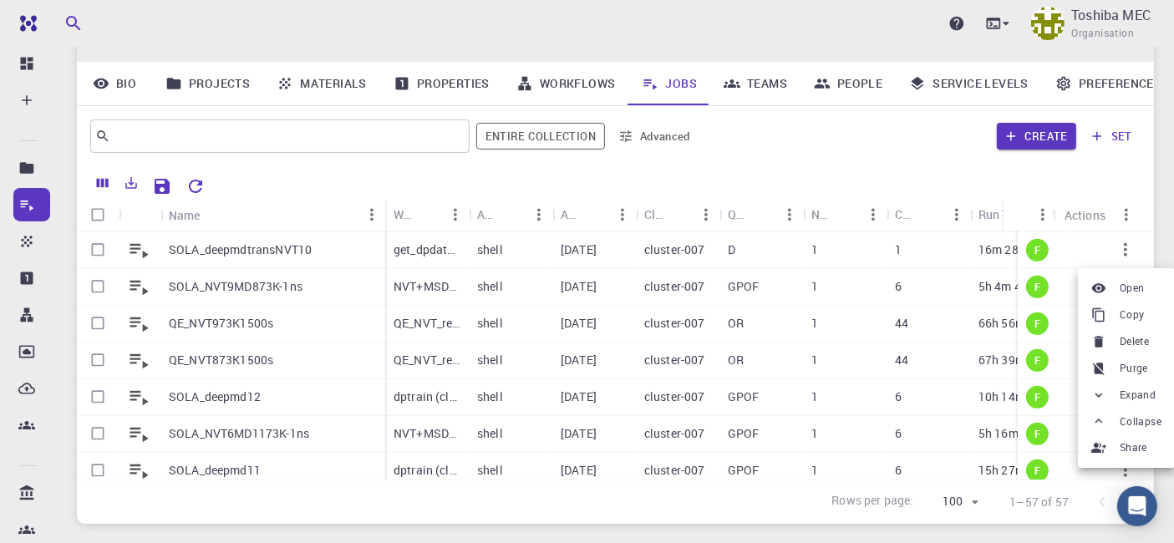
click at [1112, 344] on div at bounding box center [1102, 341] width 22 height 15
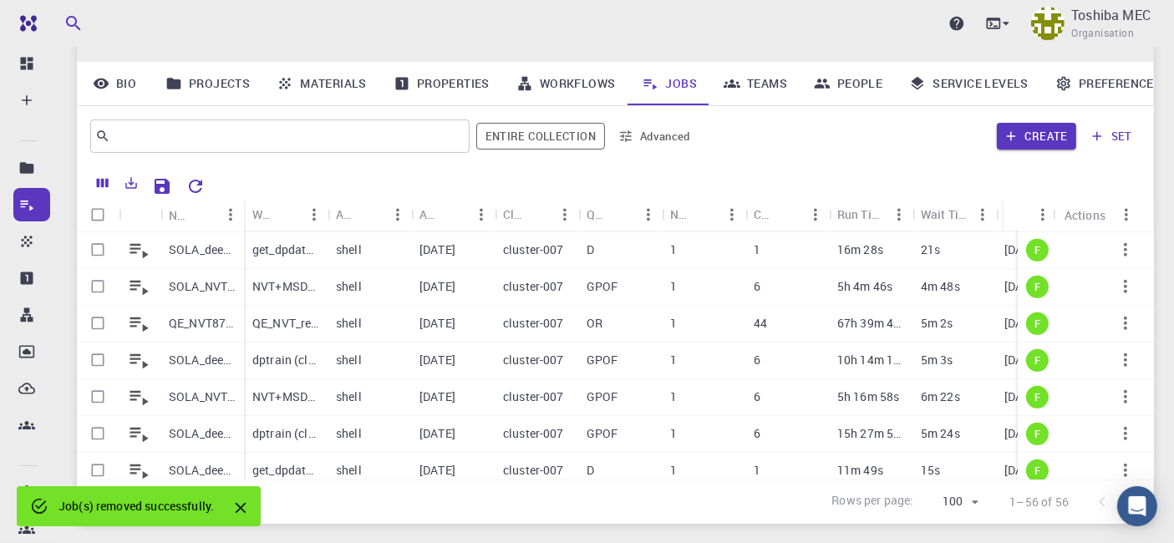
drag, startPoint x: 255, startPoint y: 169, endPoint x: 322, endPoint y: 168, distance: 66.9
click at [322, 198] on div "Workflow Name" at bounding box center [286, 214] width 84 height 33
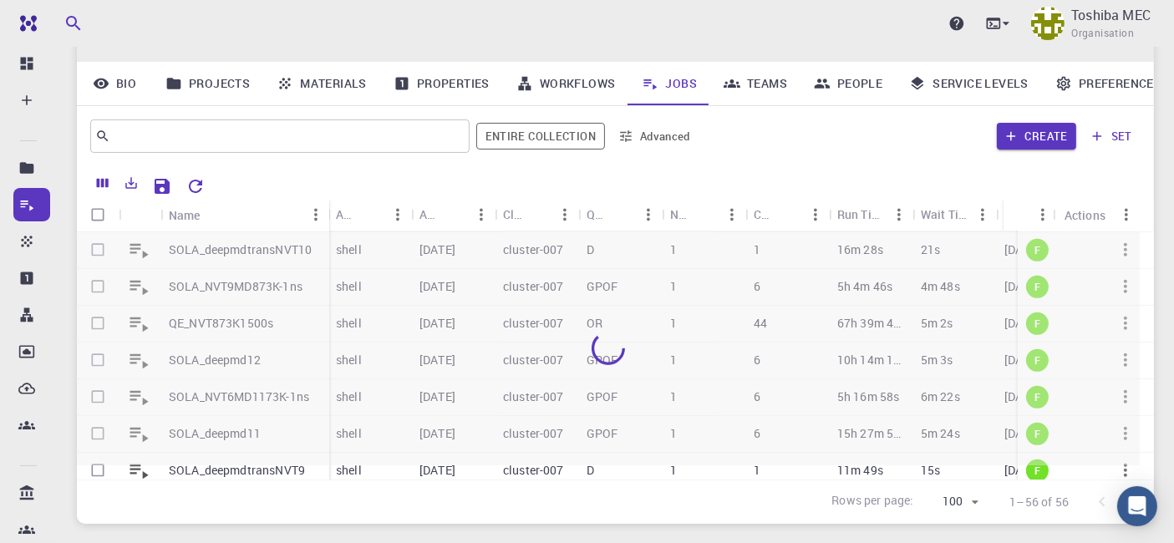
drag, startPoint x: 242, startPoint y: 170, endPoint x: 287, endPoint y: 267, distance: 106.9
click at [328, 199] on div "Name" at bounding box center [331, 215] width 17 height 33
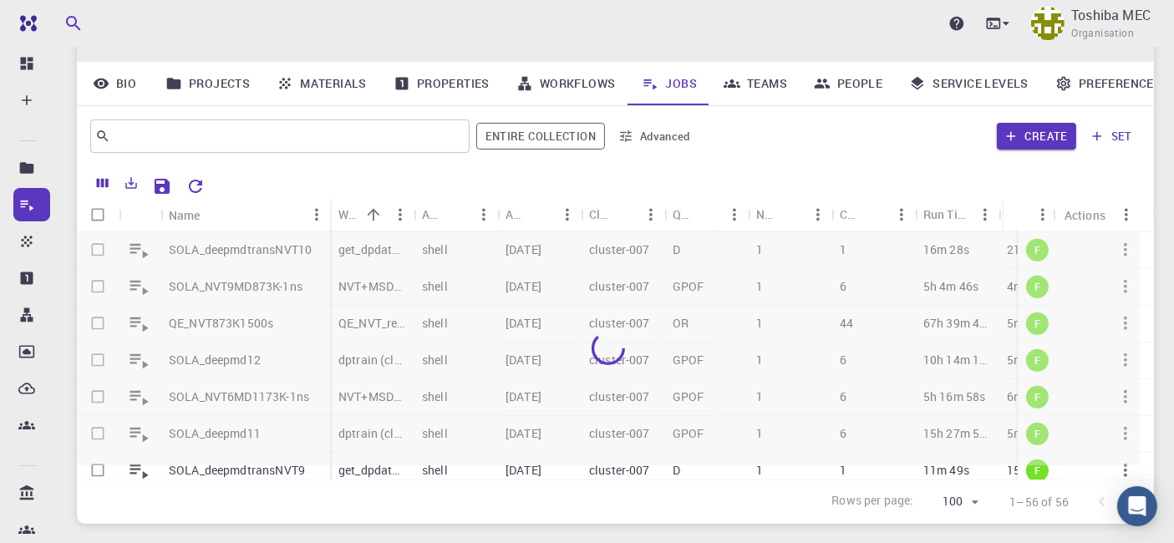
scroll to position [811, 0]
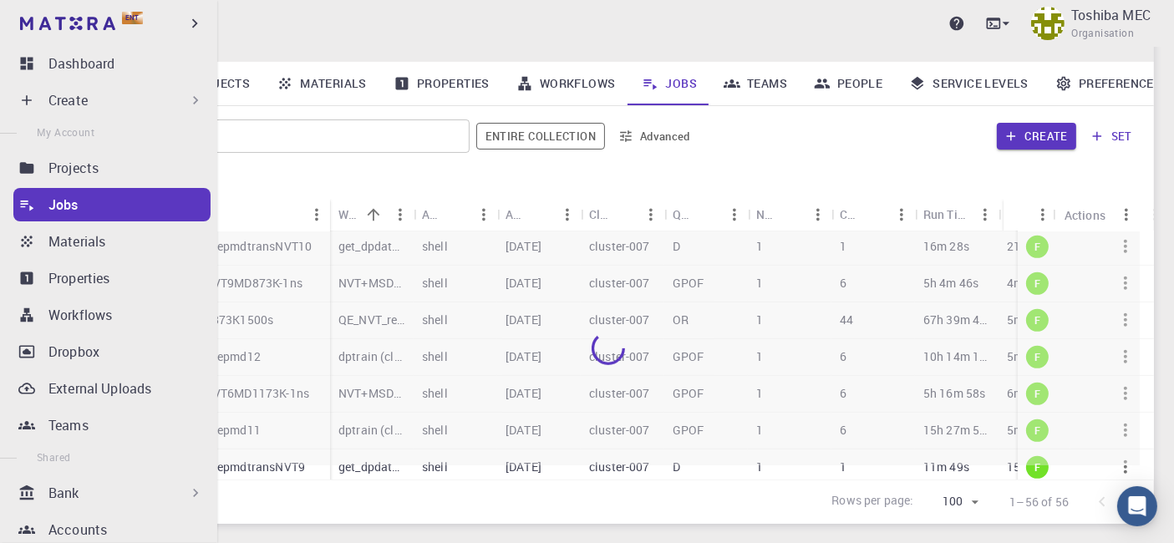
click at [63, 205] on p "Jobs" at bounding box center [63, 205] width 30 height 20
